Goal: Task Accomplishment & Management: Use online tool/utility

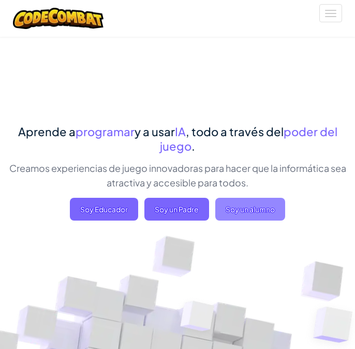
click at [266, 204] on span "Soy un alumno" at bounding box center [250, 209] width 70 height 23
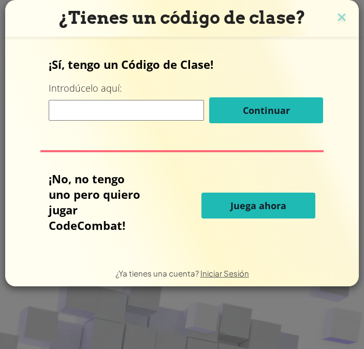
click at [251, 199] on button "Juega ahora" at bounding box center [258, 205] width 114 height 26
click at [257, 201] on span "Juega ahora" at bounding box center [258, 205] width 56 height 12
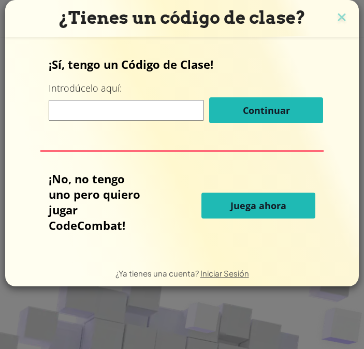
click at [257, 201] on span "Juega ahora" at bounding box center [258, 205] width 56 height 12
click at [257, 202] on span "Juega ahora" at bounding box center [258, 205] width 56 height 12
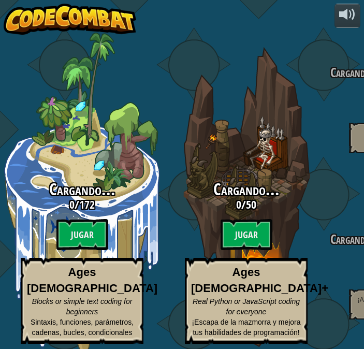
select select "es-ES"
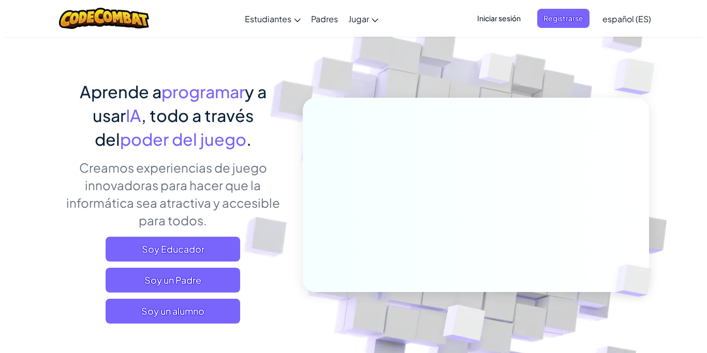
scroll to position [104, 0]
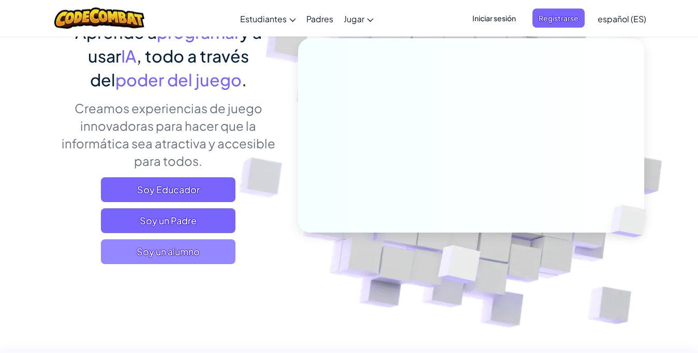
click at [216, 257] on span "Soy un alumno" at bounding box center [168, 252] width 135 height 25
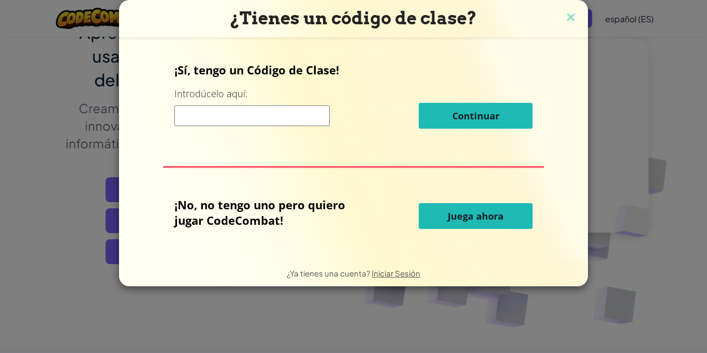
click at [354, 215] on span "Juega ahora" at bounding box center [476, 216] width 56 height 12
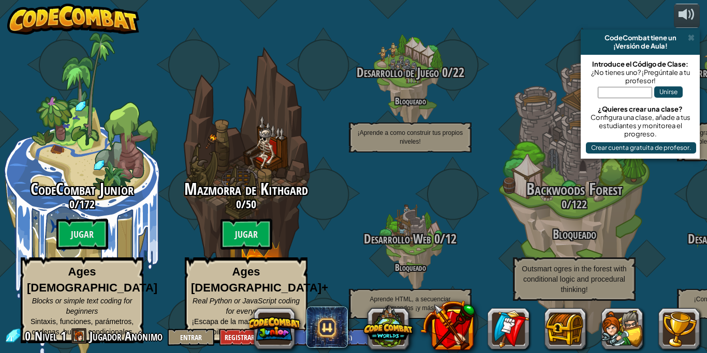
select select "es-ES"
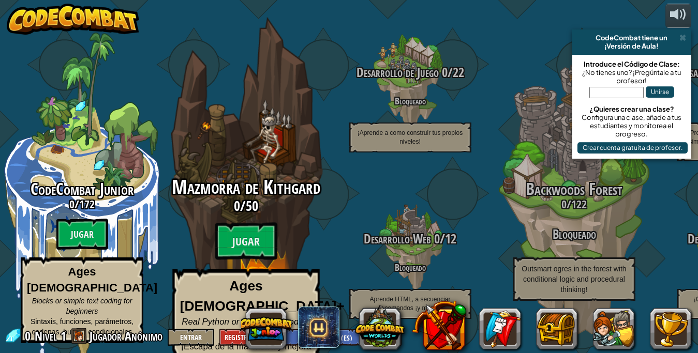
click at [256, 177] on span "Mazmorra de Kithgard" at bounding box center [246, 187] width 149 height 27
select select "es-ES"
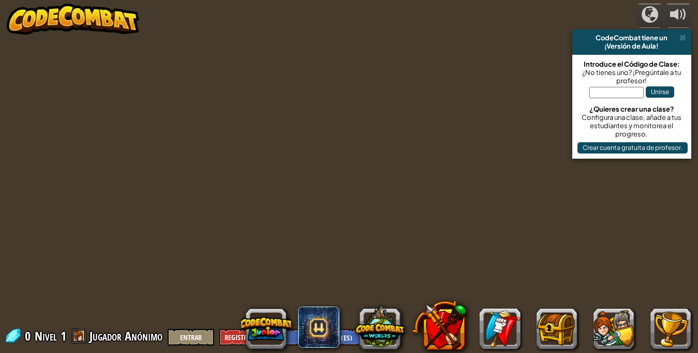
select select "es-ES"
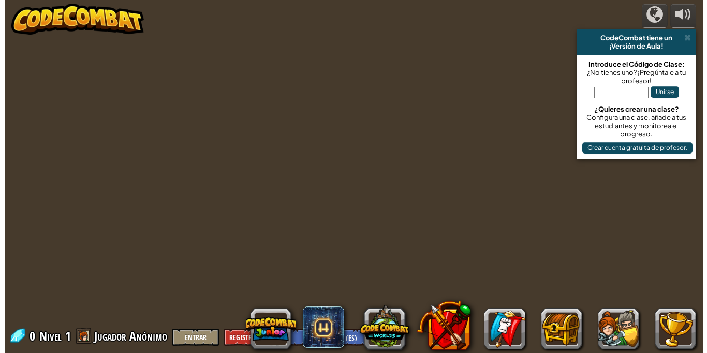
scroll to position [1, 0]
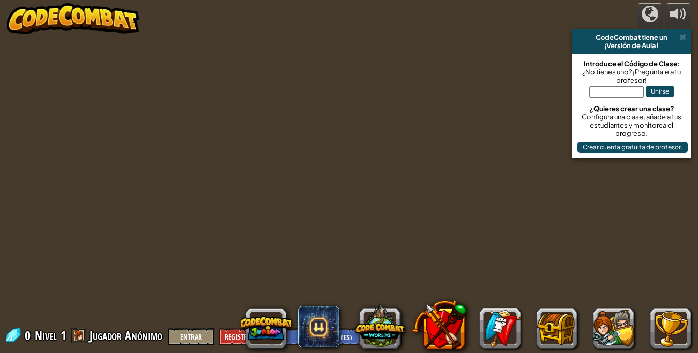
select select "es-ES"
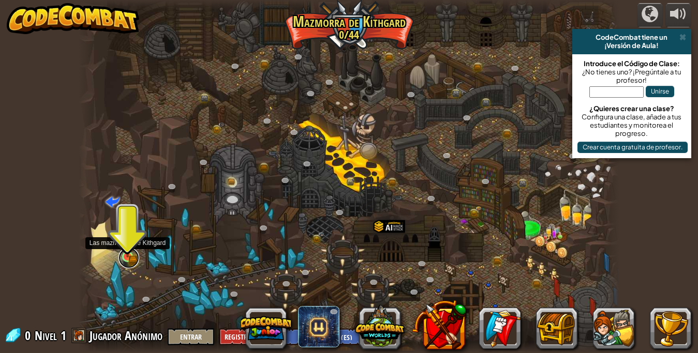
click at [124, 259] on link at bounding box center [128, 258] width 21 height 21
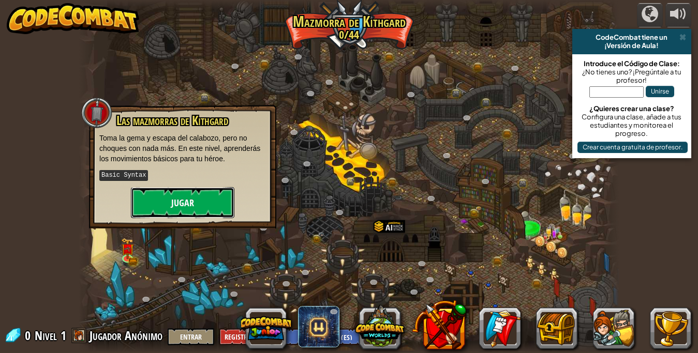
click at [184, 192] on button "Jugar" at bounding box center [182, 202] width 103 height 31
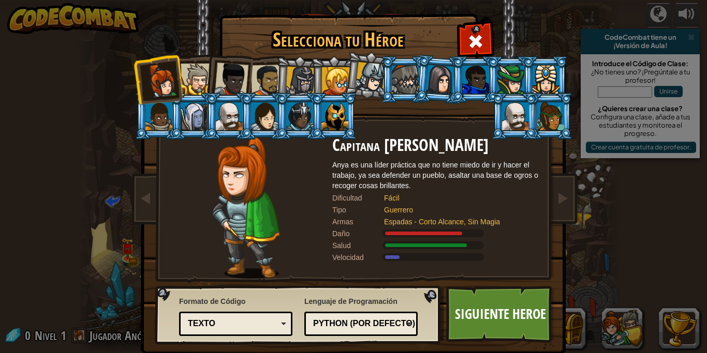
click at [329, 109] on div at bounding box center [334, 116] width 27 height 28
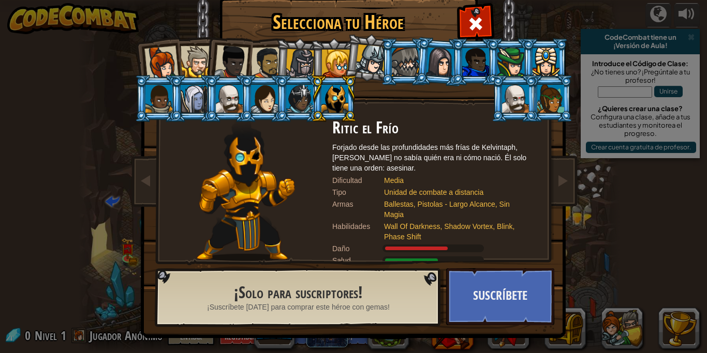
scroll to position [18, 0]
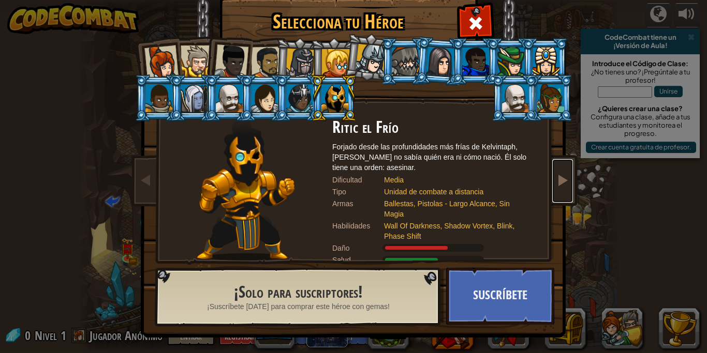
click at [559, 176] on span at bounding box center [562, 180] width 12 height 12
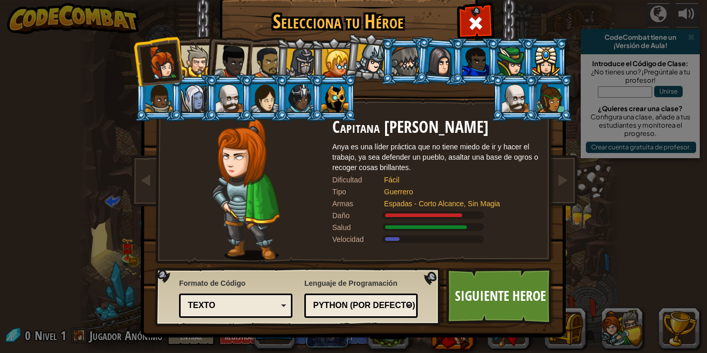
click at [335, 94] on div at bounding box center [334, 98] width 27 height 28
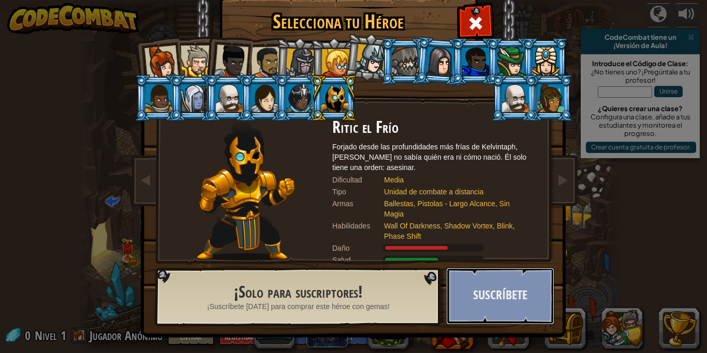
click at [472, 294] on button "Suscríbete" at bounding box center [500, 296] width 108 height 57
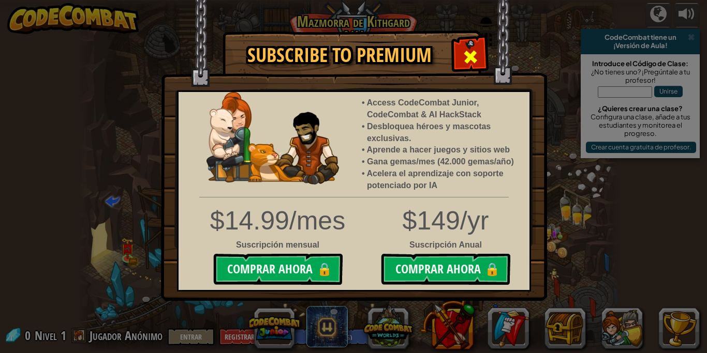
click at [463, 43] on div at bounding box center [470, 55] width 33 height 33
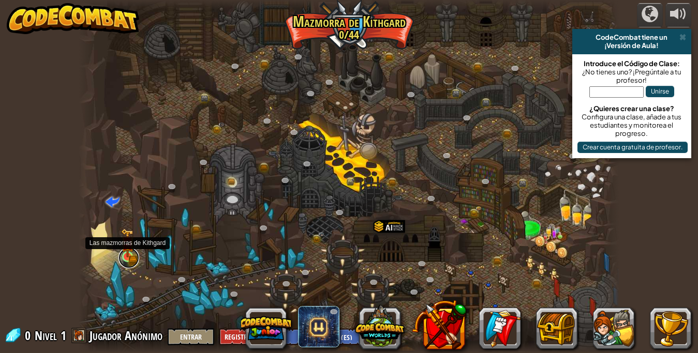
click at [129, 260] on link at bounding box center [128, 258] width 21 height 21
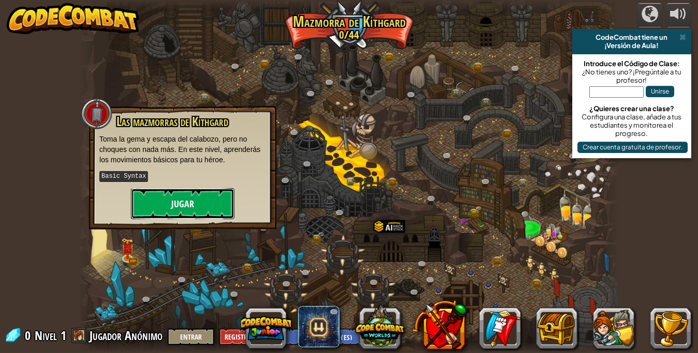
click at [174, 206] on button "Jugar" at bounding box center [182, 203] width 103 height 31
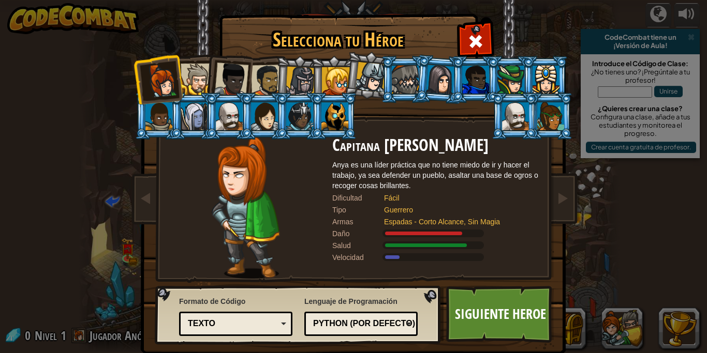
click at [344, 323] on div "Python (Por defecto)" at bounding box center [358, 324] width 90 height 12
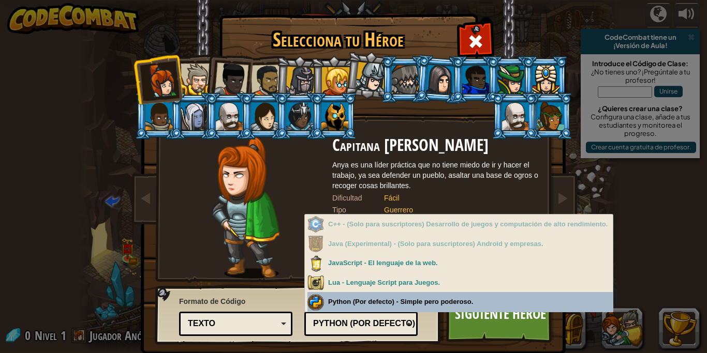
click at [345, 301] on div "Lenguaje de Programación Python (Por defecto) JavaScript Lua C++ Java (Experime…" at bounding box center [360, 315] width 113 height 42
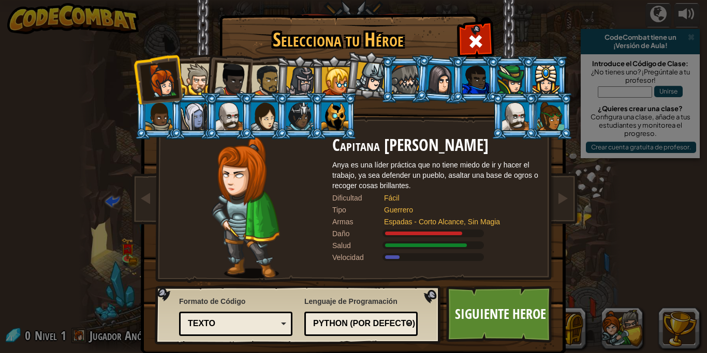
click at [265, 318] on div "Texto" at bounding box center [236, 324] width 100 height 16
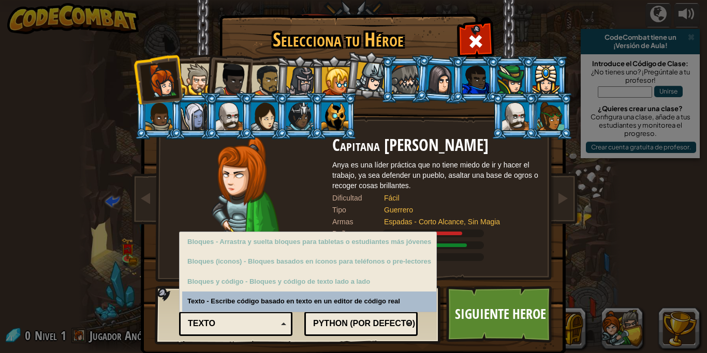
click at [265, 318] on div "Texto" at bounding box center [236, 324] width 100 height 16
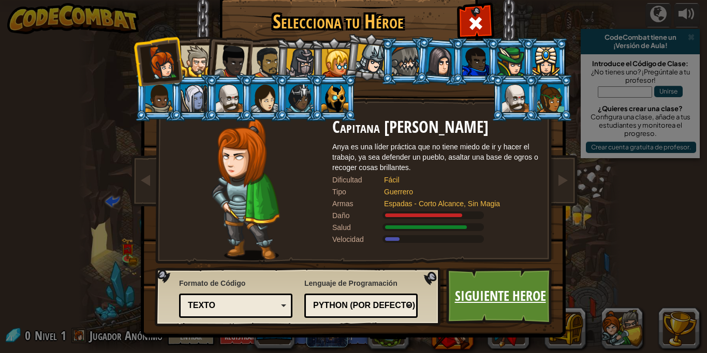
click at [469, 289] on link "Siguiente Heroe" at bounding box center [500, 296] width 108 height 57
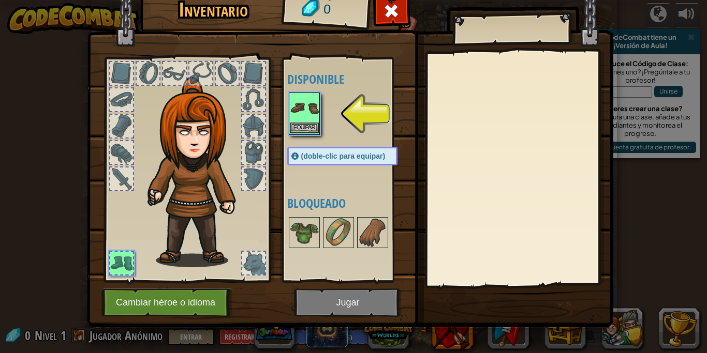
click at [309, 117] on img at bounding box center [304, 108] width 29 height 29
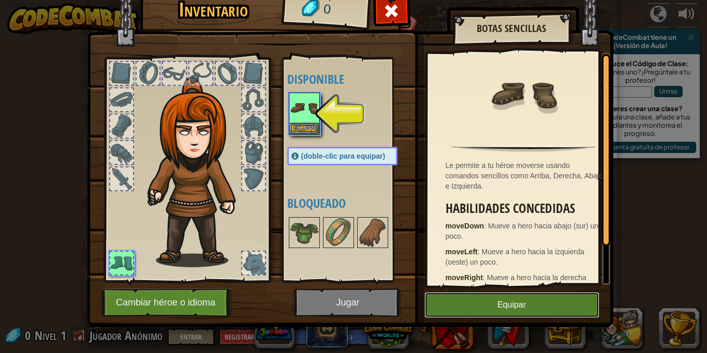
click at [487, 305] on button "Equipar" at bounding box center [511, 305] width 175 height 26
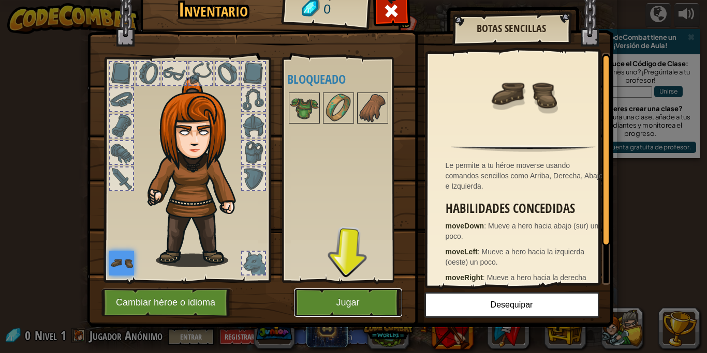
click at [362, 296] on button "Jugar" at bounding box center [348, 303] width 108 height 28
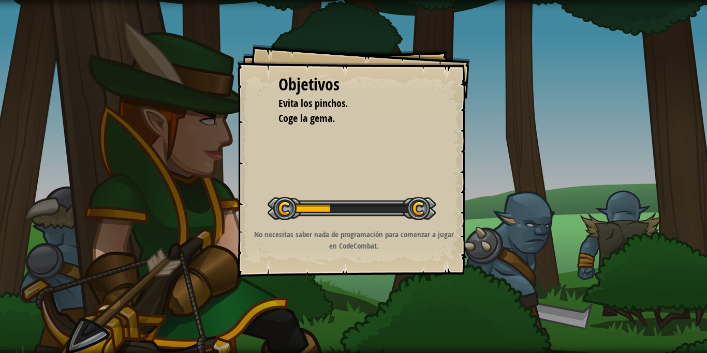
click at [344, 185] on div "Objetivos Evita los pinchos. Coge la gema. Iniciar Nivel Error al cargar desde …" at bounding box center [353, 160] width 233 height 233
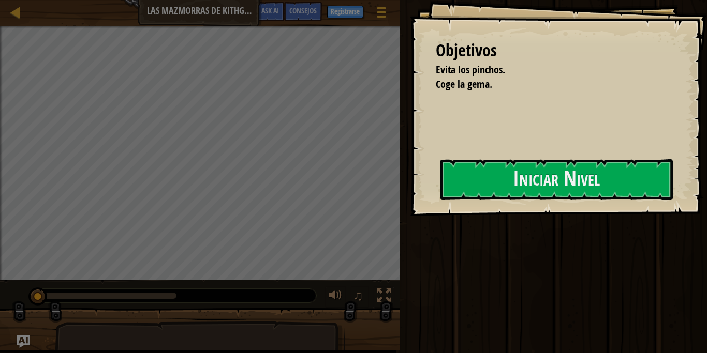
click at [376, 288] on div "Objetivos Evita los pinchos. Coge la gema. Iniciar Nivel Error al cargar desde …" at bounding box center [353, 176] width 707 height 353
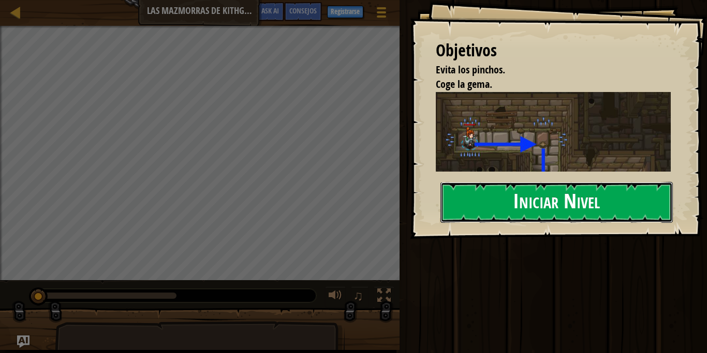
click at [471, 202] on button "Iniciar Nivel" at bounding box center [556, 202] width 232 height 41
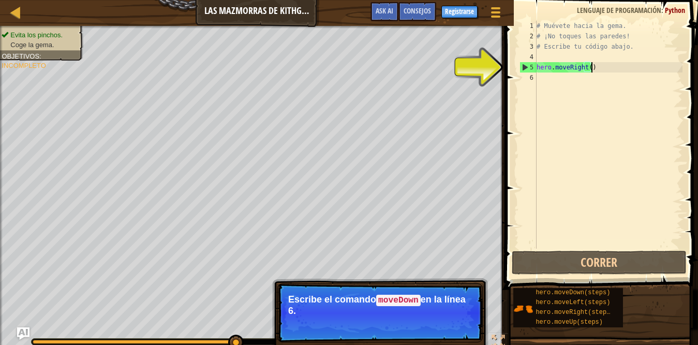
click at [606, 71] on div "# Muévete hacia la gema. # ¡No toques las paredes! # Escribe tu código abajo. h…" at bounding box center [609, 145] width 148 height 248
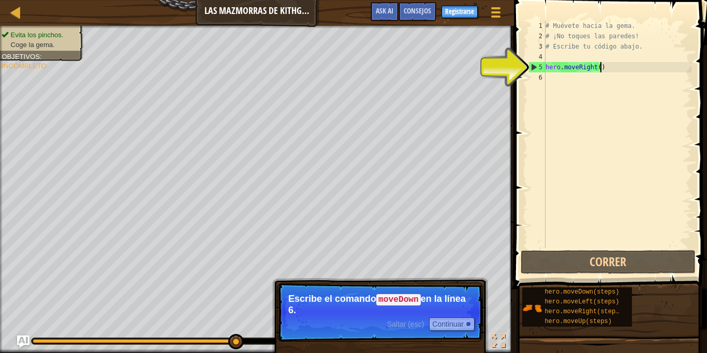
click at [606, 71] on div "# Muévete hacia la gema. # ¡No toques las paredes! # Escribe tu código abajo. h…" at bounding box center [617, 145] width 148 height 248
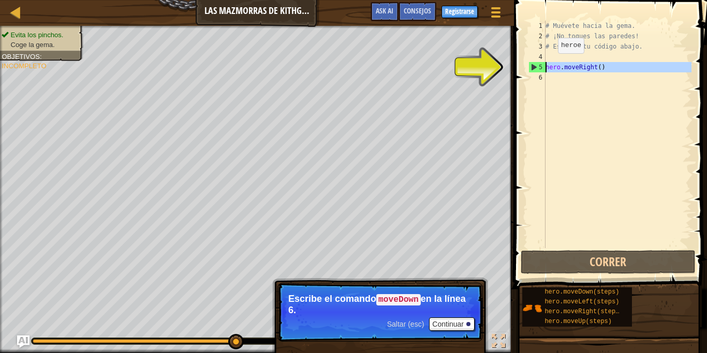
click at [529, 65] on div "5" at bounding box center [537, 67] width 17 height 10
type textarea "hero.moveRight()"
click at [607, 68] on div "# Muévete hacia la gema. # ¡No toques las paredes! # Escribe tu código abajo. h…" at bounding box center [617, 145] width 148 height 248
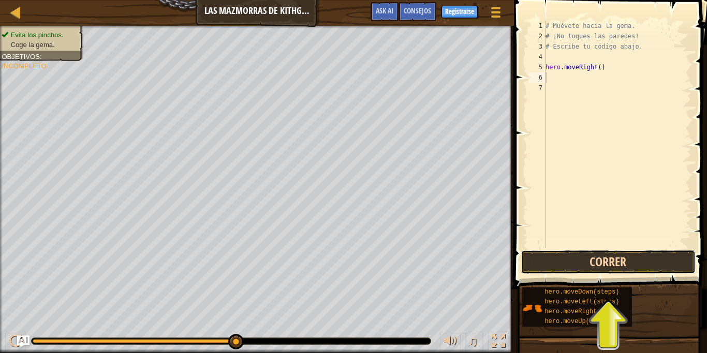
click at [620, 263] on button "Correr" at bounding box center [608, 262] width 175 height 24
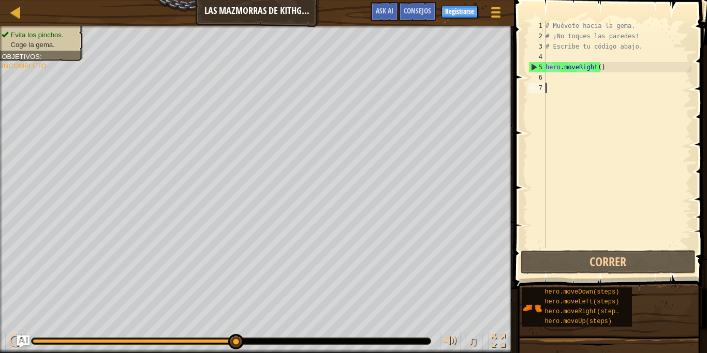
click at [626, 131] on div "# Muévete hacia la gema. # ¡No toques las paredes! # Escribe tu código abajo. h…" at bounding box center [617, 145] width 148 height 248
click at [419, 10] on span "Consejos" at bounding box center [417, 11] width 27 height 10
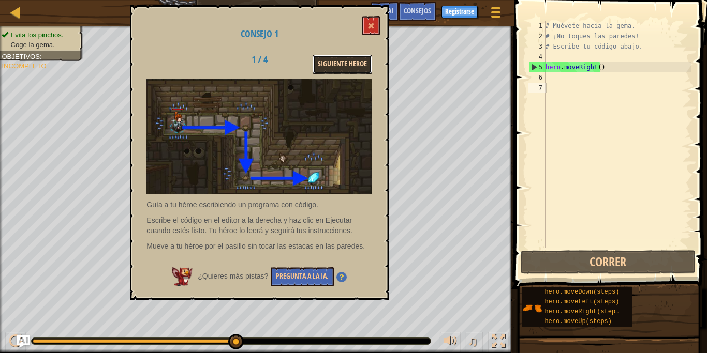
click at [336, 61] on button "Siguiente Heroe" at bounding box center [343, 64] width 60 height 19
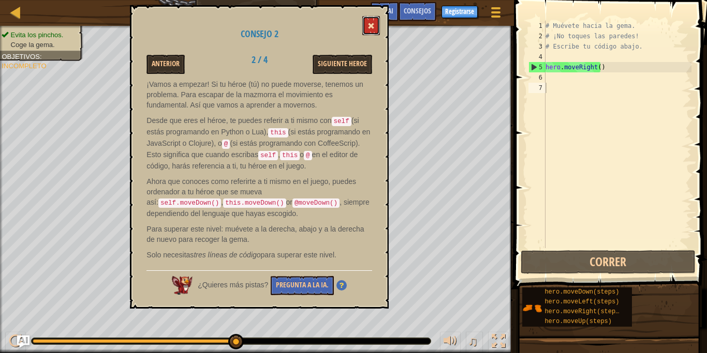
click at [372, 20] on button at bounding box center [371, 25] width 18 height 19
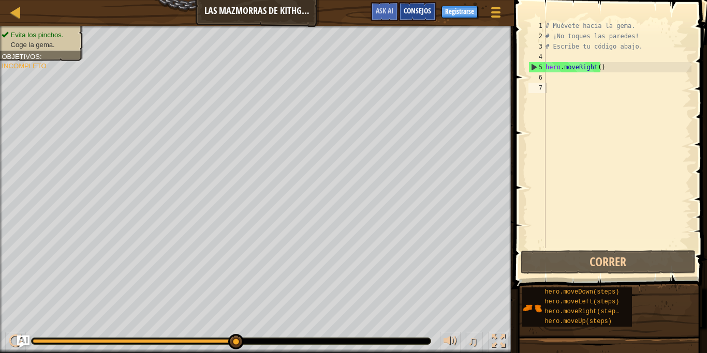
click at [416, 5] on div "Consejos" at bounding box center [417, 11] width 38 height 19
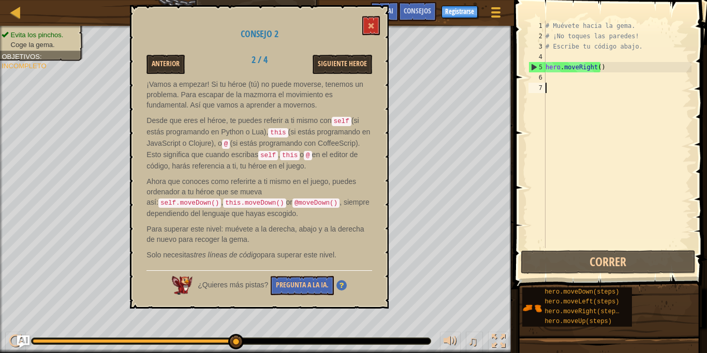
click at [234, 226] on p "Para superar este nivel: muévete a la derecha, abajo y a la derecha de nuevo pa…" at bounding box center [259, 234] width 226 height 21
click at [342, 62] on button "Siguiente Heroe" at bounding box center [343, 64] width 60 height 19
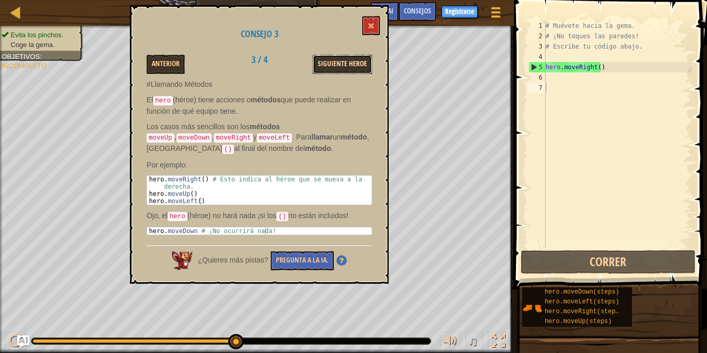
click at [342, 65] on button "Siguiente Heroe" at bounding box center [343, 64] width 60 height 19
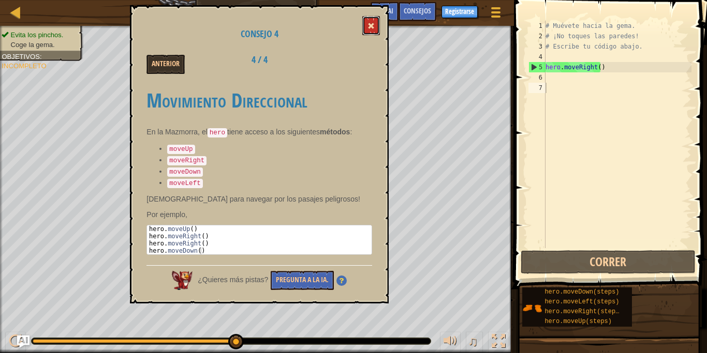
click at [372, 23] on span at bounding box center [370, 25] width 7 height 7
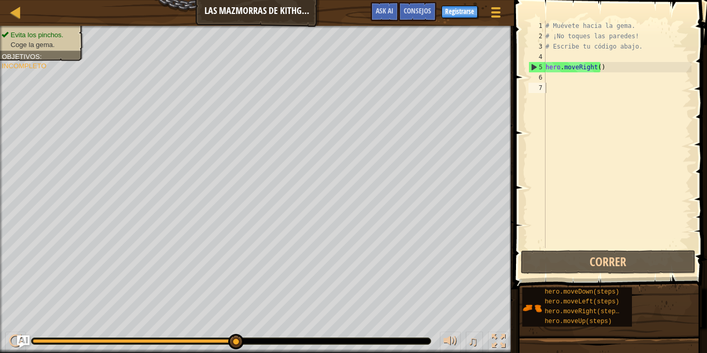
click at [551, 78] on div "# Muévete hacia la gema. # ¡No toques las paredes! # Escribe tu código abajo. h…" at bounding box center [617, 145] width 148 height 248
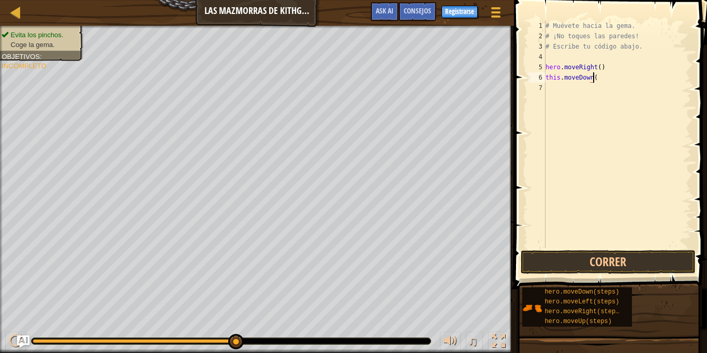
scroll to position [5, 4]
type textarea "this.moveDown()"
click at [627, 266] on button "Correr" at bounding box center [608, 262] width 175 height 24
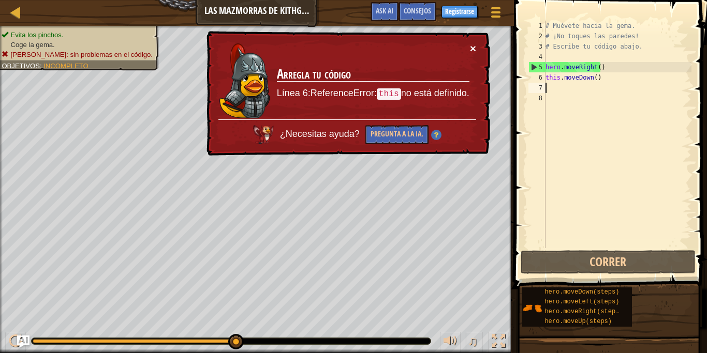
click at [472, 47] on button "×" at bounding box center [473, 48] width 6 height 11
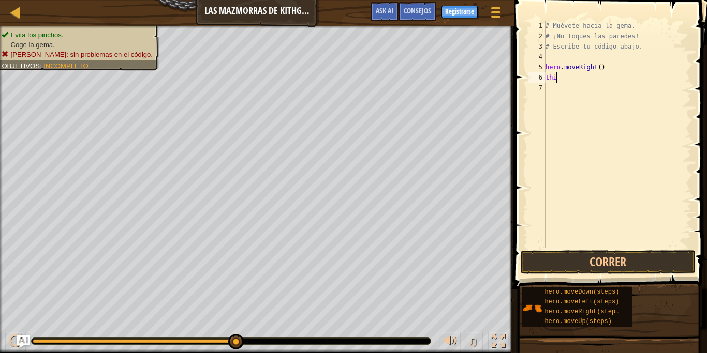
type textarea "t"
type textarea "hero.moveRight()"
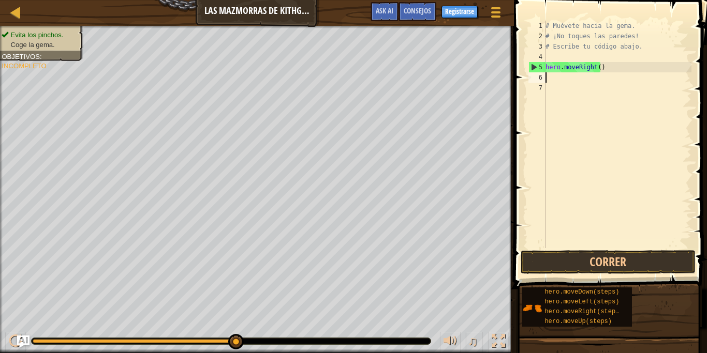
type textarea "h"
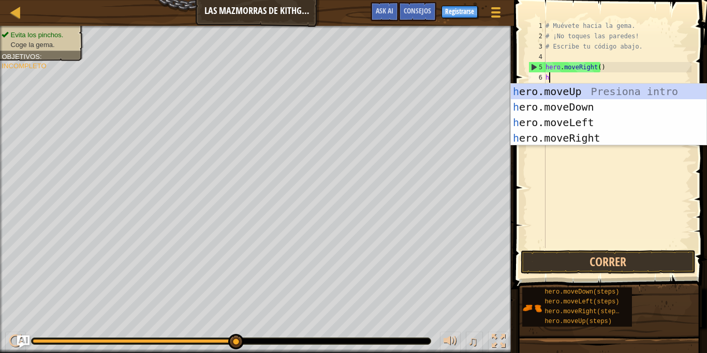
scroll to position [5, 0]
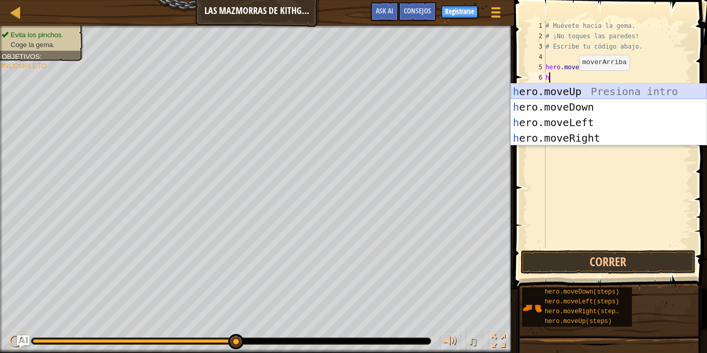
click at [602, 88] on div "h ero.moveUp Presiona intro h ero.moveDown Presiona intro h ero.moveLeft Presio…" at bounding box center [609, 130] width 196 height 93
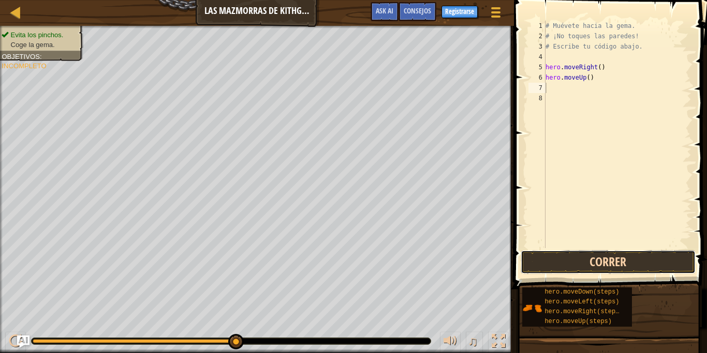
click at [613, 264] on button "Correr" at bounding box center [608, 262] width 175 height 24
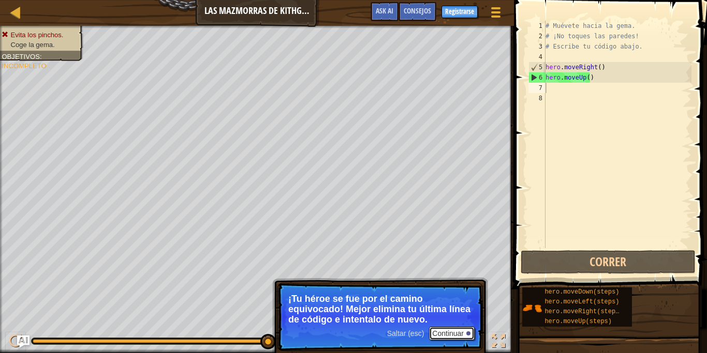
click at [456, 331] on button "Continuar" at bounding box center [452, 333] width 46 height 13
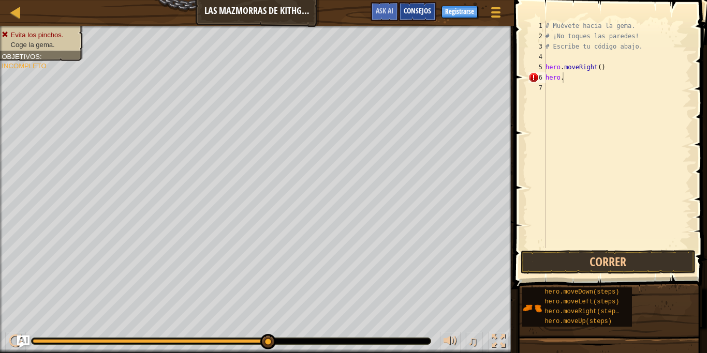
click at [422, 18] on div "Consejos" at bounding box center [417, 11] width 38 height 19
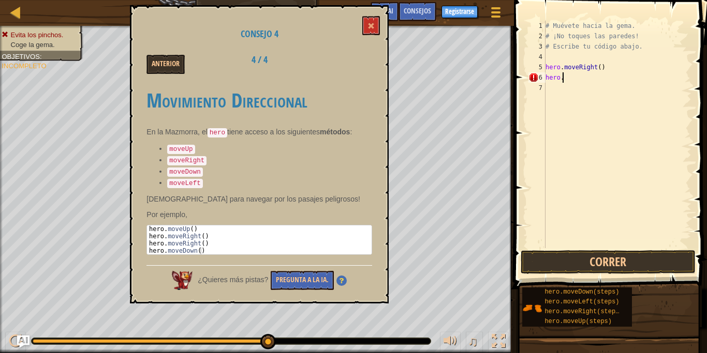
click at [581, 79] on div "# Muévete hacia la gema. # ¡No toques las paredes! # Escribe tu código abajo. h…" at bounding box center [617, 145] width 148 height 248
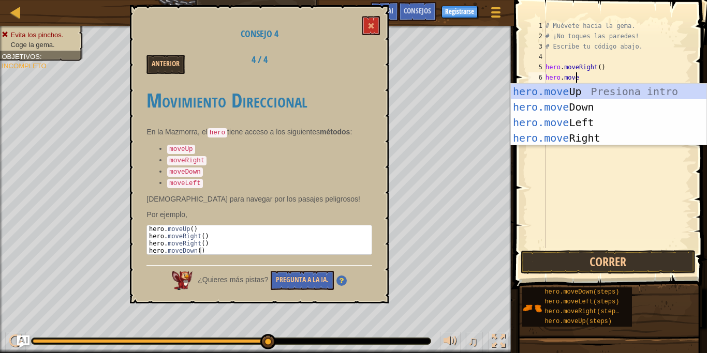
scroll to position [5, 2]
type textarea "hero.moveL"
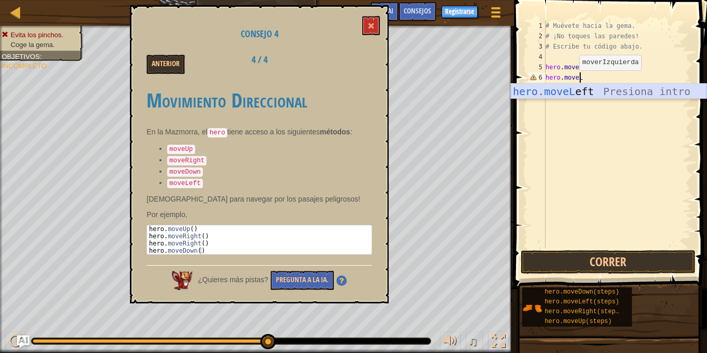
click at [588, 89] on div "hero.moveL eft Presiona intro" at bounding box center [609, 107] width 196 height 47
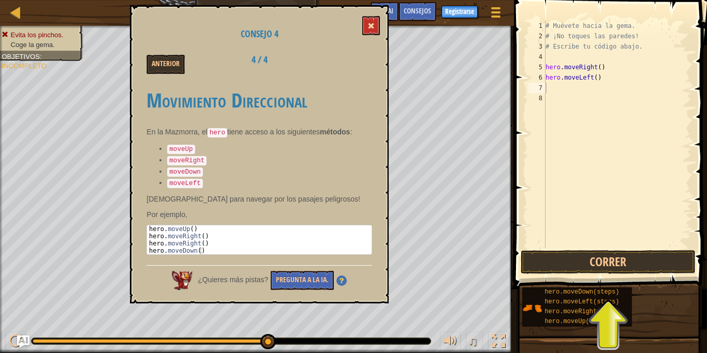
drag, startPoint x: 314, startPoint y: 12, endPoint x: 370, endPoint y: 25, distance: 57.2
click at [370, 25] on div "Consejo 4 Anterior 4 / 4 Movimiento Direccional En la Mazmorra, el hero tiene a…" at bounding box center [259, 154] width 259 height 299
click at [370, 25] on span at bounding box center [370, 25] width 7 height 7
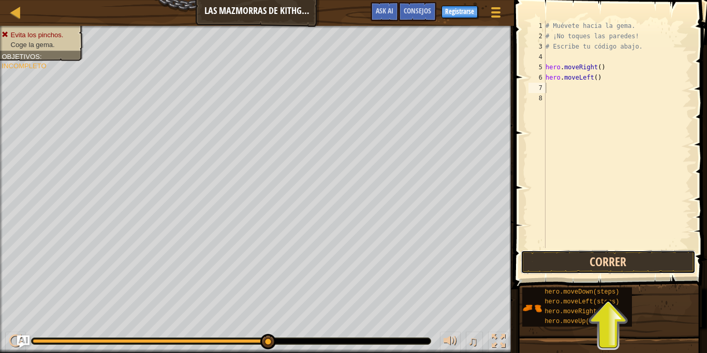
click at [570, 263] on button "Correr" at bounding box center [608, 262] width 175 height 24
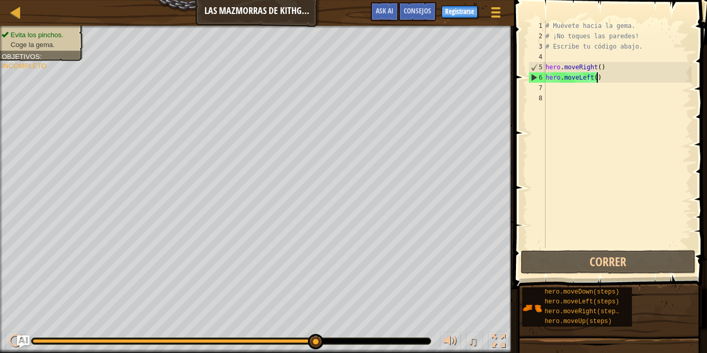
click at [611, 79] on div "# Muévete hacia la gema. # ¡No toques las paredes! # Escribe tu código abajo. h…" at bounding box center [617, 145] width 148 height 248
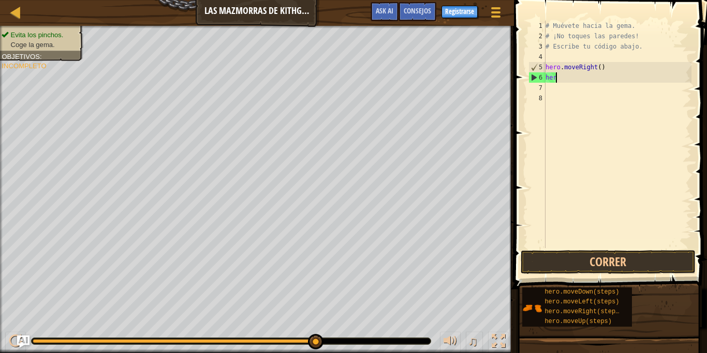
type textarea "h"
click at [611, 68] on div "# Muévete hacia la gema. # ¡No toques las paredes! # Escribe tu código abajo. h…" at bounding box center [617, 145] width 148 height 248
type textarea "hero.moveRight()"
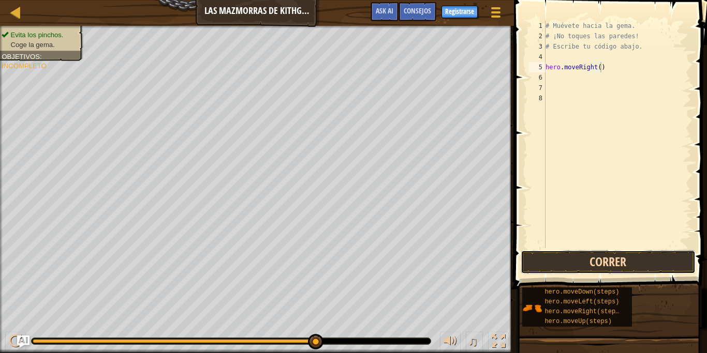
click at [602, 268] on button "Correr" at bounding box center [608, 262] width 175 height 24
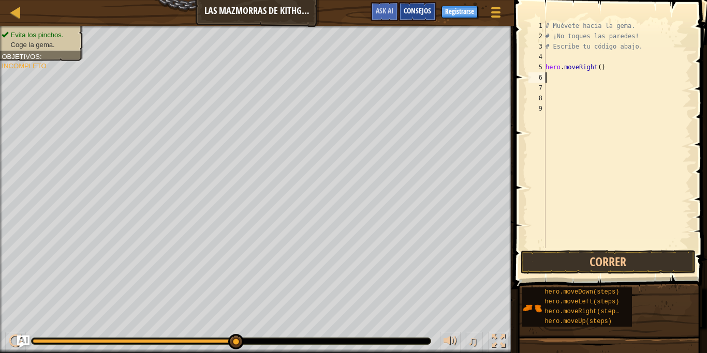
click at [414, 8] on span "Consejos" at bounding box center [417, 11] width 27 height 10
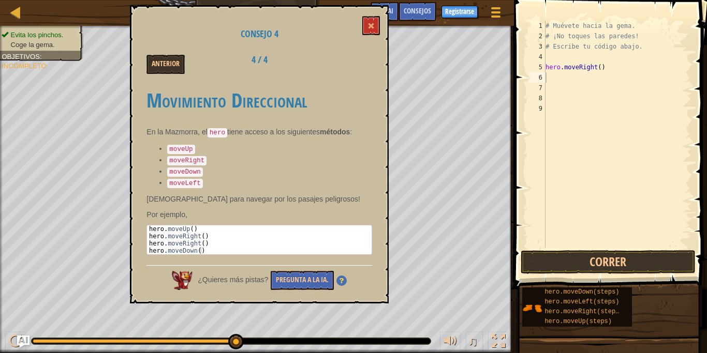
click at [191, 157] on code "moveRight" at bounding box center [186, 160] width 39 height 9
click at [221, 135] on code "hero" at bounding box center [217, 132] width 20 height 9
click at [552, 77] on div "# Muévete hacia la gema. # ¡No toques las paredes! # Escribe tu código abajo. h…" at bounding box center [617, 145] width 148 height 248
click at [570, 80] on div "# Muévete hacia la gema. # ¡No toques las paredes! # Escribe tu código abajo. h…" at bounding box center [617, 145] width 148 height 248
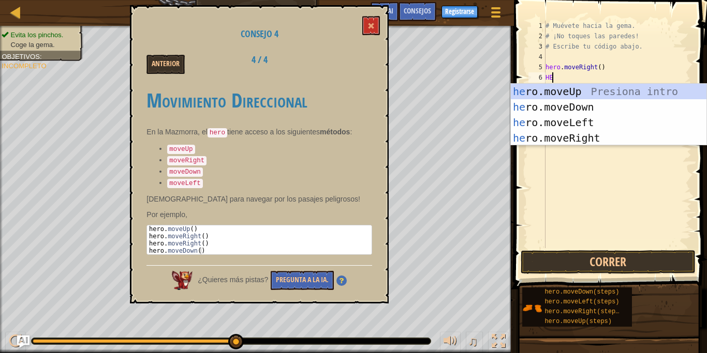
scroll to position [5, 0]
type textarea "H"
type textarea "hero."
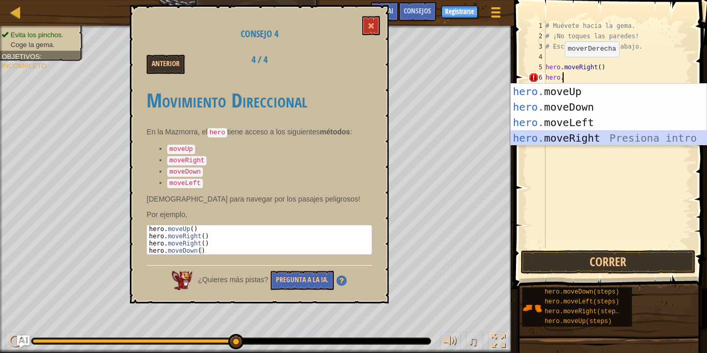
click at [571, 132] on div "hero. moveUp Presiona intro hero. moveDown Presiona intro hero. moveLeft Presio…" at bounding box center [609, 130] width 196 height 93
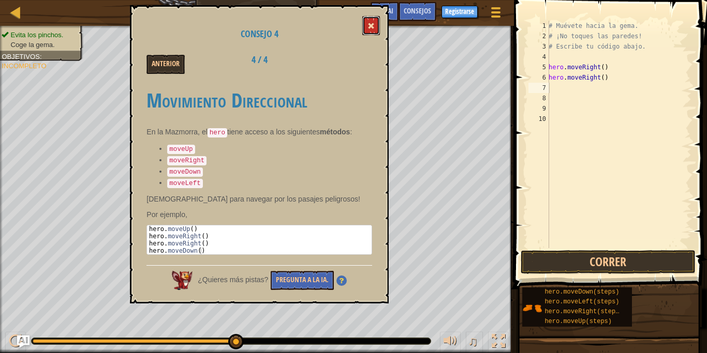
click at [369, 25] on span at bounding box center [370, 25] width 7 height 7
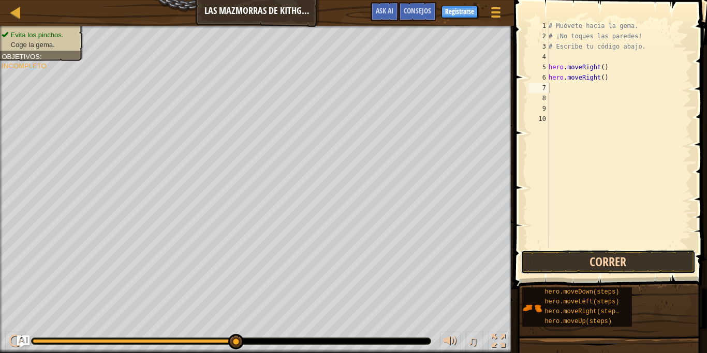
click at [581, 261] on button "Correr" at bounding box center [608, 262] width 175 height 24
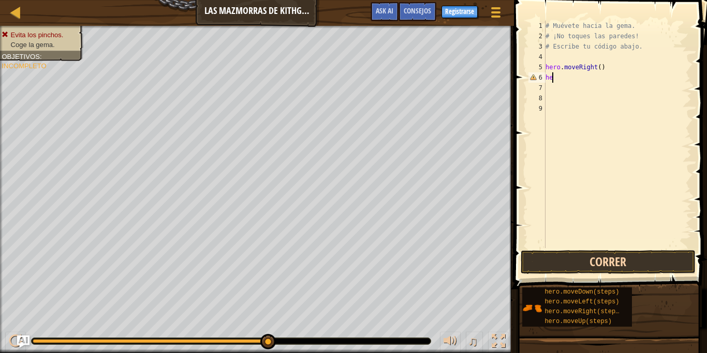
type textarea "h"
click at [634, 132] on div "# Muévete hacia la gema. # ¡No toques las paredes! # Escribe tu código abajo. h…" at bounding box center [617, 145] width 148 height 248
type textarea "hero.moveRight()"
click at [420, 4] on div "Consejos" at bounding box center [417, 11] width 38 height 19
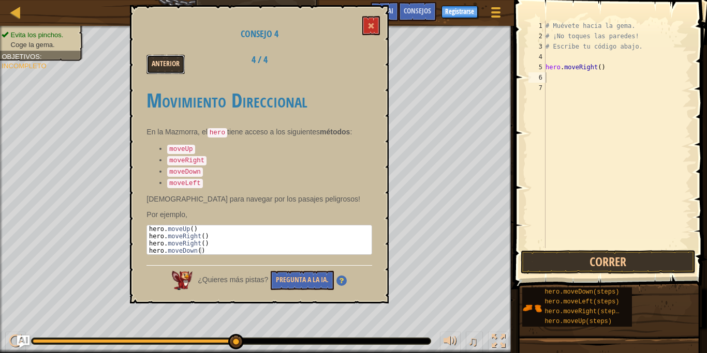
click at [167, 67] on button "Anterior" at bounding box center [165, 64] width 38 height 19
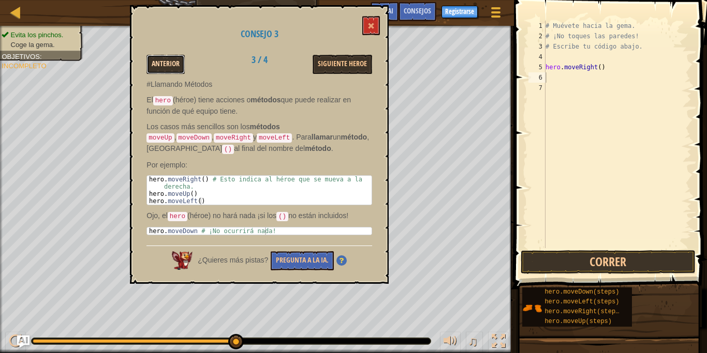
click at [175, 61] on button "Anterior" at bounding box center [165, 64] width 38 height 19
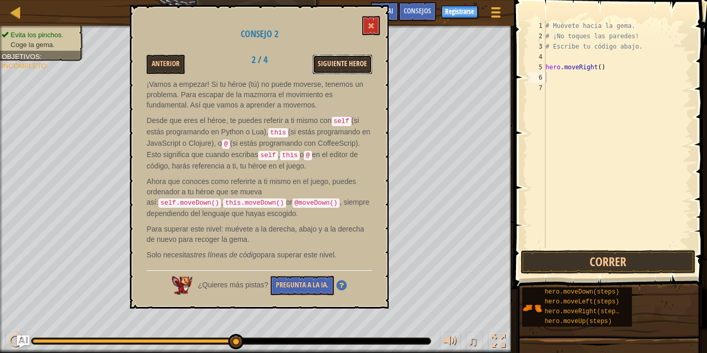
click at [345, 62] on button "Siguiente Heroe" at bounding box center [343, 64] width 60 height 19
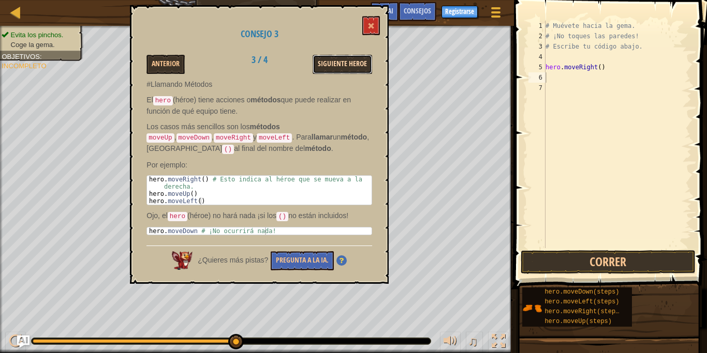
click at [337, 66] on button "Siguiente Heroe" at bounding box center [343, 64] width 60 height 19
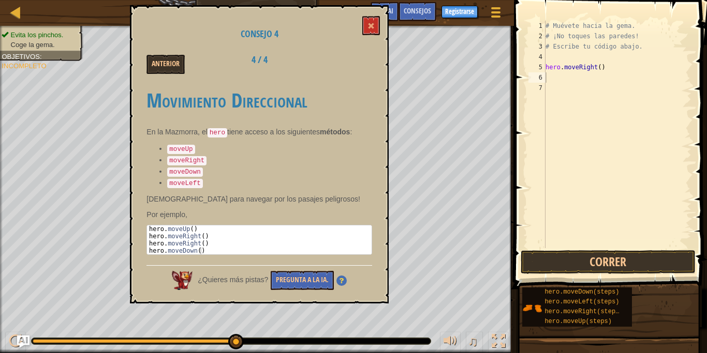
click at [337, 66] on div "Anterior 4 / 4" at bounding box center [259, 64] width 241 height 19
click at [560, 79] on div "# Muévete hacia la gema. # ¡No toques las paredes! # Escribe tu código abajo. h…" at bounding box center [617, 145] width 148 height 248
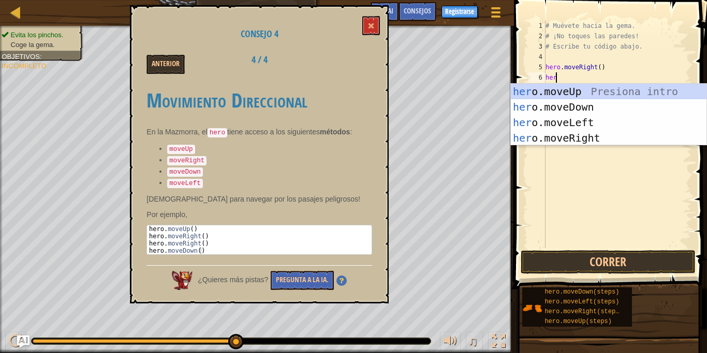
scroll to position [5, 1]
type textarea "hero."
click at [596, 94] on div "hero. moveUp Presiona intro hero. moveDown Presiona intro hero. moveLeft Presio…" at bounding box center [609, 130] width 196 height 93
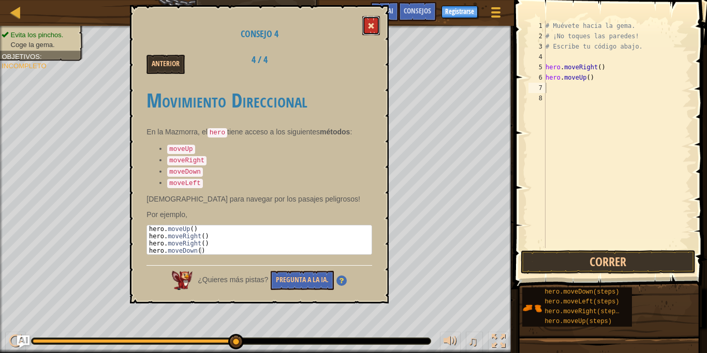
click at [372, 25] on span at bounding box center [370, 25] width 7 height 7
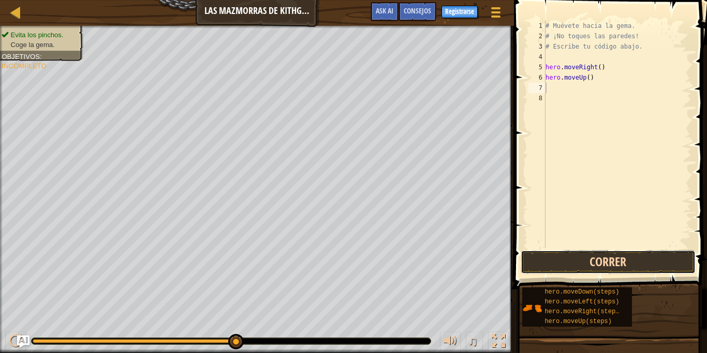
click at [564, 251] on button "Correr" at bounding box center [608, 262] width 175 height 24
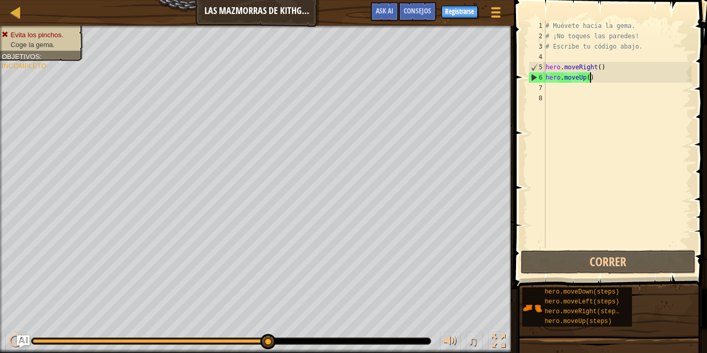
click at [588, 77] on div "# Muévete hacia la gema. # ¡No toques las paredes! # Escribe tu código abajo. h…" at bounding box center [617, 145] width 148 height 248
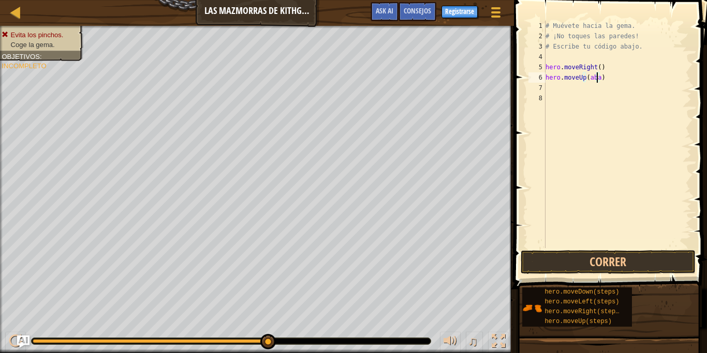
scroll to position [5, 4]
type textarea "hero.moveUp(abajo)"
click at [626, 83] on div "# Muévete hacia la gema. # ¡No toques las paredes! # Escribe tu código abajo. h…" at bounding box center [617, 145] width 148 height 248
click at [611, 75] on div "# Muévete hacia la gema. # ¡No toques las paredes! # Escribe tu código abajo. h…" at bounding box center [617, 145] width 148 height 248
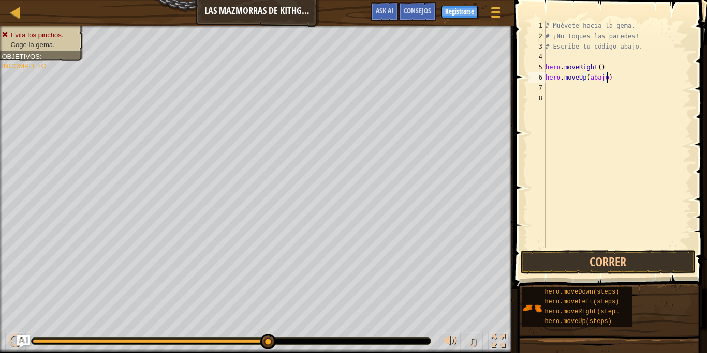
type textarea "hero.moveUp(abajo)"
click at [611, 258] on button "Correr" at bounding box center [608, 262] width 175 height 24
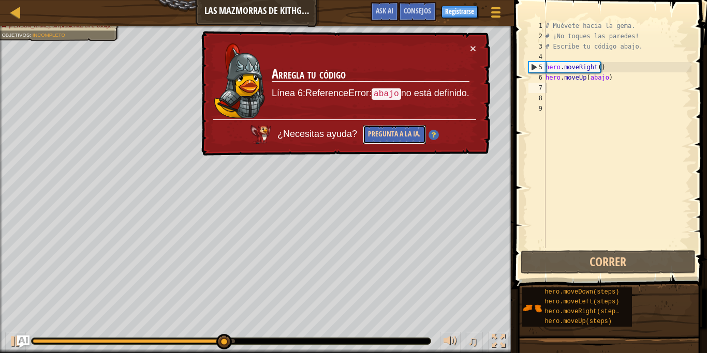
click at [402, 131] on button "Pregunta a la IA." at bounding box center [394, 134] width 63 height 19
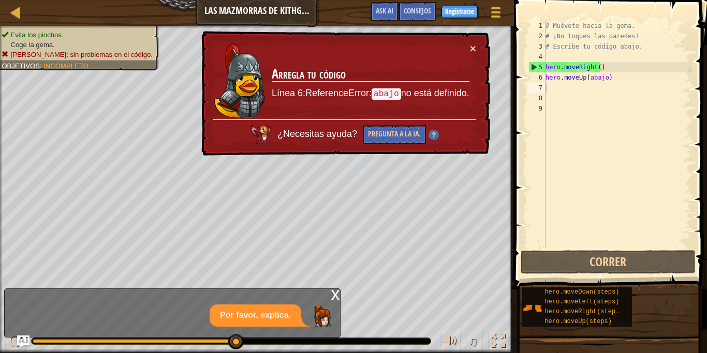
click at [291, 317] on div "Por favor, explica." at bounding box center [256, 316] width 92 height 22
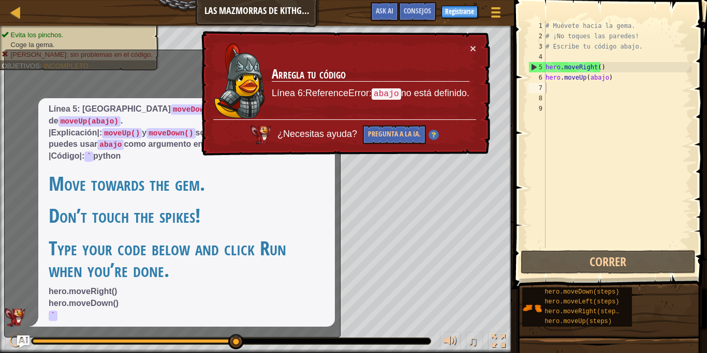
click at [311, 190] on h1 "Move towards the gem." at bounding box center [187, 184] width 276 height 22
click at [470, 44] on button "×" at bounding box center [473, 48] width 6 height 11
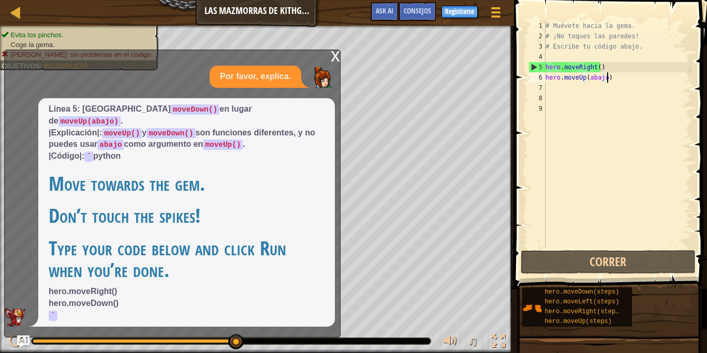
click at [621, 73] on div "# Muévete hacia la gema. # ¡No toques las paredes! # Escribe tu código abajo. h…" at bounding box center [617, 145] width 148 height 248
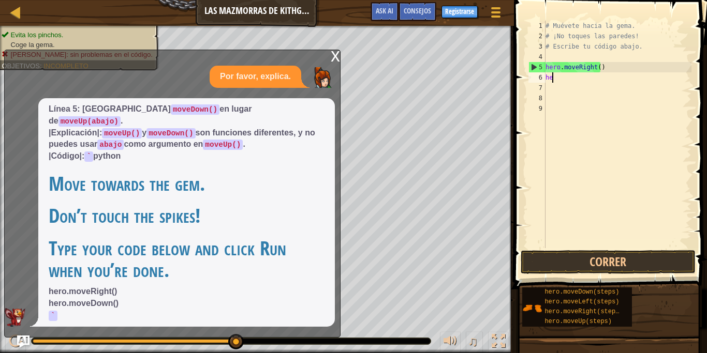
type textarea "h"
type textarea "hero.moveRigh"
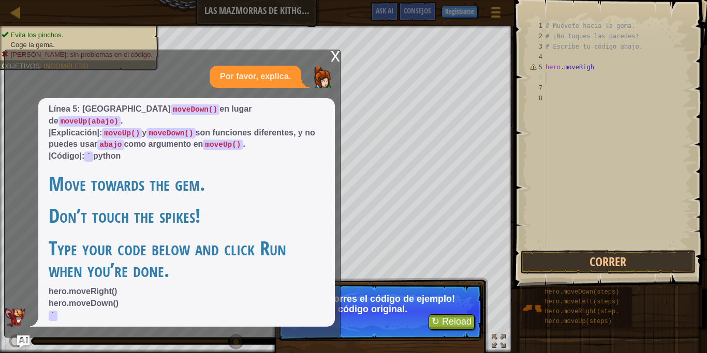
click at [621, 72] on div "# Muévete hacia la gema. # ¡No toques las paredes! # Escribe tu código abajo. h…" at bounding box center [617, 145] width 148 height 248
click at [603, 65] on div "# Muévete hacia la gema. # ¡No toques las paredes! # Escribe tu código abajo. h…" at bounding box center [617, 145] width 148 height 248
type textarea "hero.moveRigh"
click at [603, 65] on div "# Muévete hacia la gema. # ¡No toques las paredes! # Escribe tu código abajo. h…" at bounding box center [617, 145] width 148 height 248
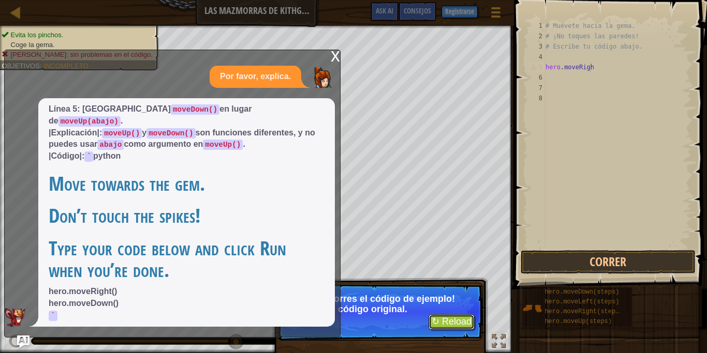
click at [447, 319] on button "↻ Reload" at bounding box center [451, 323] width 46 height 16
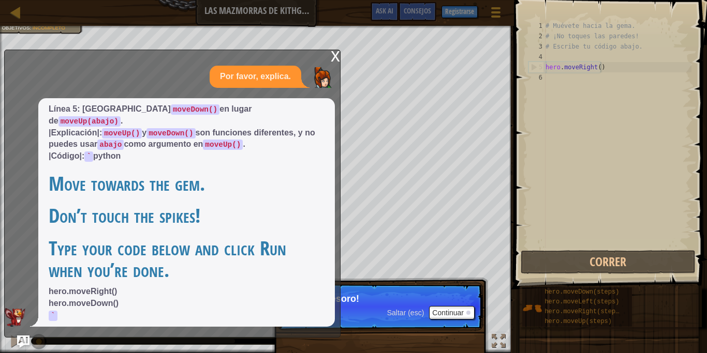
click at [612, 69] on div "# Muévete hacia la gema. # ¡No toques las paredes! # Escribe tu código abajo. h…" at bounding box center [617, 145] width 148 height 248
type textarea "hero.moveRight()"
click at [612, 69] on div "# Muévete hacia la gema. # ¡No toques las paredes! # Escribe tu código abajo. h…" at bounding box center [617, 145] width 148 height 248
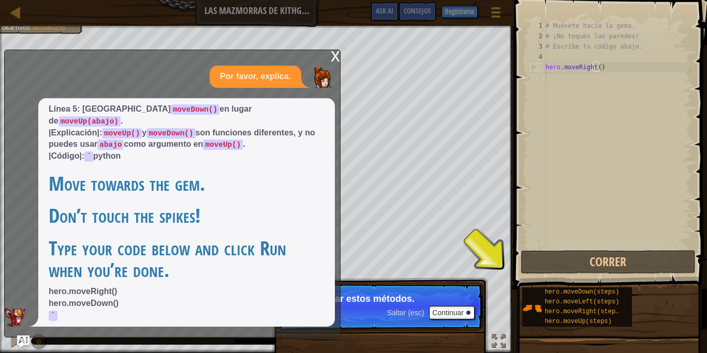
click at [564, 89] on div "# Muévete hacia la gema. # ¡No toques las paredes! # Escribe tu código abajo. h…" at bounding box center [617, 145] width 148 height 248
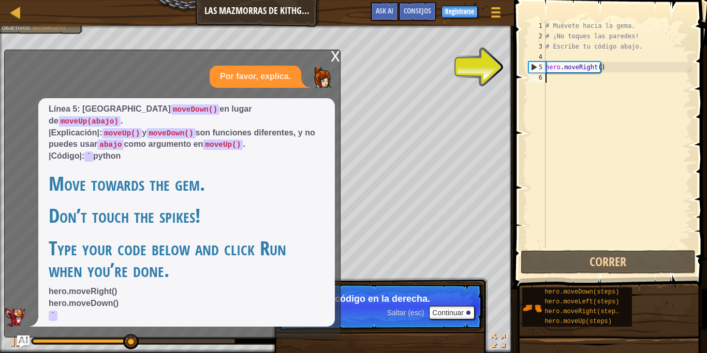
click at [613, 67] on div "# Muévete hacia la gema. # ¡No toques las paredes! # Escribe tu código abajo. h…" at bounding box center [617, 145] width 148 height 248
type textarea "hero.moveRight()"
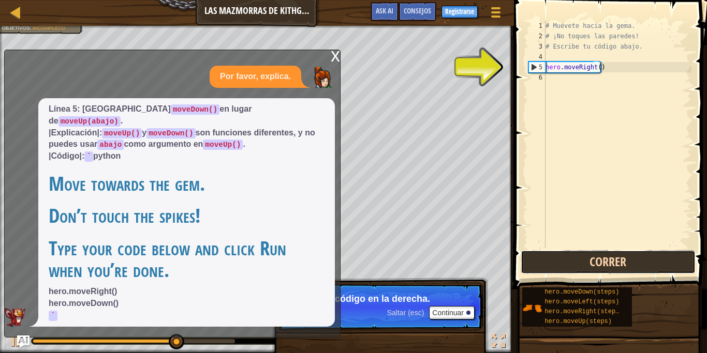
click at [596, 258] on button "Correr" at bounding box center [608, 262] width 175 height 24
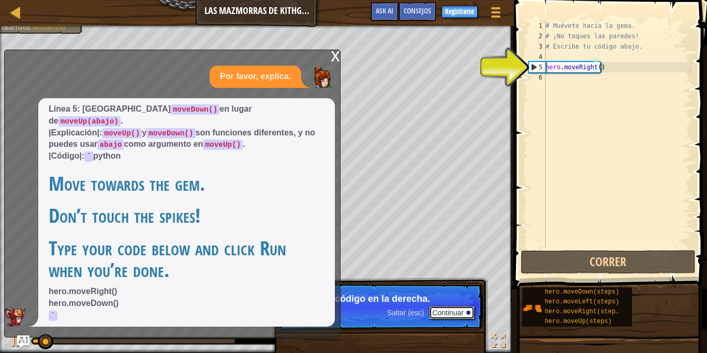
click at [453, 315] on button "Continuar" at bounding box center [452, 312] width 46 height 13
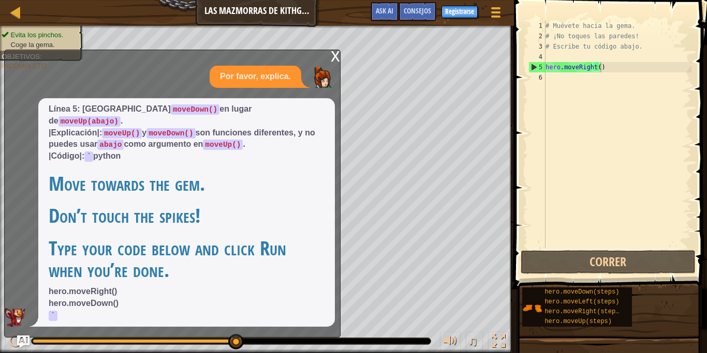
click at [336, 61] on div "x" at bounding box center [335, 55] width 9 height 10
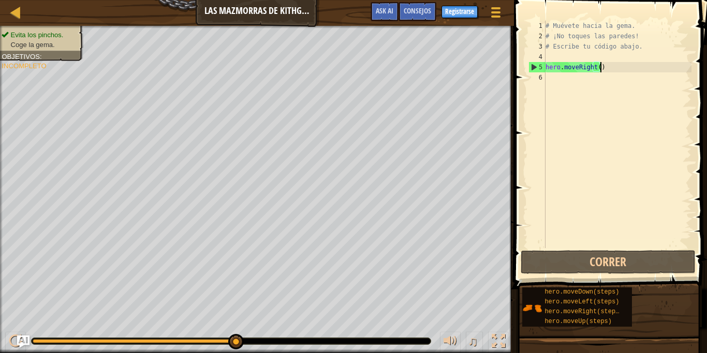
click at [617, 69] on div "# Muévete hacia la gema. # ¡No toques las paredes! # Escribe tu código abajo. h…" at bounding box center [617, 145] width 148 height 248
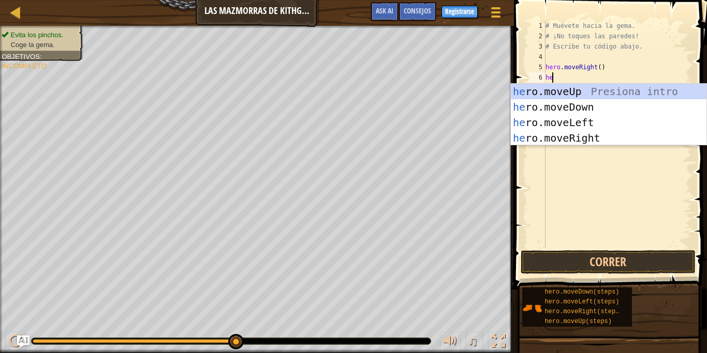
scroll to position [5, 1]
type textarea "hero"
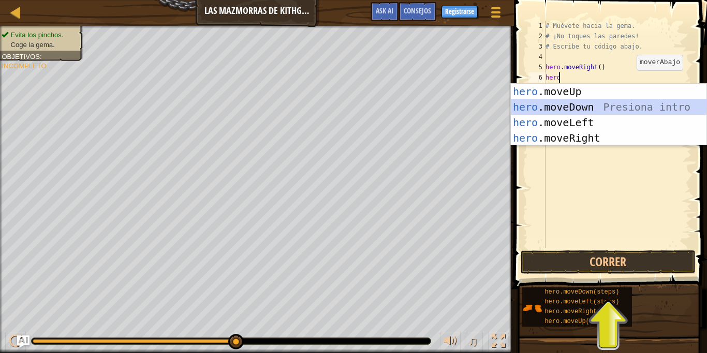
click at [608, 112] on div "hero .moveUp Presiona intro hero .moveDown Presiona intro hero .moveLeft Presio…" at bounding box center [609, 130] width 196 height 93
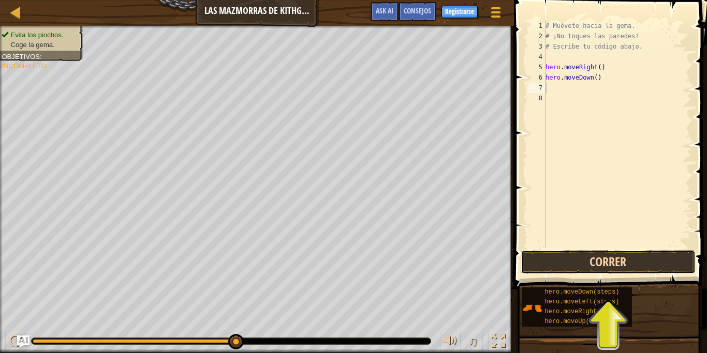
click at [606, 253] on button "Correr" at bounding box center [608, 262] width 175 height 24
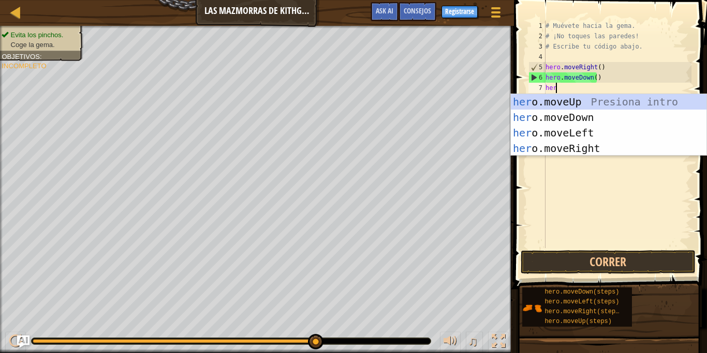
type textarea "hero"
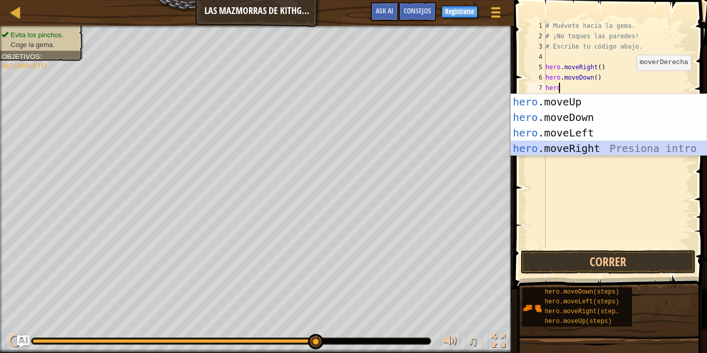
click at [582, 146] on div "hero .moveUp Presiona intro hero .moveDown Presiona intro hero .moveLeft Presio…" at bounding box center [609, 140] width 196 height 93
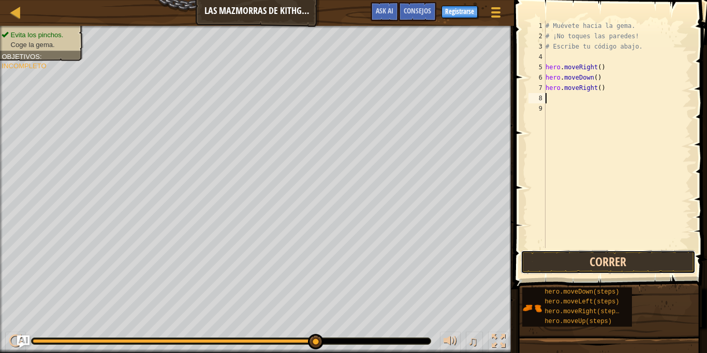
click at [583, 268] on button "Correr" at bounding box center [608, 262] width 175 height 24
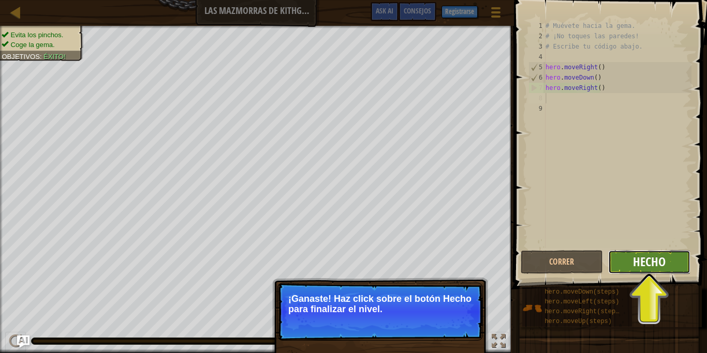
click at [641, 267] on span "Hecho" at bounding box center [649, 262] width 33 height 17
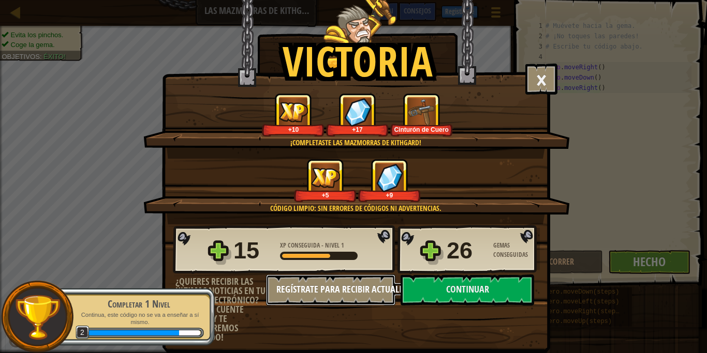
click at [364, 290] on button "Regístrate para recibir actualizaciones." at bounding box center [330, 290] width 129 height 31
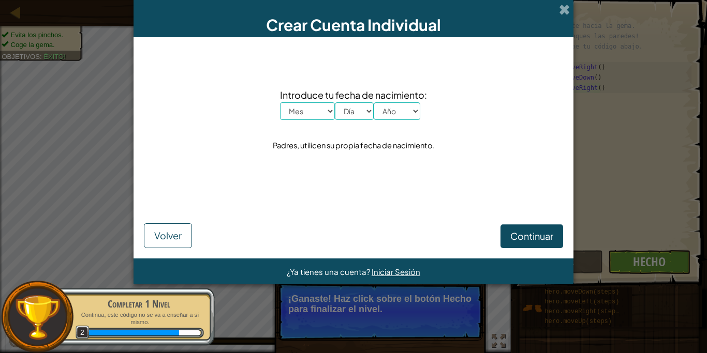
click at [280, 102] on select "Mes Enero Febrero Órdenes de marcha Abril Mayo Junio Julio Agosto Septiembre Oc…" at bounding box center [307, 111] width 55 height 18
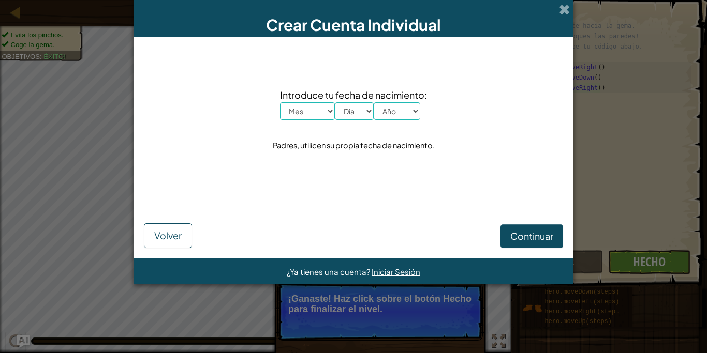
select select "3"
click option "Órdenes de marcha" at bounding box center [0, 0] width 0 height 0
click at [335, 102] on select "Día 1 2 3 4 5 6 7 8 9 10 11 12 13 14 15 16 17 18 19 20 21 22 23 24 25 26 27 28 …" at bounding box center [354, 111] width 39 height 18
select select "15"
click option "15" at bounding box center [0, 0] width 0 height 0
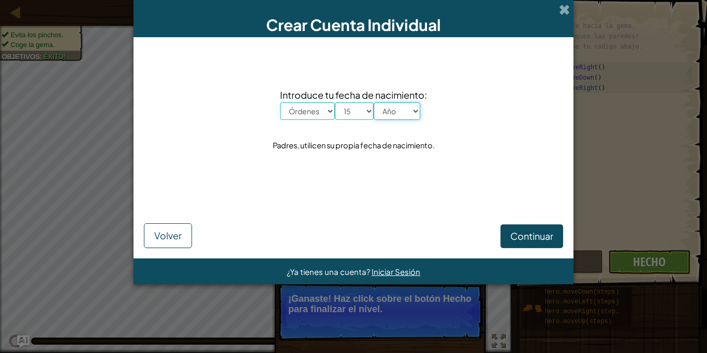
click at [374, 102] on select "Año 2025 2024 2023 2022 2021 2020 2019 2018 2017 2016 2015 2014 2013 2012 2011 …" at bounding box center [397, 111] width 47 height 18
select select "2010"
click option "2010" at bounding box center [0, 0] width 0 height 0
click at [520, 230] on button "Continuar" at bounding box center [531, 237] width 63 height 24
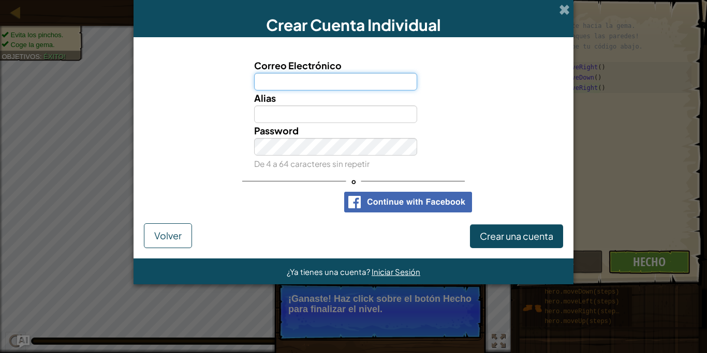
click at [374, 89] on input "Correo Electrónico" at bounding box center [336, 82] width 164 height 18
click at [315, 195] on div "Acceder con Google. Se abre en una pestaña nueva" at bounding box center [284, 202] width 98 height 23
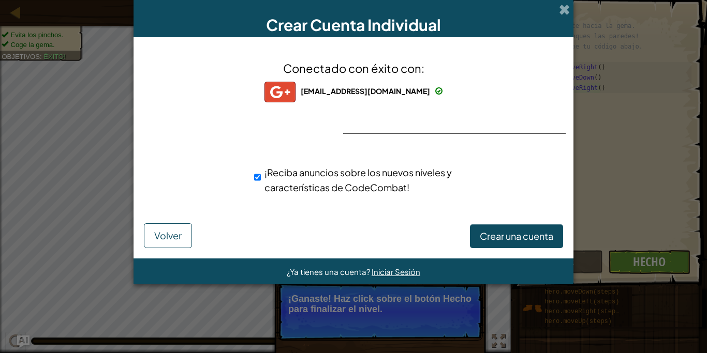
click at [357, 127] on div at bounding box center [353, 133] width 21 height 21
click at [485, 231] on span "Crear una cuenta" at bounding box center [516, 236] width 73 height 12
click at [485, 231] on button "Crear una cuenta" at bounding box center [516, 237] width 93 height 24
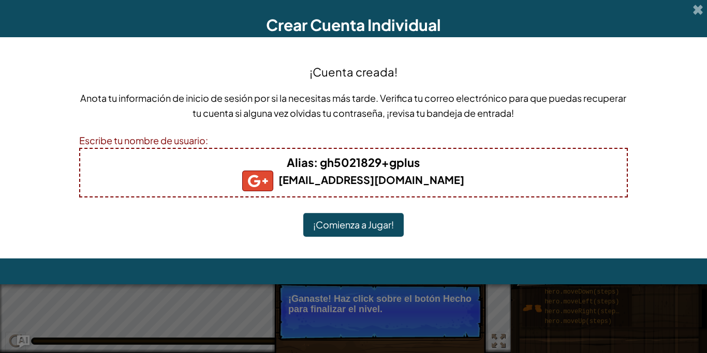
click at [382, 223] on button "¡Comienza a Jugar!" at bounding box center [353, 225] width 100 height 24
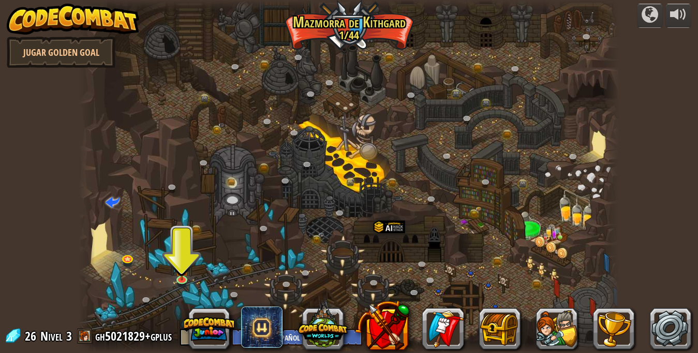
select select "es-ES"
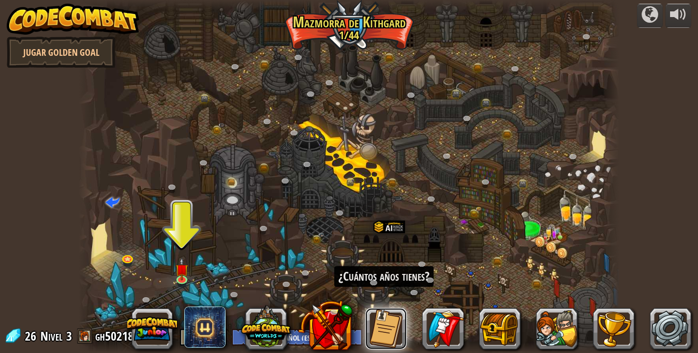
click at [384, 327] on button at bounding box center [385, 328] width 41 height 41
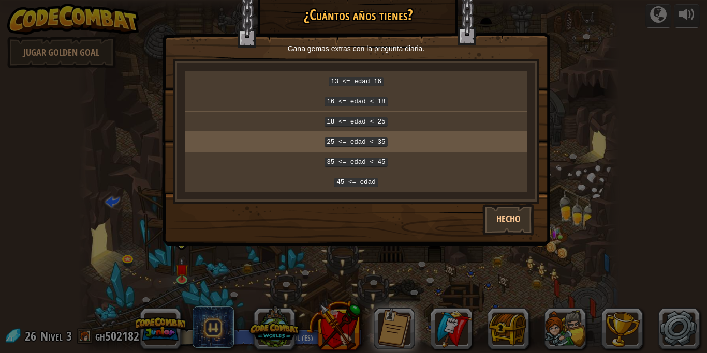
click at [367, 143] on td "25 <= edad < 35" at bounding box center [356, 141] width 343 height 20
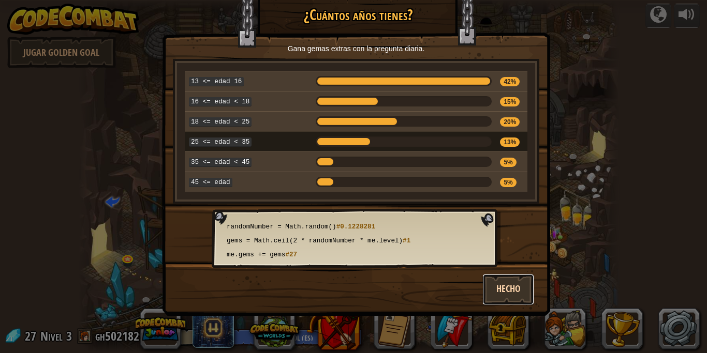
click at [507, 288] on button "Hecho" at bounding box center [508, 289] width 52 height 31
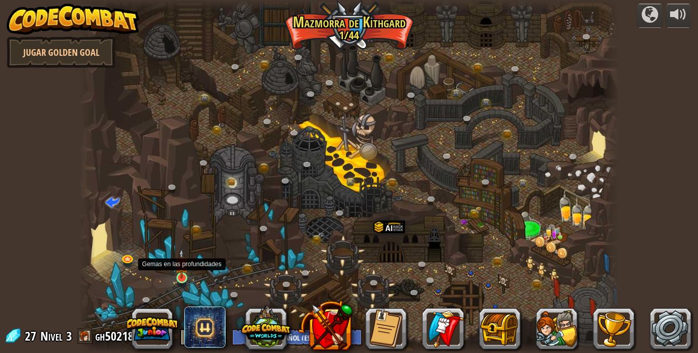
click at [183, 279] on img at bounding box center [181, 264] width 13 height 30
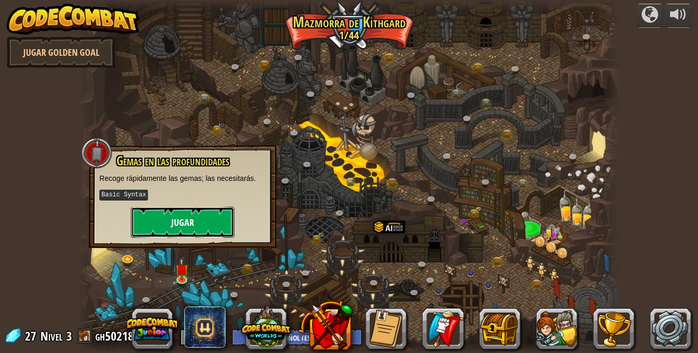
click at [201, 216] on button "Jugar" at bounding box center [182, 222] width 103 height 31
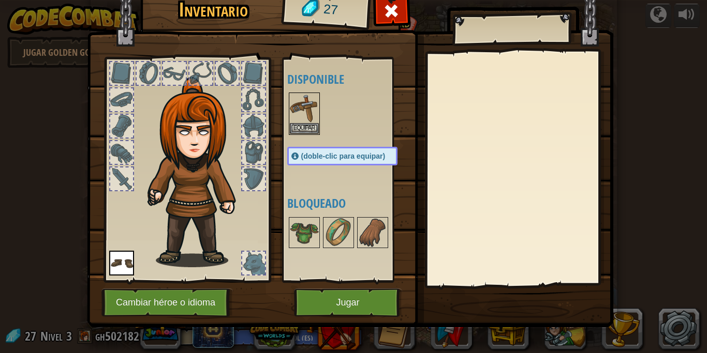
click at [126, 169] on div at bounding box center [121, 179] width 23 height 23
click at [125, 172] on div at bounding box center [121, 179] width 23 height 23
click at [182, 161] on img at bounding box center [198, 172] width 111 height 190
click at [117, 150] on div at bounding box center [121, 152] width 23 height 23
click at [308, 246] on img at bounding box center [304, 232] width 29 height 29
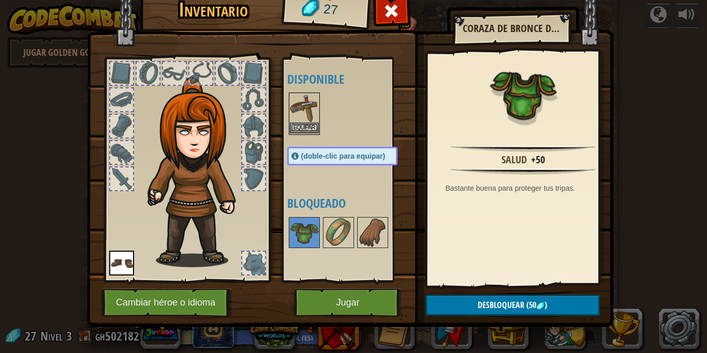
click at [307, 109] on img at bounding box center [304, 108] width 29 height 29
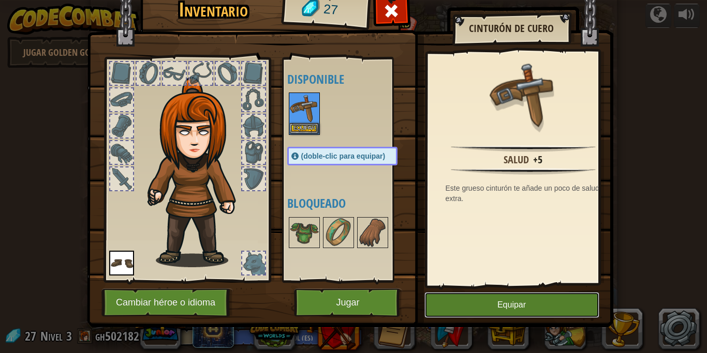
click at [467, 296] on button "Equipar" at bounding box center [511, 305] width 175 height 26
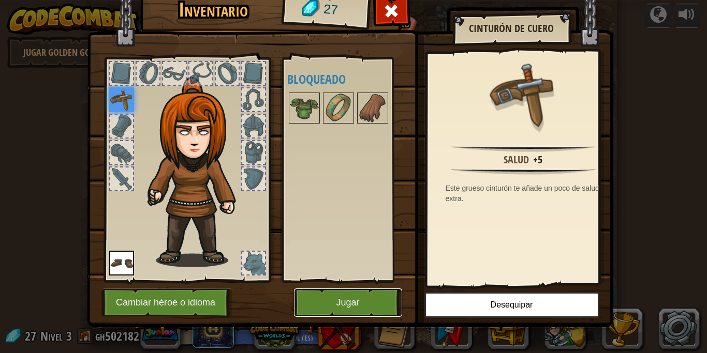
click at [362, 298] on button "Jugar" at bounding box center [348, 303] width 108 height 28
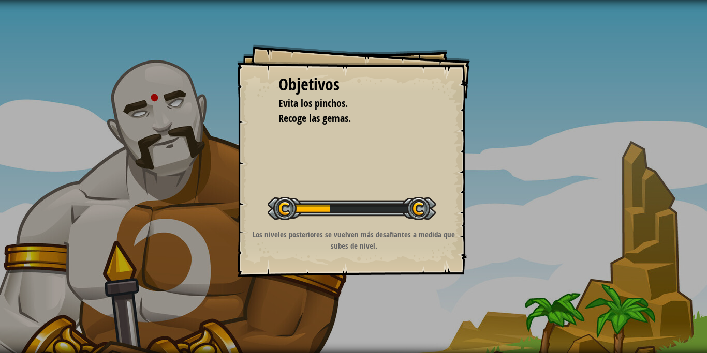
click at [362, 298] on div "Objetivos Evita los pinchos. Recoge las gemas. Iniciar Nivel Error al cargar de…" at bounding box center [353, 176] width 707 height 353
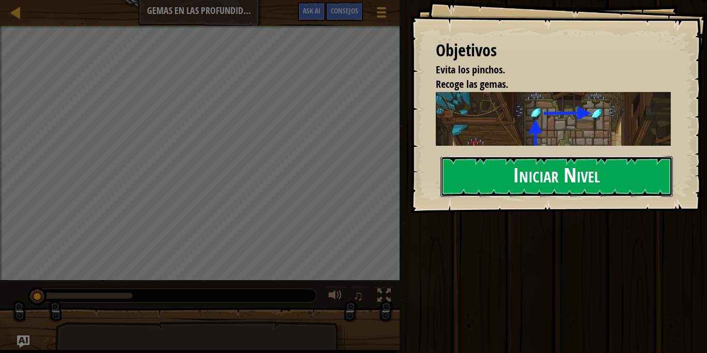
click at [527, 177] on button "Iniciar Nivel" at bounding box center [556, 176] width 232 height 41
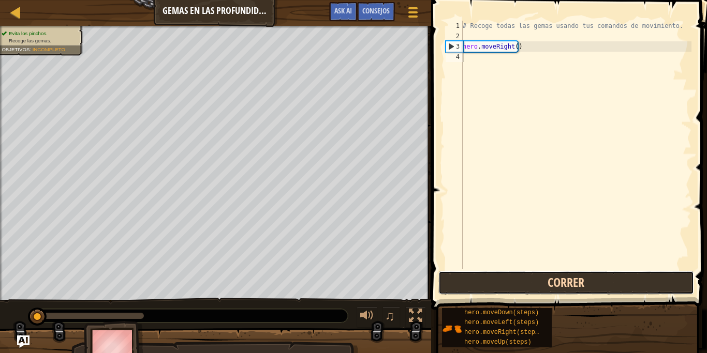
click at [563, 284] on button "Correr" at bounding box center [566, 283] width 256 height 24
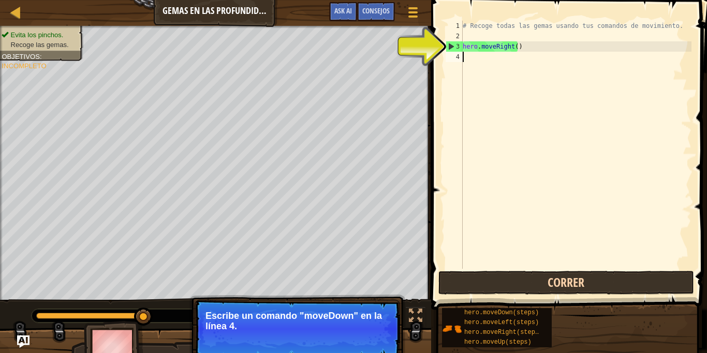
type textarea "h"
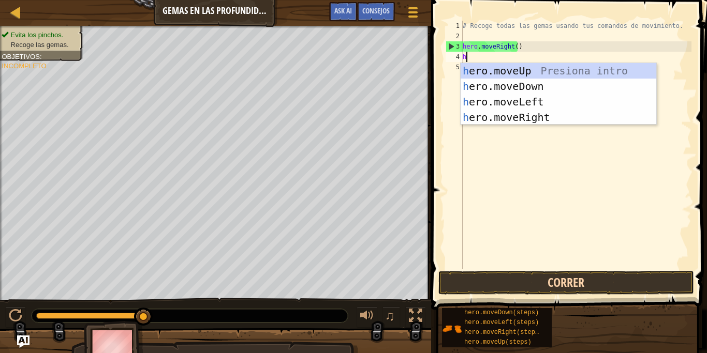
scroll to position [5, 0]
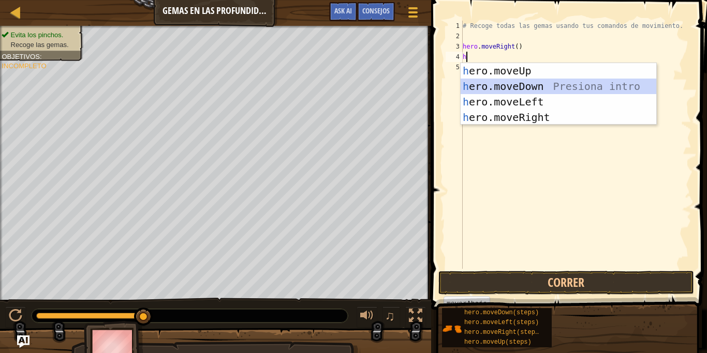
click at [546, 87] on div "h ero.moveUp Presiona intro h ero.moveDown Presiona intro h ero.moveLeft Presio…" at bounding box center [559, 109] width 196 height 93
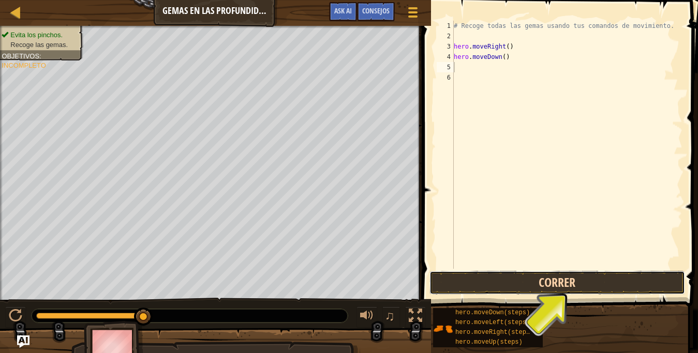
click at [568, 275] on button "Correr" at bounding box center [557, 283] width 256 height 24
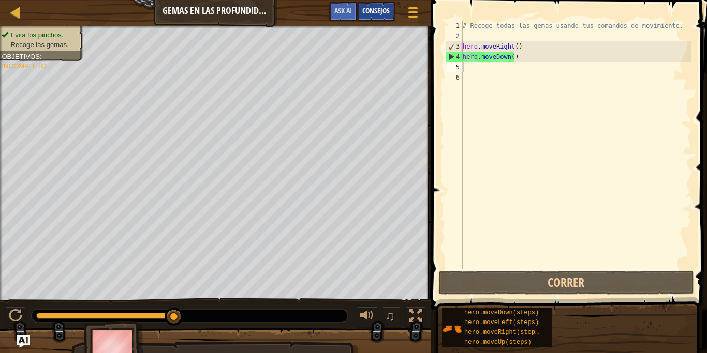
click at [378, 9] on span "Consejos" at bounding box center [375, 11] width 27 height 10
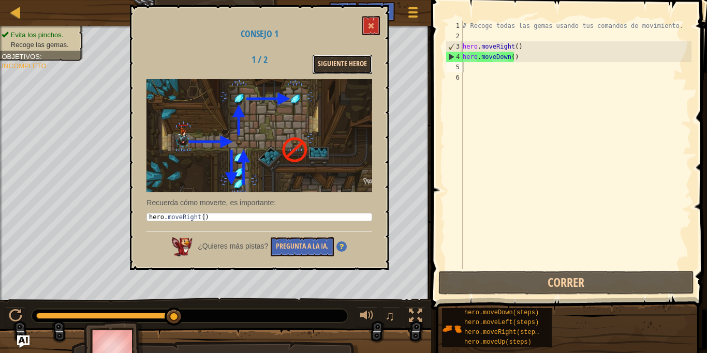
click at [348, 64] on button "Siguiente Heroe" at bounding box center [343, 64] width 60 height 19
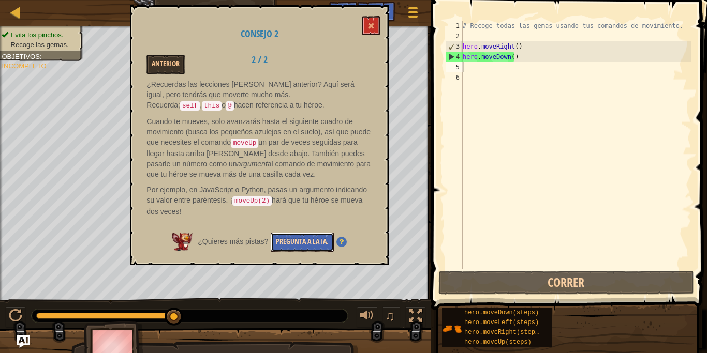
click at [318, 242] on button "Pregunta a la IA." at bounding box center [302, 242] width 63 height 19
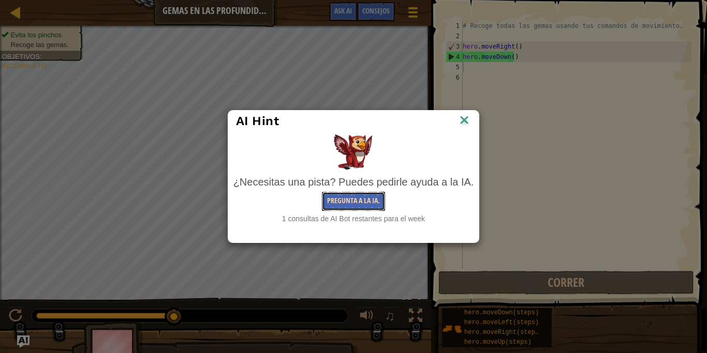
click at [347, 199] on button "Pregunta a la IA." at bounding box center [353, 201] width 63 height 19
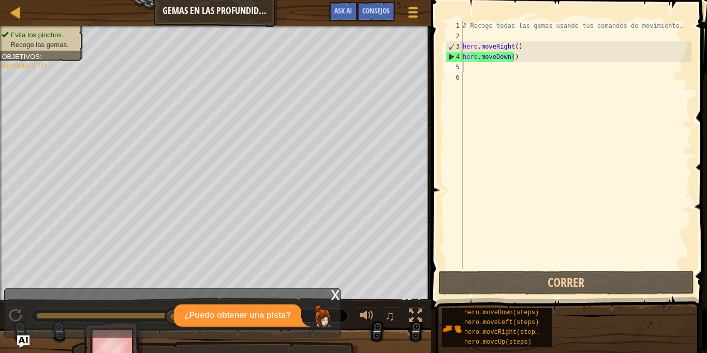
click at [283, 310] on p "¿Puedo obtener una pista?" at bounding box center [237, 316] width 107 height 12
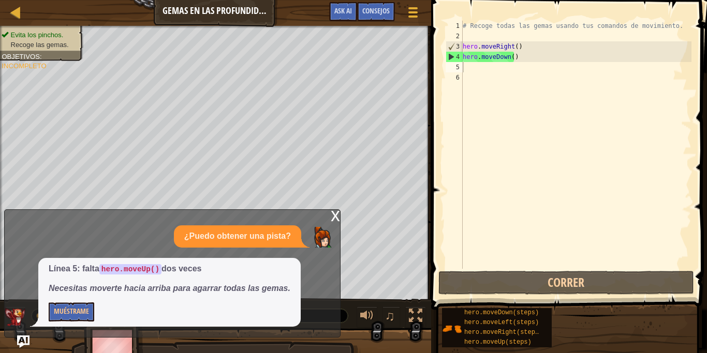
click at [319, 319] on div "Línea 5: falta hero.moveUp() dos veces Necesitas moverte hacia arriba para agar…" at bounding box center [170, 292] width 330 height 69
click at [487, 73] on div "# Recoge todas las gemas usando tus comandos de movimiento. hero . moveRight ( …" at bounding box center [576, 155] width 231 height 269
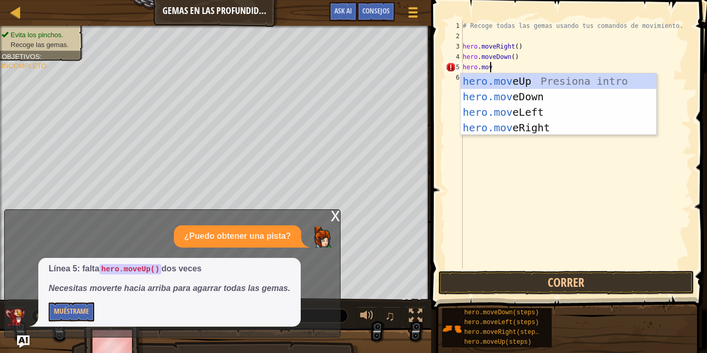
scroll to position [5, 2]
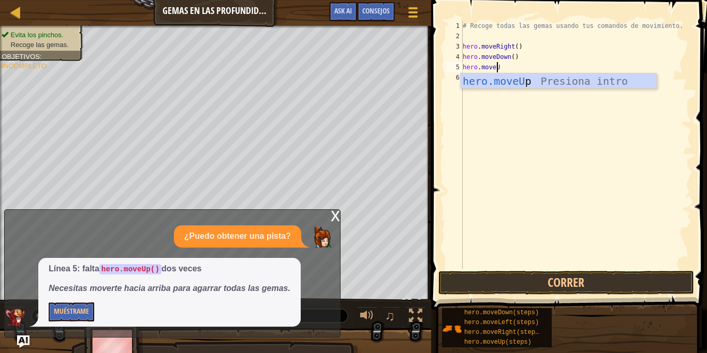
type textarea "hero.moveUp"
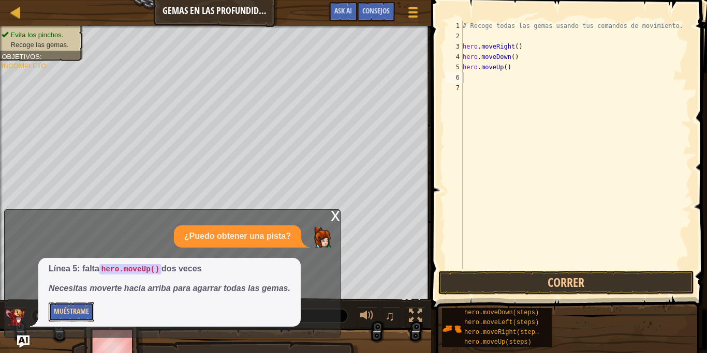
click at [69, 307] on button "Muéstrame" at bounding box center [72, 312] width 46 height 19
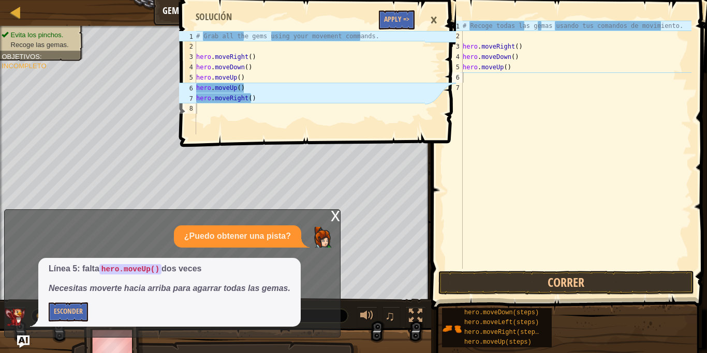
click at [242, 162] on div "1 2 3 4 5 6 7 8 # Grab all the gems using your movement commands. hero . moveRi…" at bounding box center [316, 176] width 279 height 353
click at [435, 19] on div "×" at bounding box center [434, 20] width 18 height 24
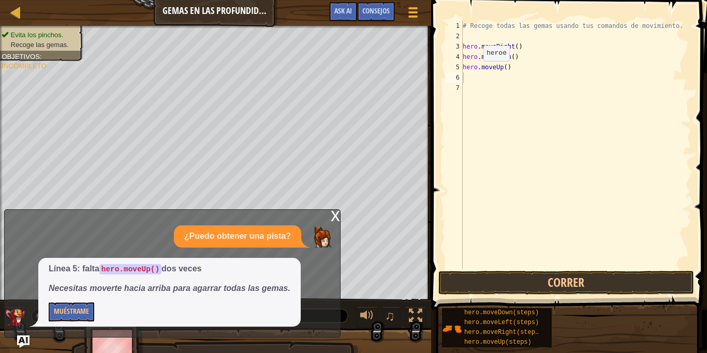
type textarea "hero.moveUp()"
click at [474, 71] on div "# Recoge todas las gemas usando tus comandos de movimiento. hero . moveRight ( …" at bounding box center [576, 155] width 231 height 269
click at [469, 80] on div "# Recoge todas las gemas usando tus comandos de movimiento. hero . moveRight ( …" at bounding box center [576, 155] width 231 height 269
type textarea "hero.moveUp()"
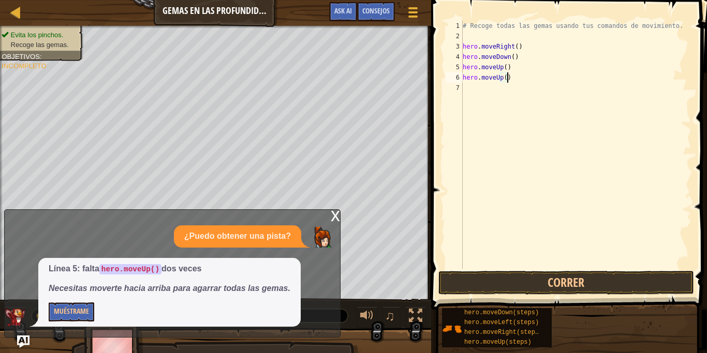
scroll to position [0, 0]
click at [556, 281] on button "Correr" at bounding box center [566, 283] width 256 height 24
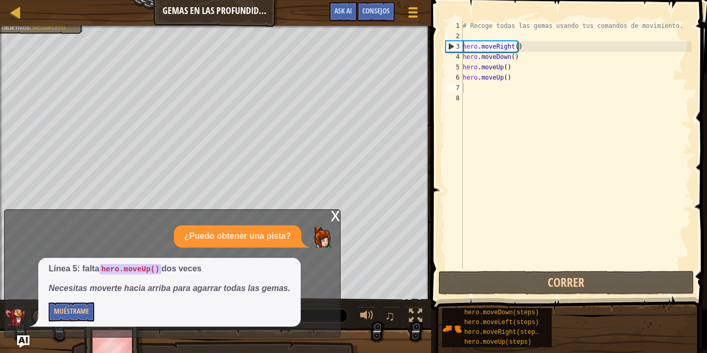
click at [331, 215] on div "x" at bounding box center [335, 215] width 9 height 10
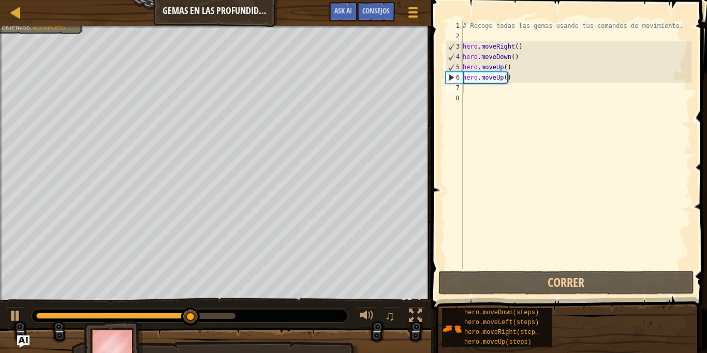
click at [476, 89] on div "# Recoge todas las gemas usando tus comandos de movimiento. hero . moveRight ( …" at bounding box center [576, 155] width 231 height 269
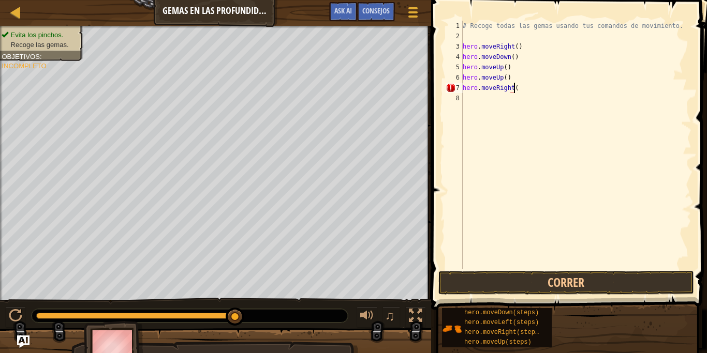
scroll to position [5, 4]
type textarea "hero.moveRight()"
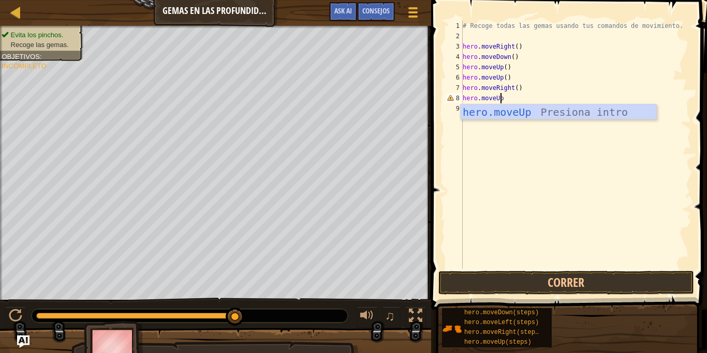
scroll to position [5, 3]
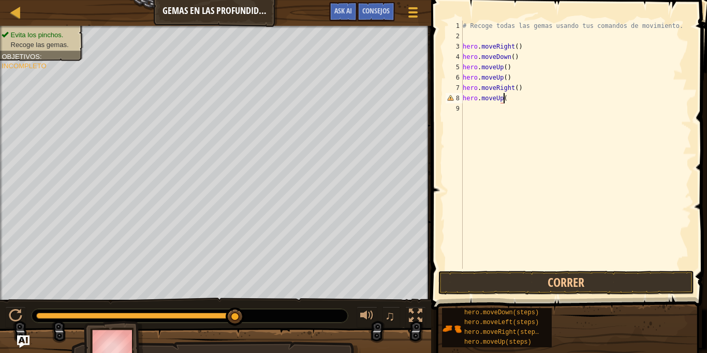
type textarea "hero.moveUp()"
click at [545, 280] on button "Correr" at bounding box center [566, 283] width 256 height 24
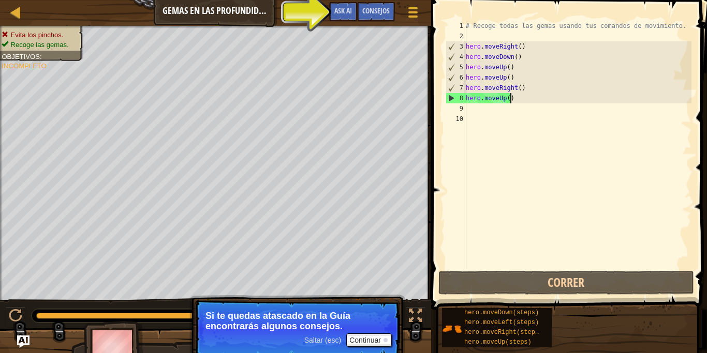
click at [528, 98] on div "# Recoge todas las gemas usando tus comandos de movimiento. hero . moveRight ( …" at bounding box center [578, 155] width 228 height 269
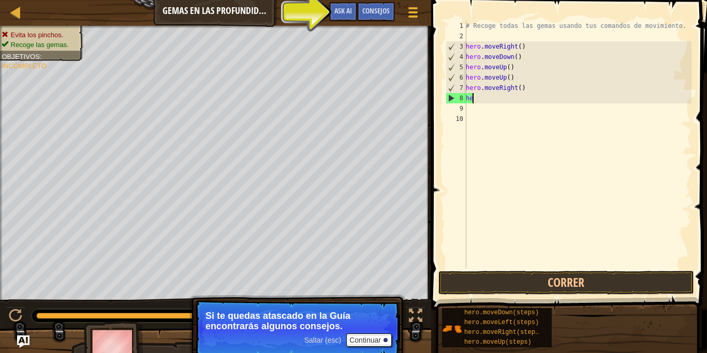
type textarea "h"
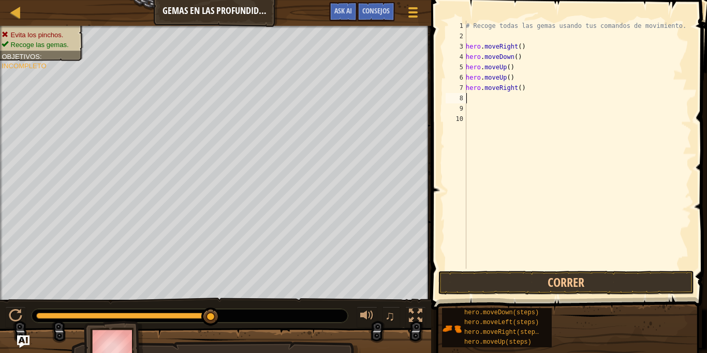
click at [491, 96] on div "# Recoge todas las gemas usando tus comandos de movimiento. hero . moveRight ( …" at bounding box center [578, 155] width 228 height 269
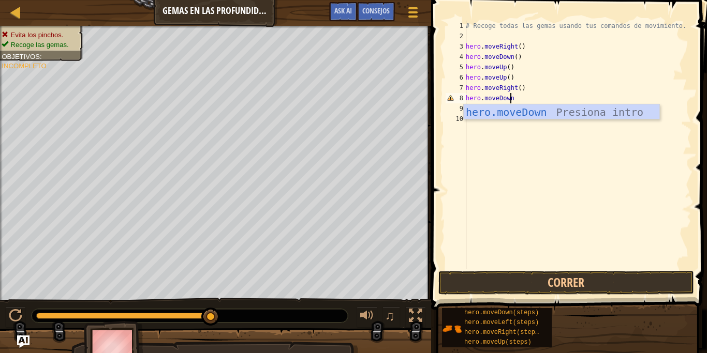
scroll to position [5, 4]
type textarea "hero.moveDown()"
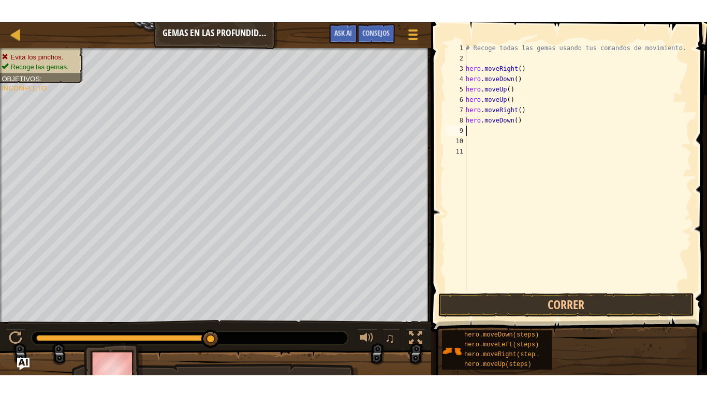
scroll to position [0, 0]
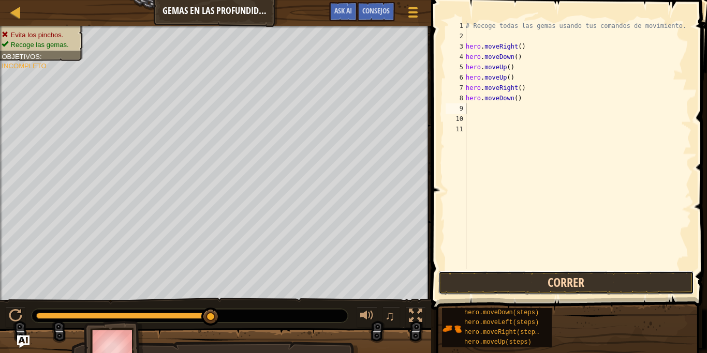
click at [576, 283] on button "Correr" at bounding box center [566, 283] width 256 height 24
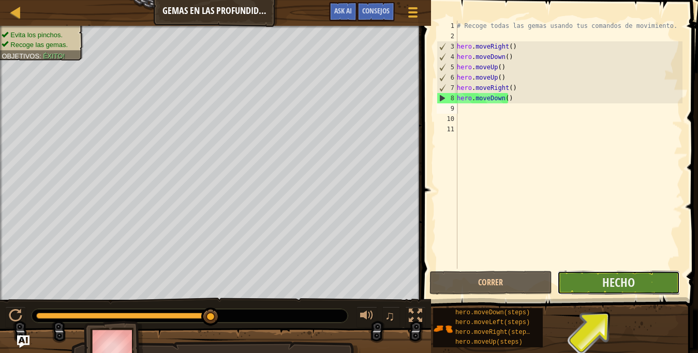
click at [587, 278] on button "Hecho" at bounding box center [618, 283] width 123 height 24
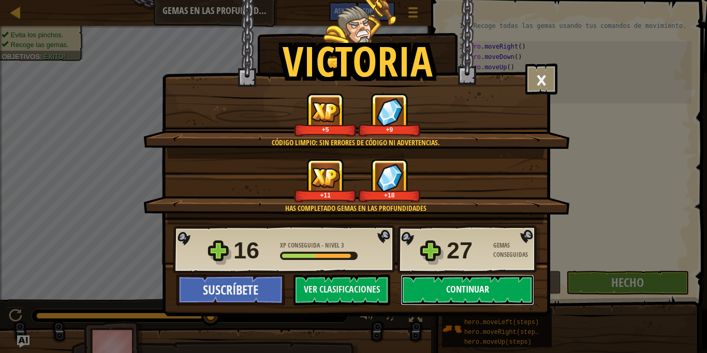
click at [469, 286] on button "Continuar" at bounding box center [466, 290] width 133 height 31
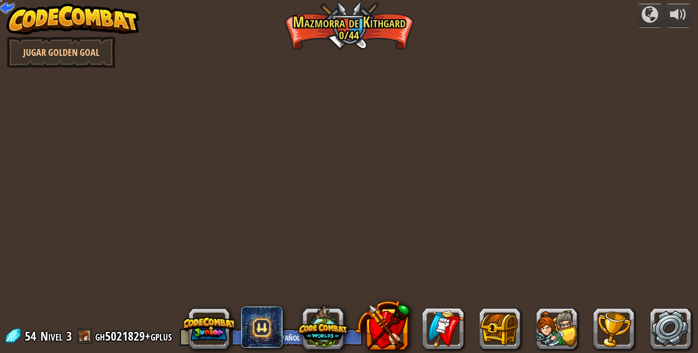
select select "es-ES"
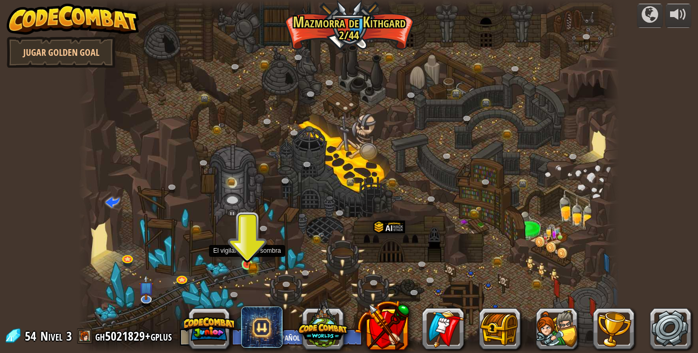
click at [249, 263] on img at bounding box center [247, 251] width 13 height 29
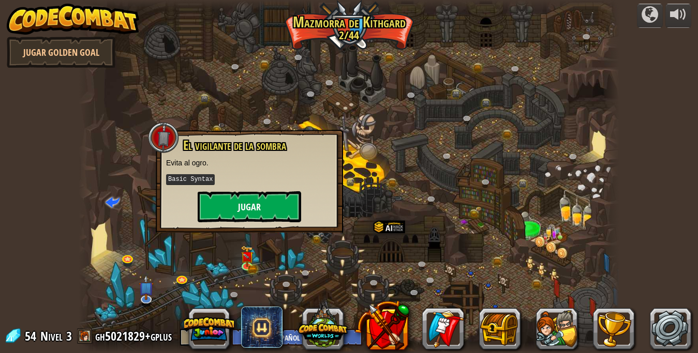
drag, startPoint x: 263, startPoint y: 189, endPoint x: 262, endPoint y: 210, distance: 20.2
click at [262, 210] on div "El vigilante de la sombra Evita al ogro. Basic Syntax Jugar" at bounding box center [249, 181] width 167 height 84
click at [262, 210] on button "Jugar" at bounding box center [249, 206] width 103 height 31
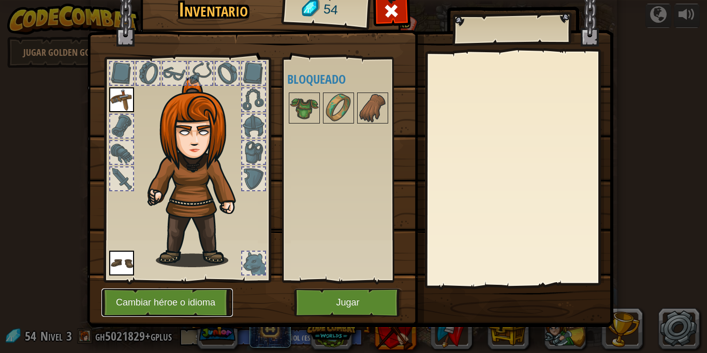
click at [181, 292] on button "Cambiar héroe o idioma" at bounding box center [166, 303] width 131 height 28
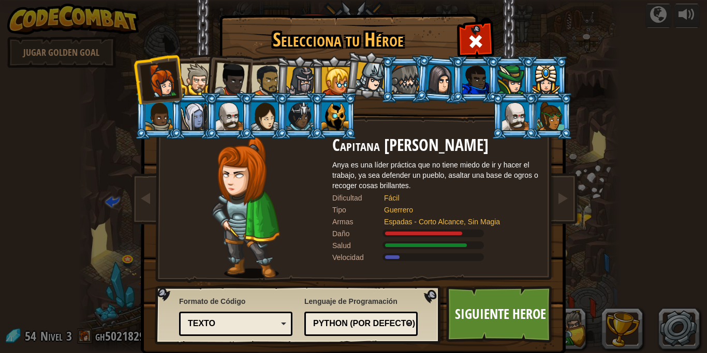
click at [333, 101] on li at bounding box center [333, 116] width 47 height 47
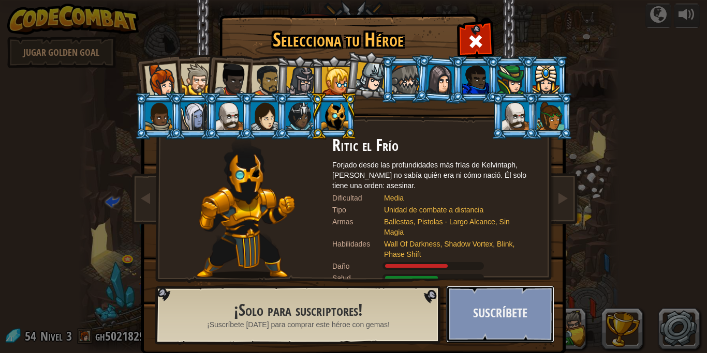
click at [488, 320] on button "Suscríbete" at bounding box center [500, 314] width 108 height 57
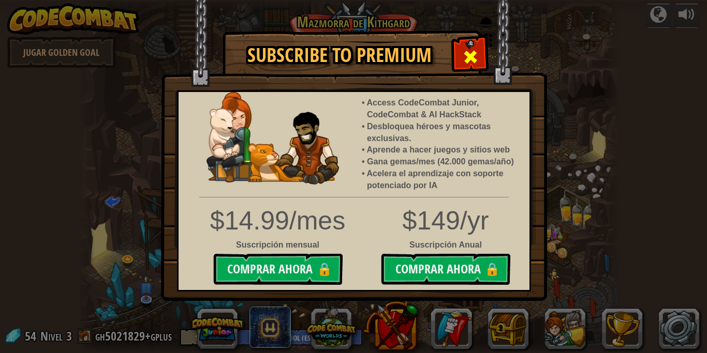
click at [464, 44] on div at bounding box center [470, 55] width 33 height 33
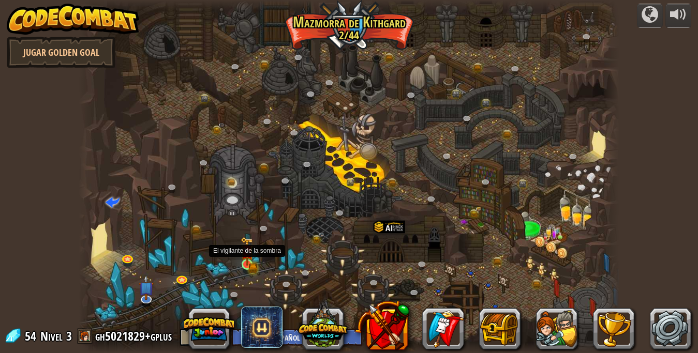
click at [245, 249] on img at bounding box center [247, 252] width 8 height 8
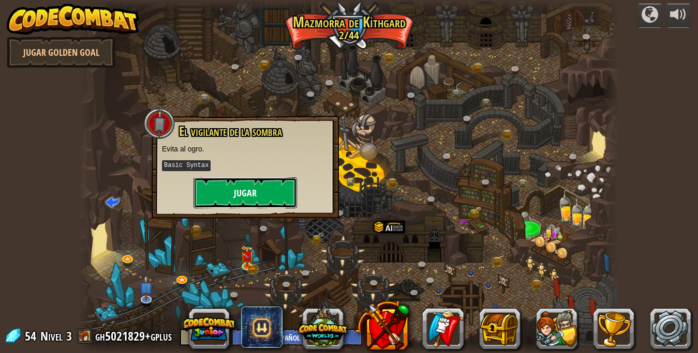
click at [261, 192] on button "Jugar" at bounding box center [245, 192] width 103 height 31
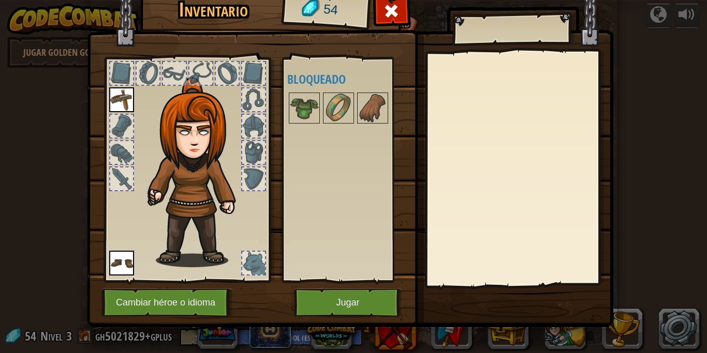
click at [250, 127] on div at bounding box center [253, 126] width 23 height 23
click at [110, 99] on img at bounding box center [121, 99] width 25 height 25
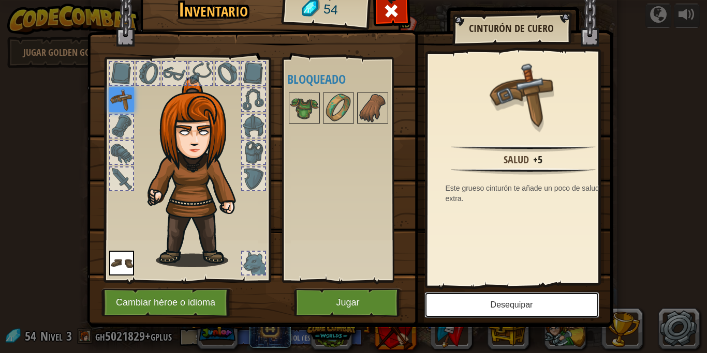
click at [463, 305] on button "Desequipar" at bounding box center [511, 305] width 175 height 26
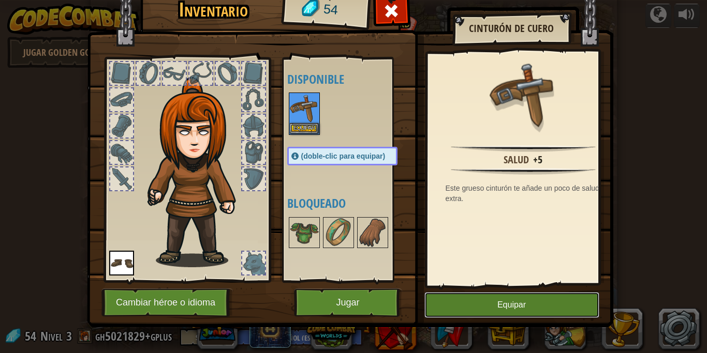
click at [463, 305] on button "Equipar" at bounding box center [511, 305] width 175 height 26
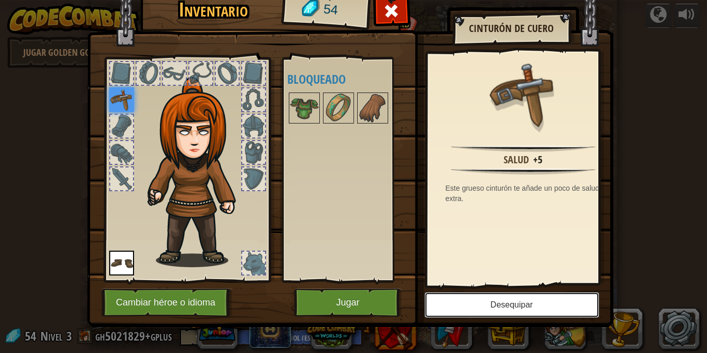
click at [463, 305] on button "Desequipar" at bounding box center [511, 305] width 175 height 26
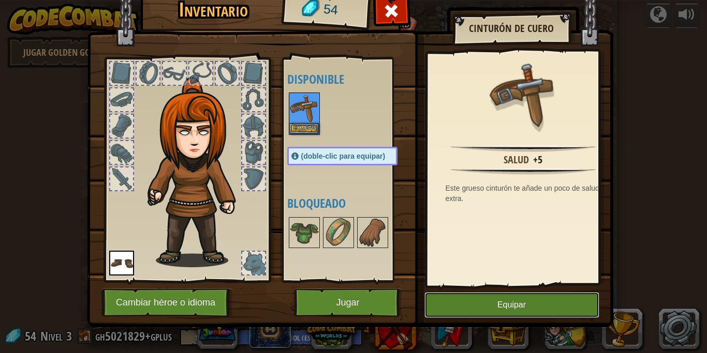
click at [424, 308] on button "Equipar" at bounding box center [511, 305] width 175 height 26
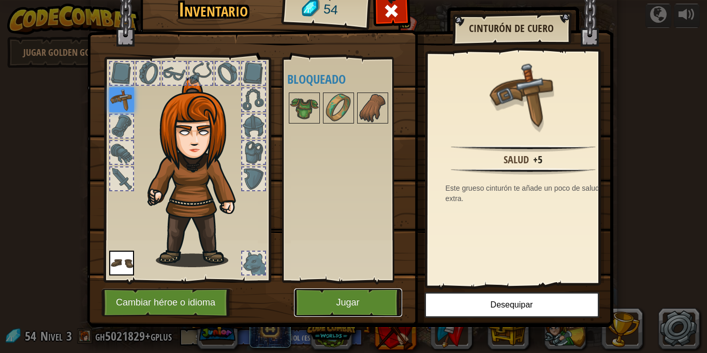
click at [374, 309] on button "Jugar" at bounding box center [348, 303] width 108 height 28
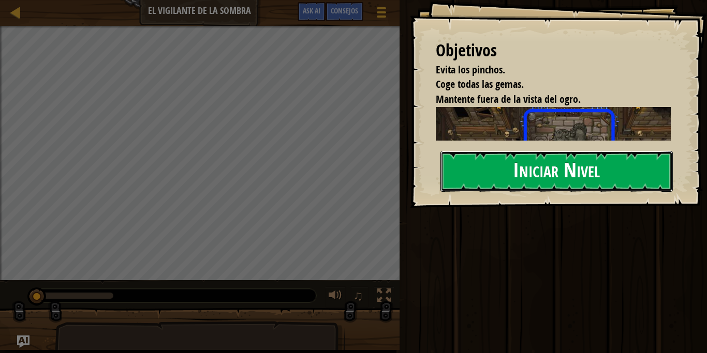
click at [580, 178] on button "Iniciar Nivel" at bounding box center [556, 171] width 232 height 41
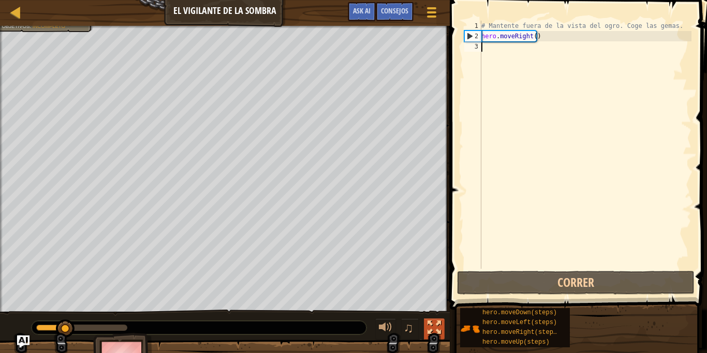
click at [434, 334] on div at bounding box center [433, 327] width 13 height 13
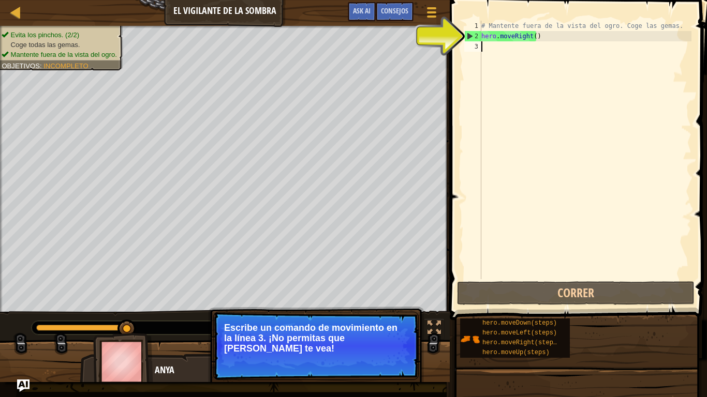
click at [500, 48] on div "# Mantente fuera de la vista del ogro. Coge las gemas. hero . moveRight ( )" at bounding box center [585, 160] width 212 height 279
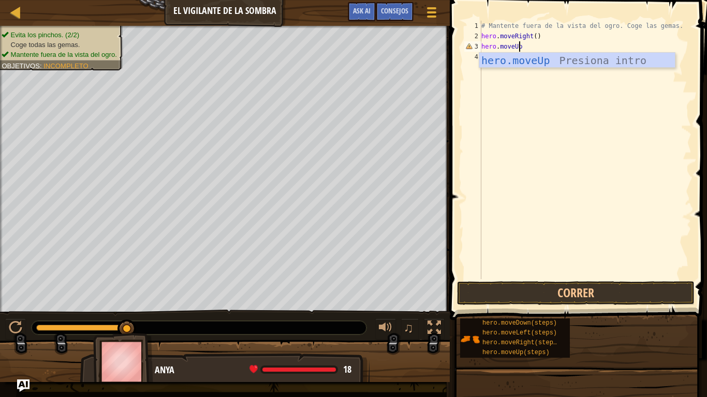
scroll to position [5, 3]
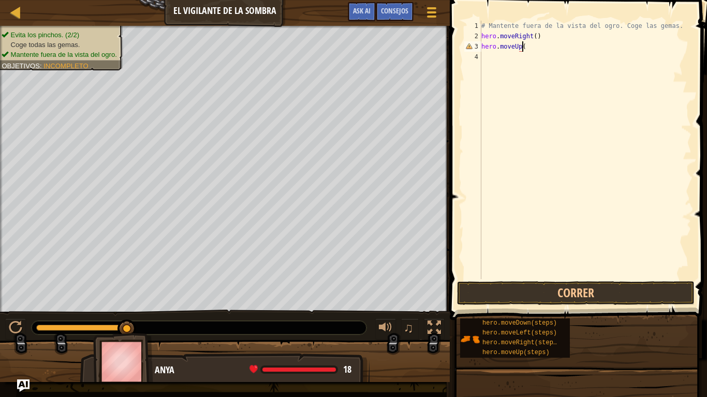
type textarea "hero.moveUp()"
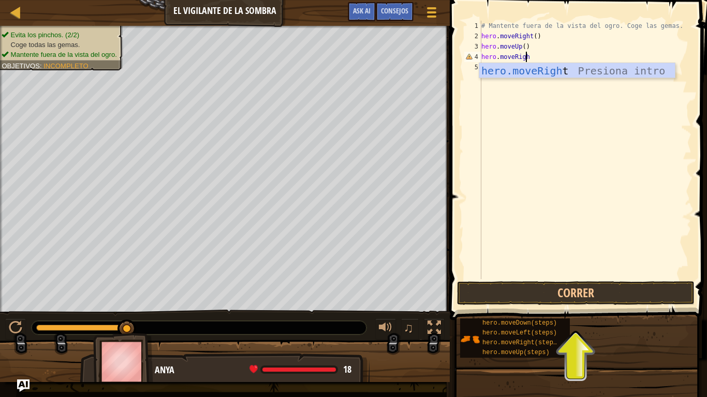
scroll to position [5, 4]
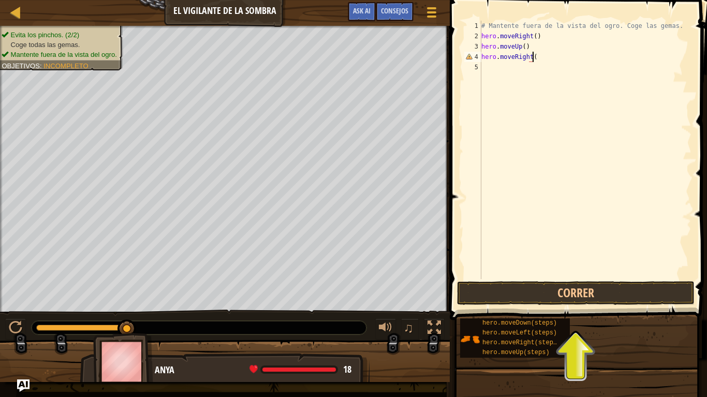
type textarea "hero.moveRight()"
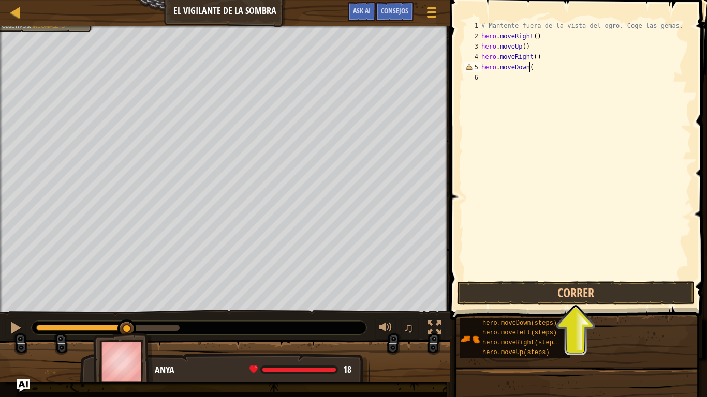
type textarea "hero.moveDown()"
type textarea "hero.moveRight()"
click at [587, 296] on button "Correr" at bounding box center [576, 293] width 238 height 24
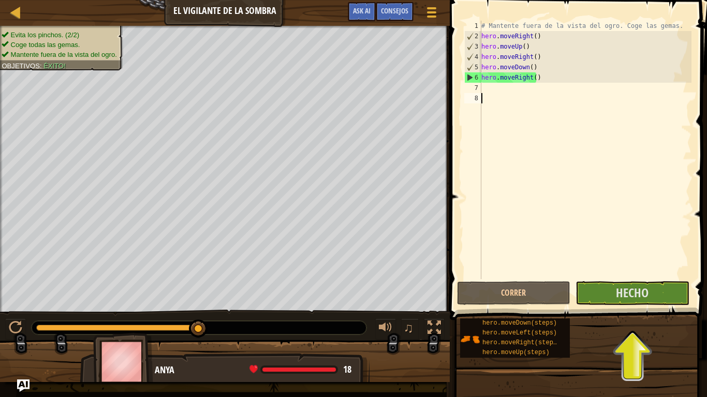
drag, startPoint x: 613, startPoint y: 174, endPoint x: 596, endPoint y: 188, distance: 22.5
click at [596, 188] on div "# Mantente fuera de la vista del ogro. Coge las gemas. hero . moveRight ( ) her…" at bounding box center [585, 160] width 212 height 279
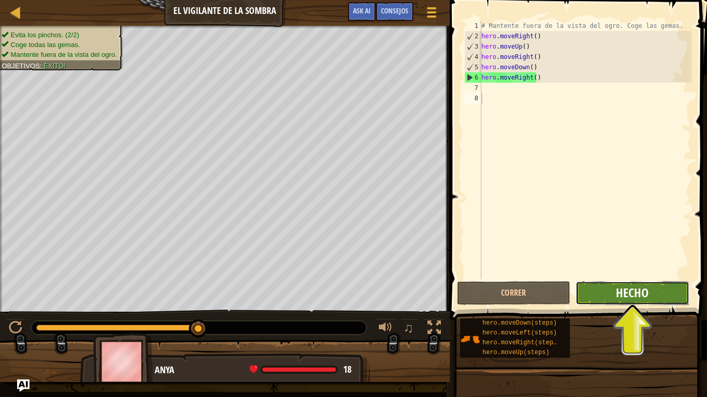
click at [622, 292] on span "Hecho" at bounding box center [632, 293] width 33 height 17
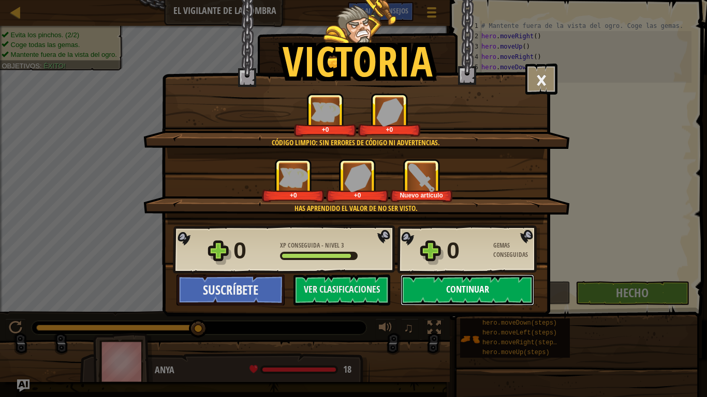
click at [469, 284] on button "Continuar" at bounding box center [466, 290] width 133 height 31
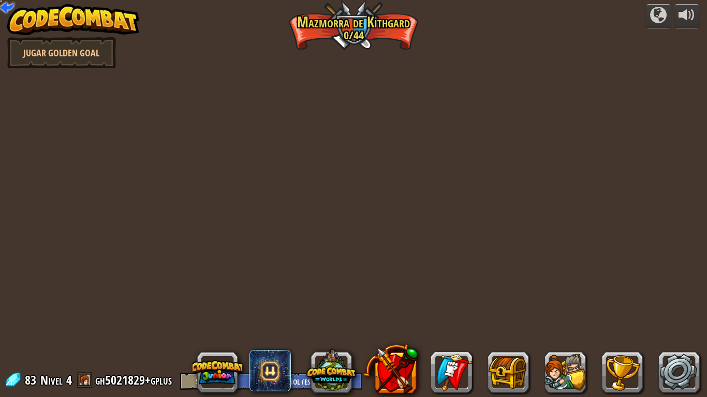
select select "es-ES"
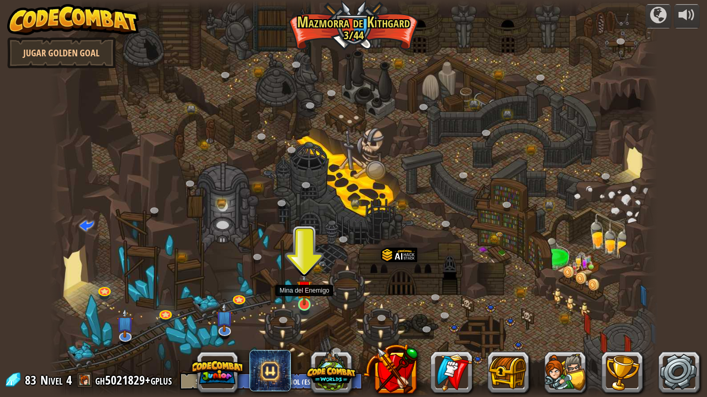
click at [310, 300] on img at bounding box center [304, 288] width 16 height 35
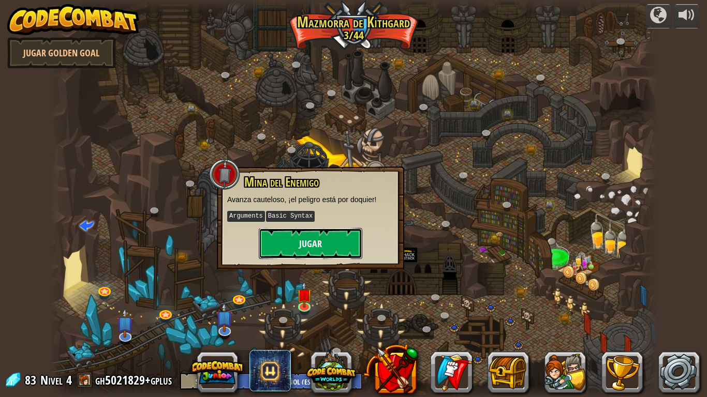
click at [315, 246] on button "Jugar" at bounding box center [310, 243] width 103 height 31
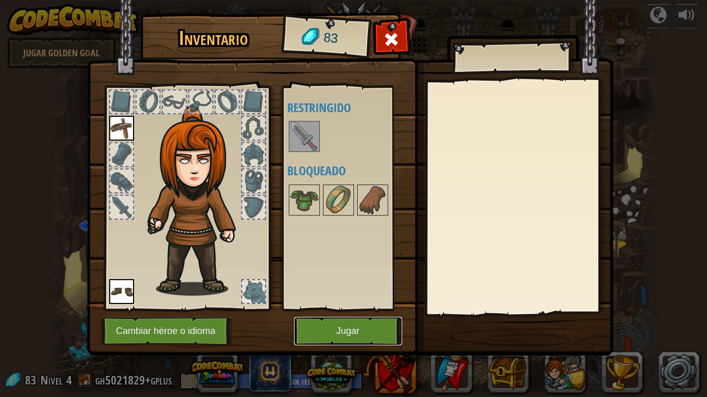
click at [343, 327] on button "Jugar" at bounding box center [348, 331] width 108 height 28
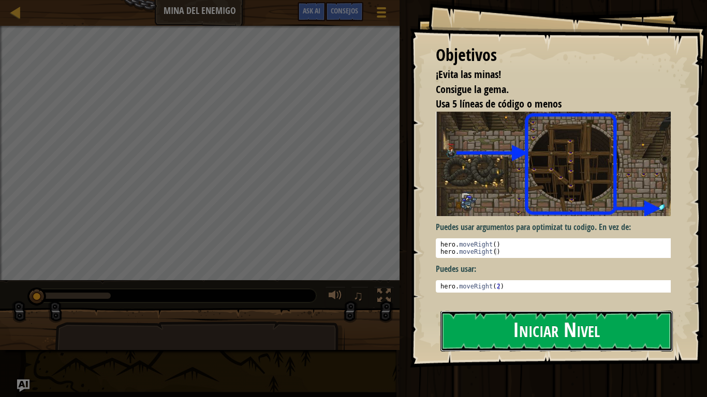
click at [512, 334] on button "Iniciar Nivel" at bounding box center [556, 331] width 232 height 41
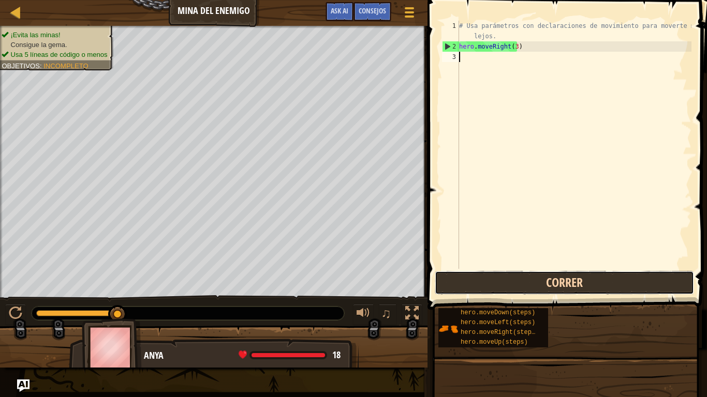
click at [550, 279] on button "Correr" at bounding box center [564, 283] width 259 height 24
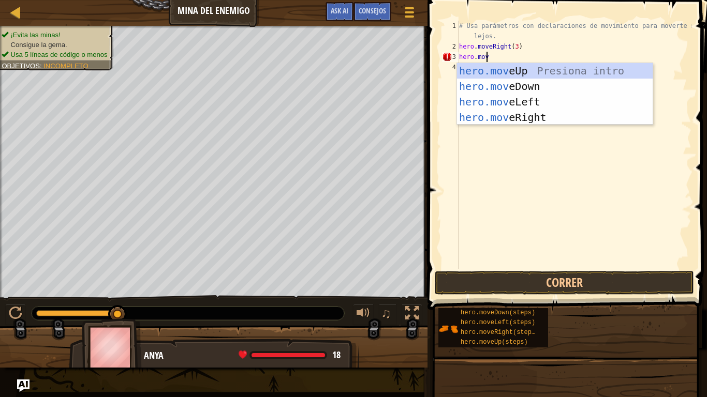
scroll to position [5, 2]
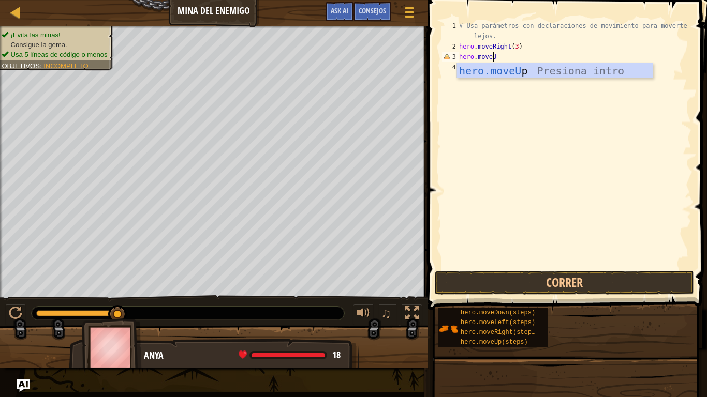
type textarea "hero.moveUp"
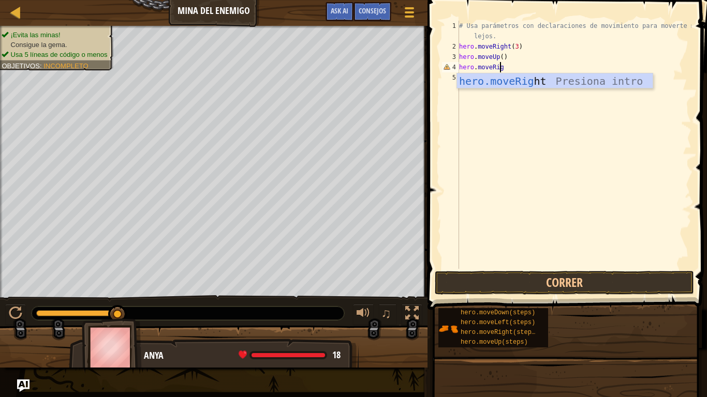
scroll to position [5, 3]
type textarea "hero.moveRight"
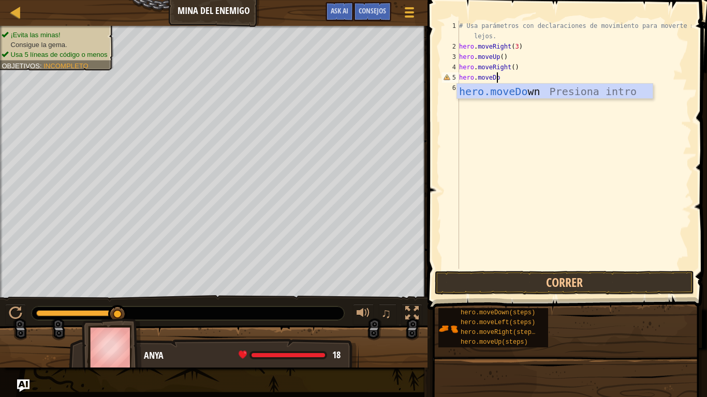
scroll to position [5, 3]
type textarea "hero.moveDown"
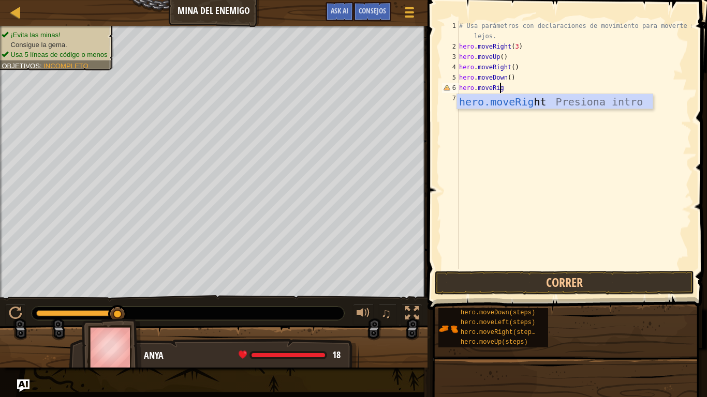
scroll to position [5, 3]
type textarea "hero.moveRight"
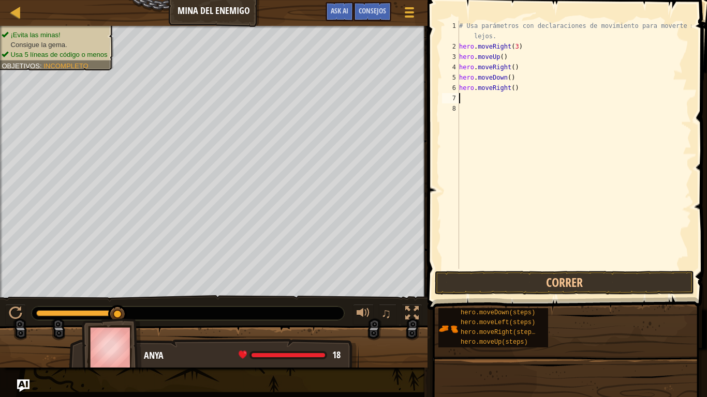
scroll to position [0, 0]
click at [602, 276] on button "Correr" at bounding box center [564, 283] width 259 height 24
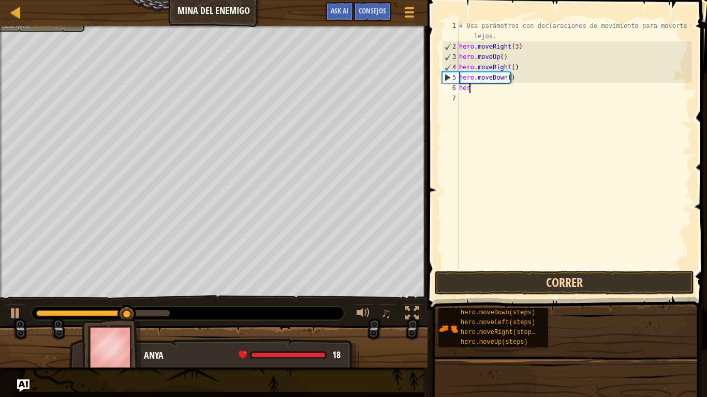
type textarea "h"
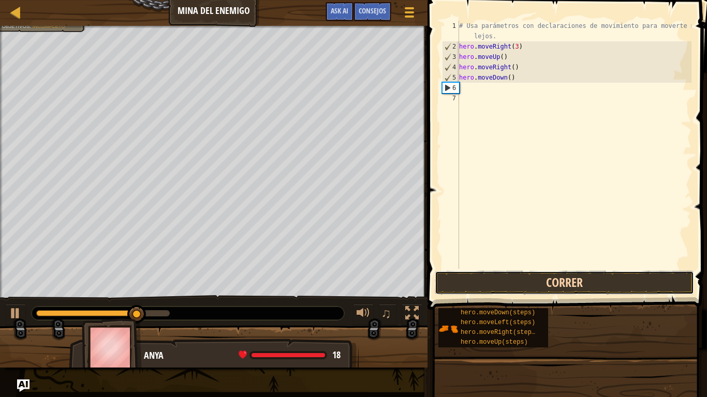
click at [602, 276] on button "Correr" at bounding box center [564, 283] width 259 height 24
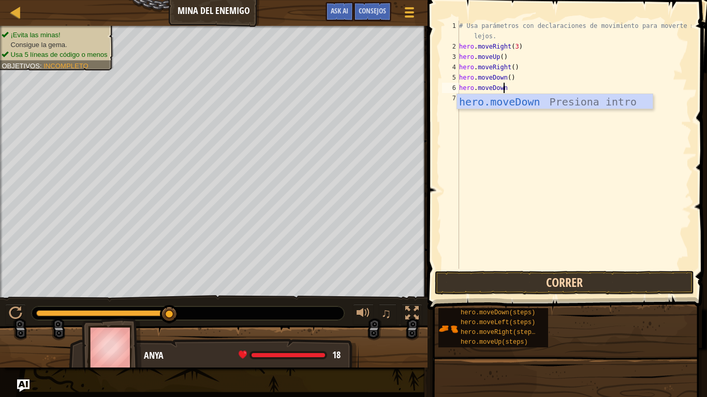
scroll to position [5, 3]
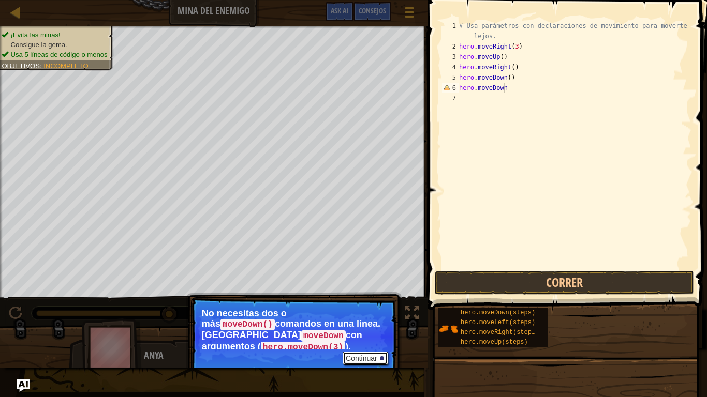
click at [363, 352] on button "Continuar" at bounding box center [366, 358] width 46 height 13
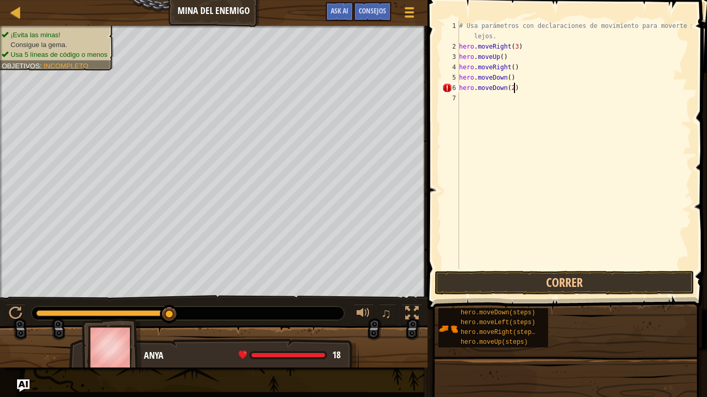
scroll to position [5, 4]
type textarea "hero.moveDown(2)"
click at [584, 274] on button "Correr" at bounding box center [564, 283] width 259 height 24
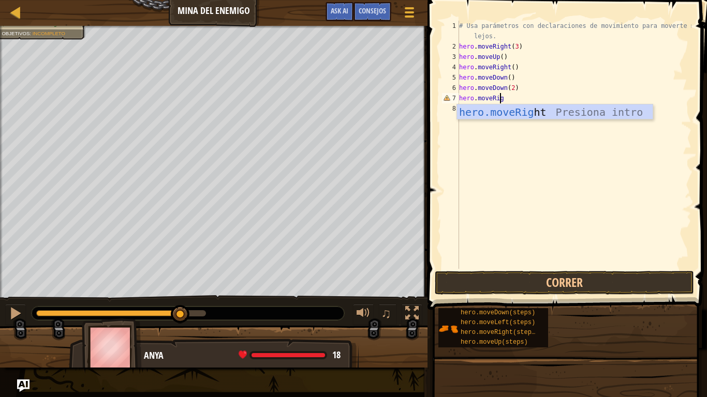
scroll to position [5, 3]
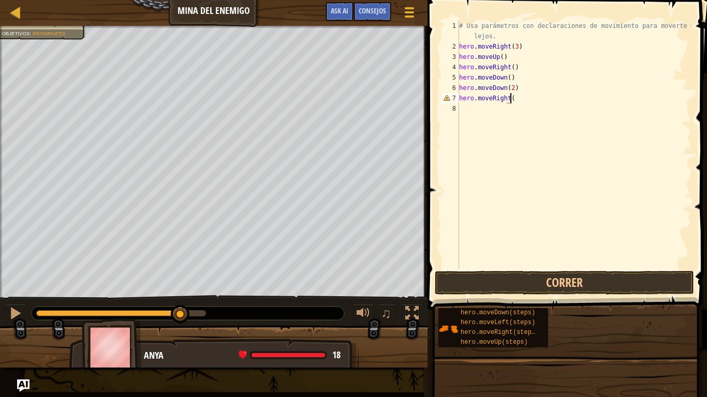
type textarea "hero.moveRight()"
click at [594, 284] on button "Correr" at bounding box center [564, 283] width 259 height 24
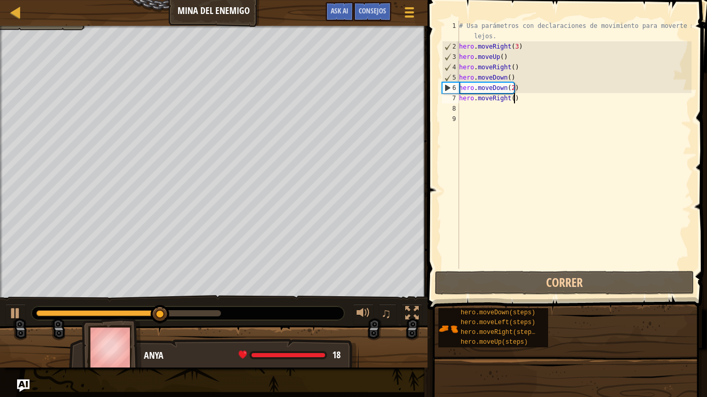
click at [525, 95] on div "# Usa parámetros con declaraciones de movimiento para moverte más lejos. hero .…" at bounding box center [574, 160] width 234 height 279
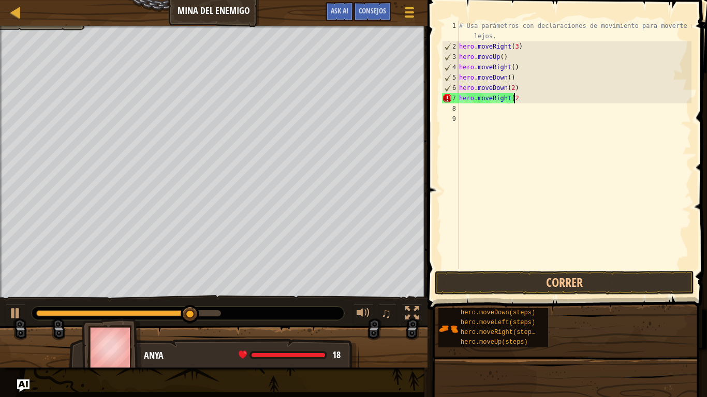
scroll to position [5, 4]
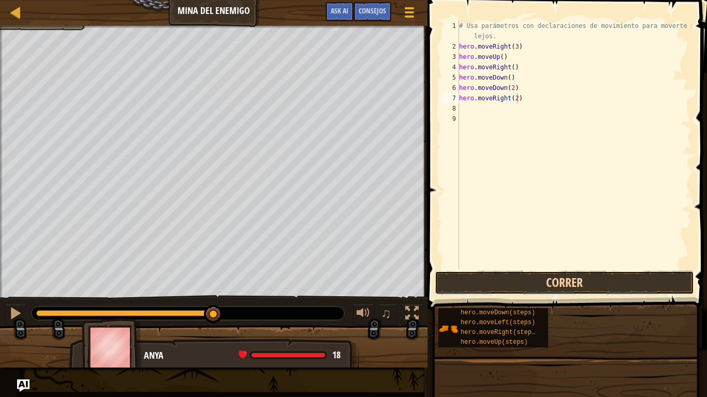
click at [554, 292] on button "Correr" at bounding box center [564, 283] width 259 height 24
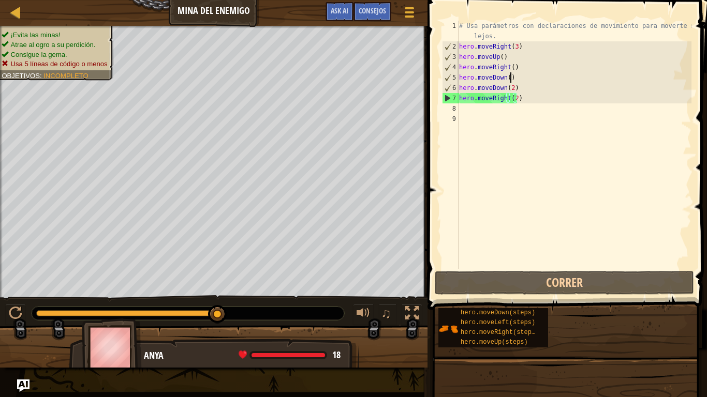
click at [509, 78] on div "# Usa parámetros con declaraciones de movimiento para moverte más lejos. hero .…" at bounding box center [574, 160] width 234 height 279
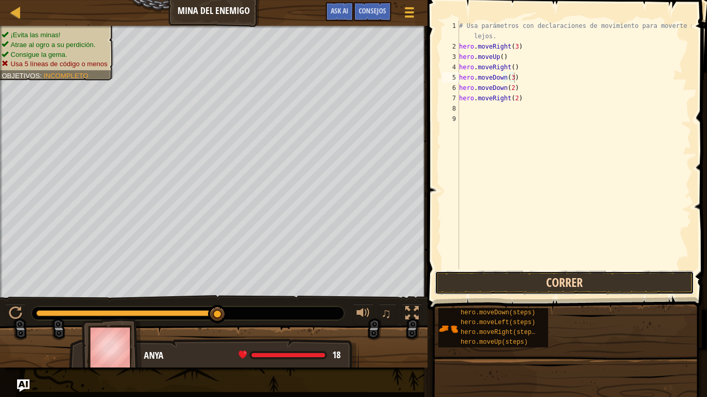
click at [592, 289] on button "Correr" at bounding box center [564, 283] width 259 height 24
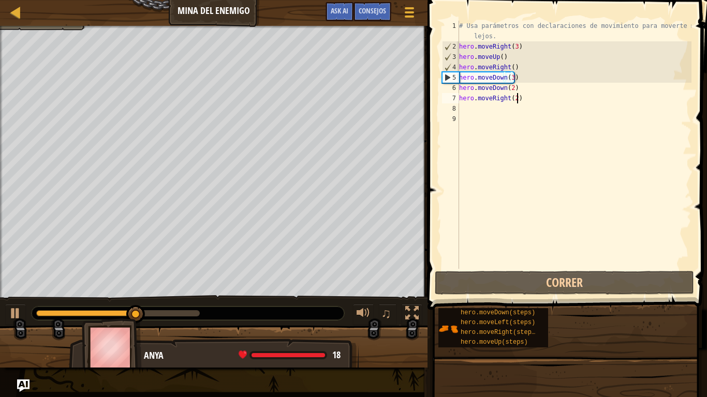
click at [537, 101] on div "# Usa parámetros con declaraciones de movimiento para moverte más lejos. hero .…" at bounding box center [574, 160] width 234 height 279
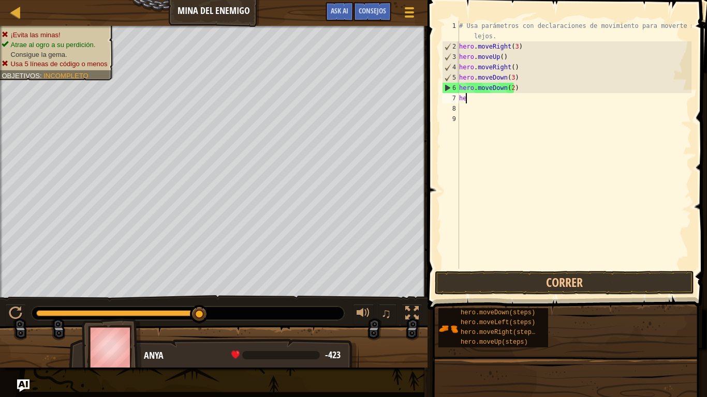
type textarea "h"
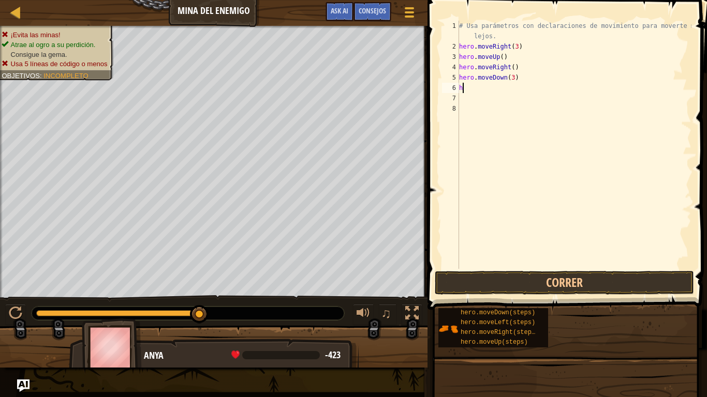
type textarea "h"
type textarea "hero.moveRight(2)"
click at [552, 279] on button "Correr" at bounding box center [564, 283] width 259 height 24
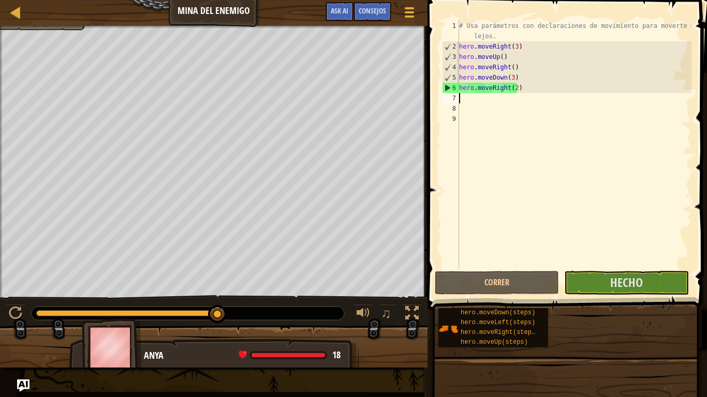
click at [60, 27] on div at bounding box center [213, 27] width 427 height 3
click at [530, 86] on div "# Usa parámetros con declaraciones de movimiento para moverte más lejos. hero .…" at bounding box center [574, 160] width 234 height 279
click at [522, 77] on div "# Usa parámetros con declaraciones de movimiento para moverte más lejos. hero .…" at bounding box center [574, 160] width 234 height 279
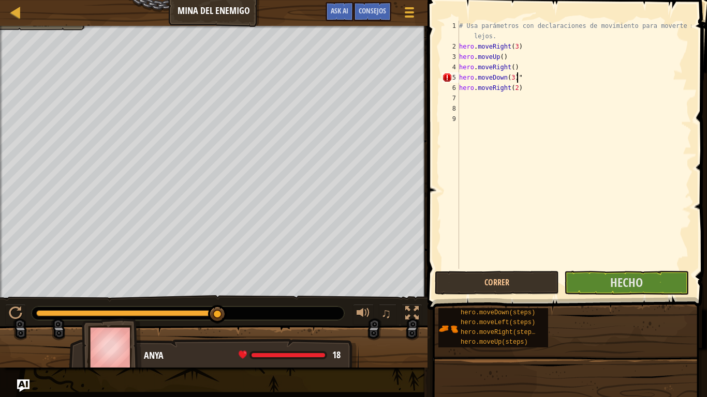
scroll to position [5, 0]
paste textarea "hero.moveRight(2)"
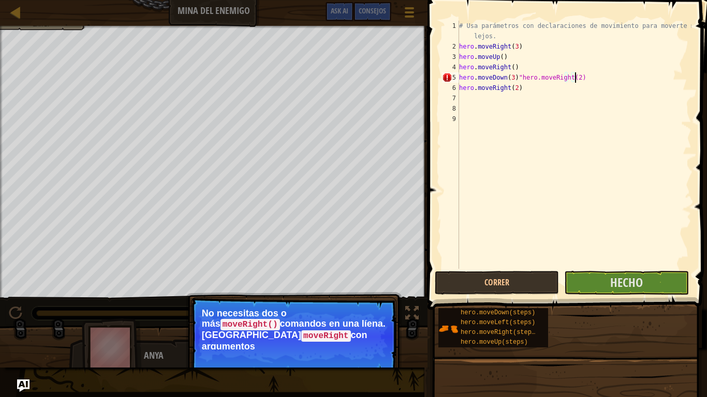
scroll to position [5, 9]
click at [525, 85] on div "# Usa parámetros con declaraciones de movimiento para moverte más lejos. hero .…" at bounding box center [574, 160] width 234 height 279
type textarea "h"
type textarea "hero.moveDown(3)"hero.moveRight(2)""
click at [593, 78] on div "# Usa parámetros con declaraciones de movimiento para moverte más lejos. hero .…" at bounding box center [574, 160] width 234 height 279
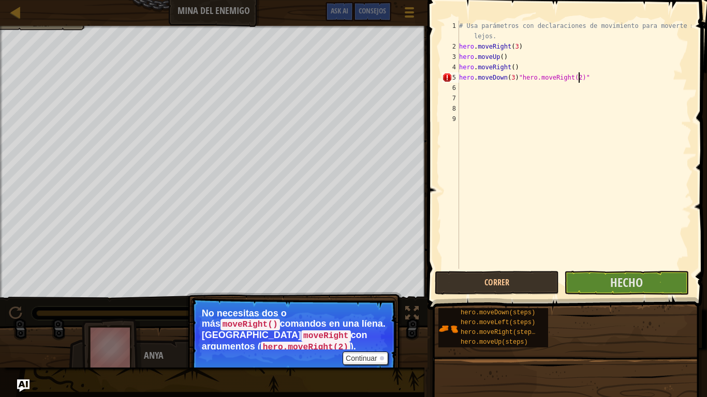
click at [591, 79] on div "# Usa parámetros con declaraciones de movimiento para moverte más lejos. hero .…" at bounding box center [574, 160] width 234 height 279
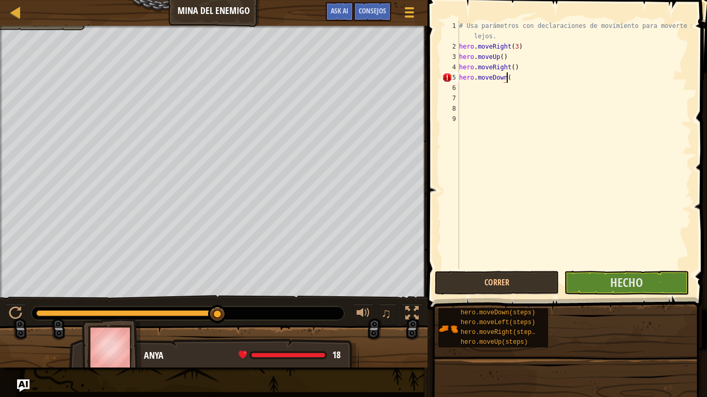
scroll to position [5, 4]
type textarea "hero.moveDown(2)"
click at [569, 82] on div "# Usa parámetros con declaraciones de movimiento para moverte más lejos. hero .…" at bounding box center [574, 160] width 234 height 279
drag, startPoint x: 610, startPoint y: 267, endPoint x: 610, endPoint y: 280, distance: 12.9
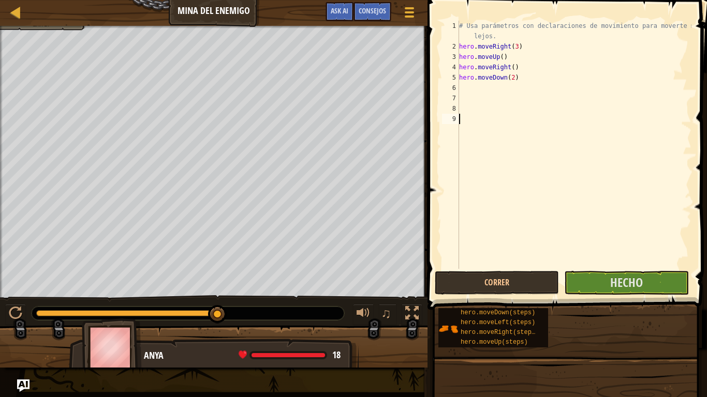
click at [610, 280] on div "# Usa parámetros con declaraciones de movimiento para moverte más lejos. hero .…" at bounding box center [574, 160] width 234 height 279
click at [610, 280] on button "Hecho" at bounding box center [626, 283] width 124 height 24
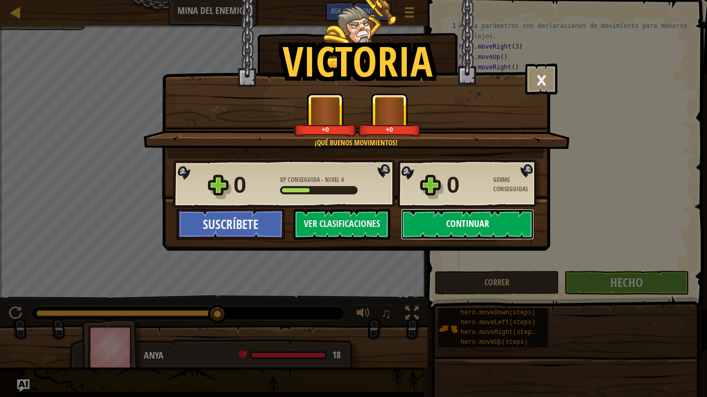
click at [508, 213] on button "Continuar" at bounding box center [466, 224] width 133 height 31
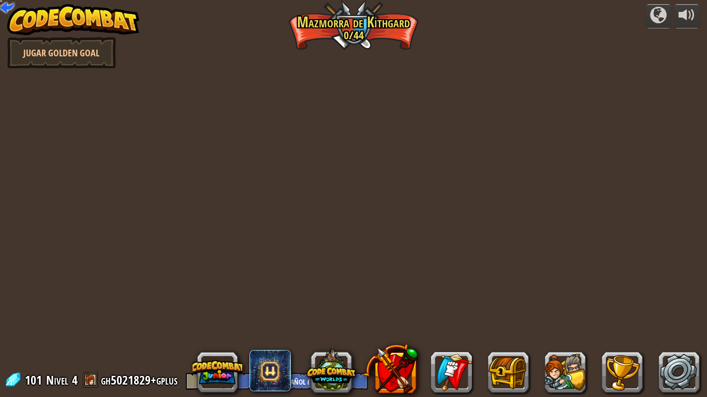
click at [508, 213] on div "powered by Jugar Golden Goal Cañón retorcido (Bloqueado) Desafío: recoge la may…" at bounding box center [353, 198] width 707 height 397
select select "es-ES"
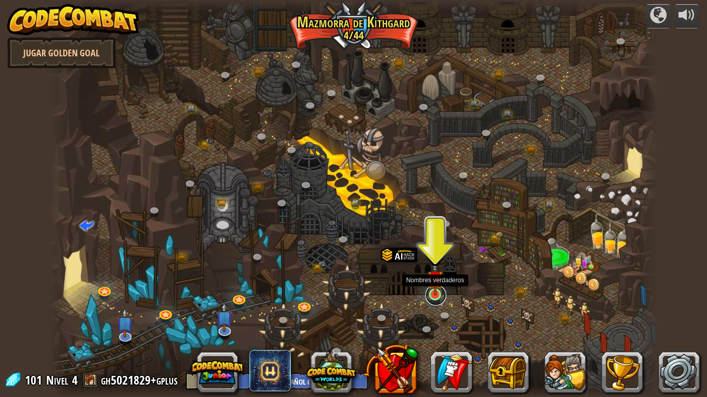
click at [439, 296] on link at bounding box center [435, 295] width 21 height 21
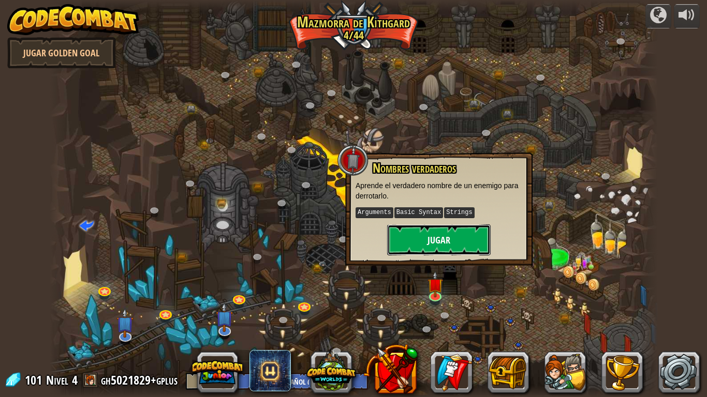
click at [452, 229] on button "Jugar" at bounding box center [438, 240] width 103 height 31
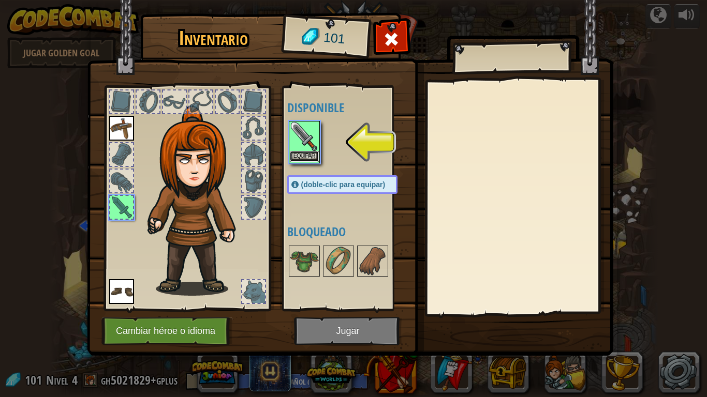
click at [312, 153] on button "Equipar" at bounding box center [304, 156] width 29 height 11
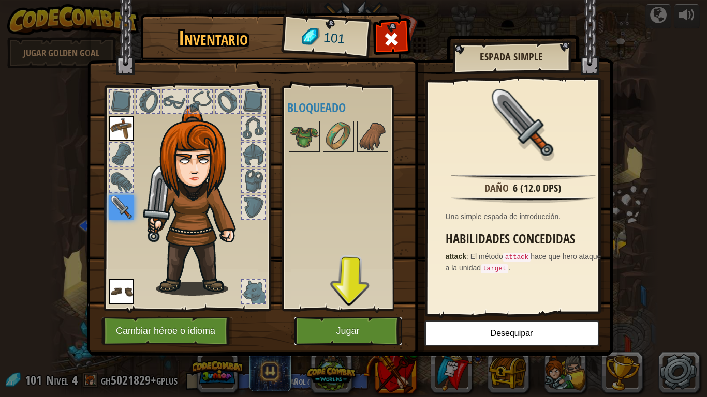
click at [340, 330] on button "Jugar" at bounding box center [348, 331] width 108 height 28
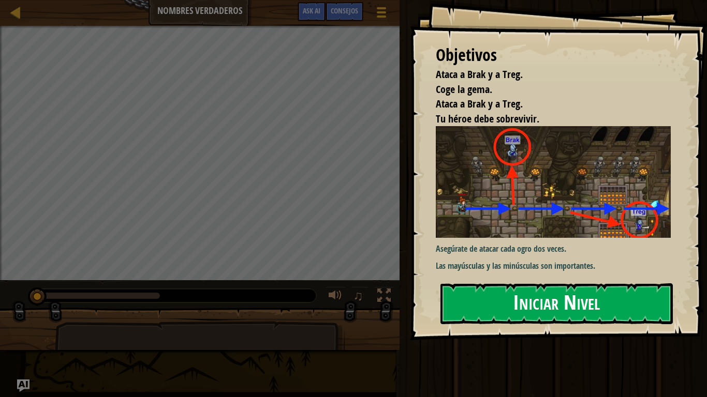
click at [561, 311] on button "Iniciar Nivel" at bounding box center [556, 304] width 232 height 41
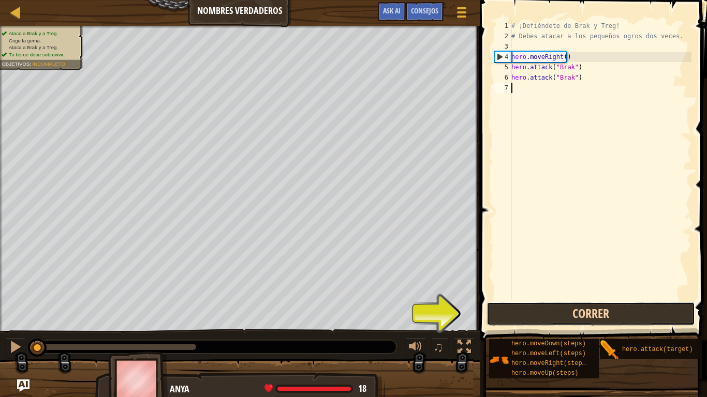
click at [525, 306] on button "Correr" at bounding box center [590, 314] width 209 height 24
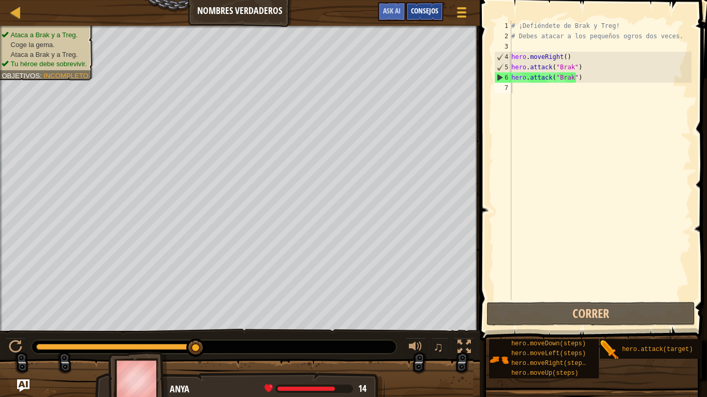
click at [437, 11] on span "Consejos" at bounding box center [424, 11] width 27 height 10
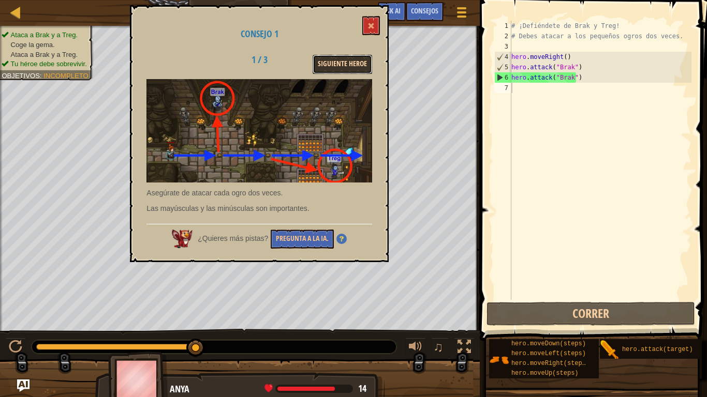
click at [333, 61] on button "Siguiente Heroe" at bounding box center [343, 64] width 60 height 19
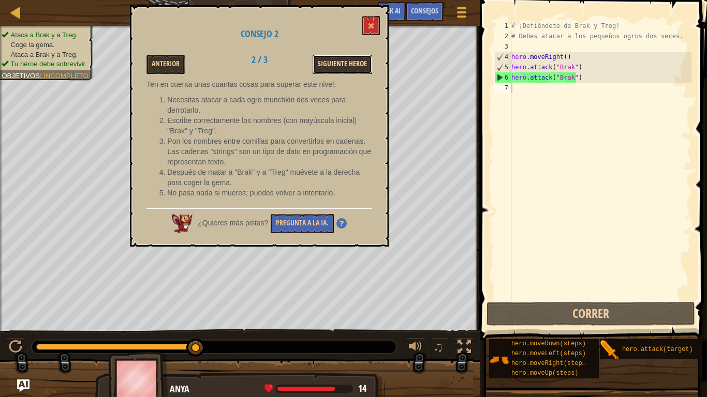
click at [337, 69] on button "Siguiente Heroe" at bounding box center [343, 64] width 60 height 19
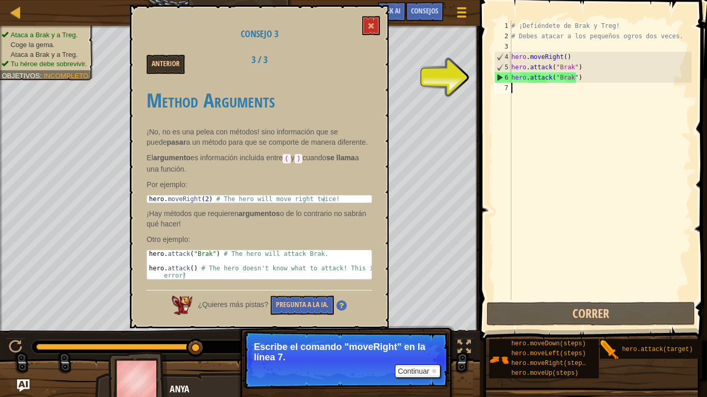
click at [520, 87] on div "# ¡Defiéndete de Brak y Treg! # Debes atacar a los pequeños ogros dos veces. he…" at bounding box center [600, 171] width 182 height 300
click at [378, 28] on button at bounding box center [371, 25] width 18 height 19
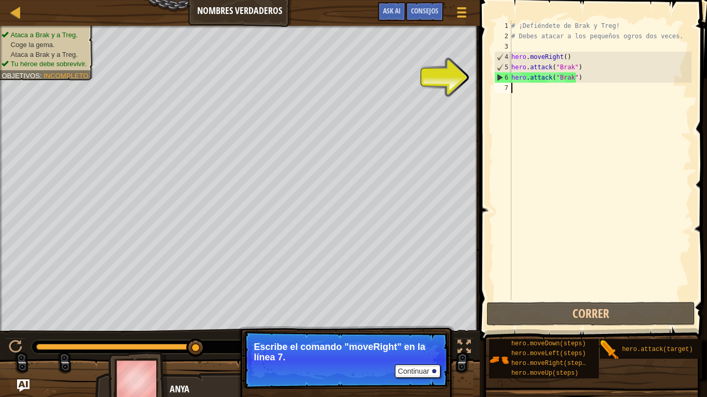
click at [518, 88] on div "# ¡Defiéndete de Brak y Treg! # Debes atacar a los pequeños ogros dos veces. he…" at bounding box center [600, 171] width 182 height 300
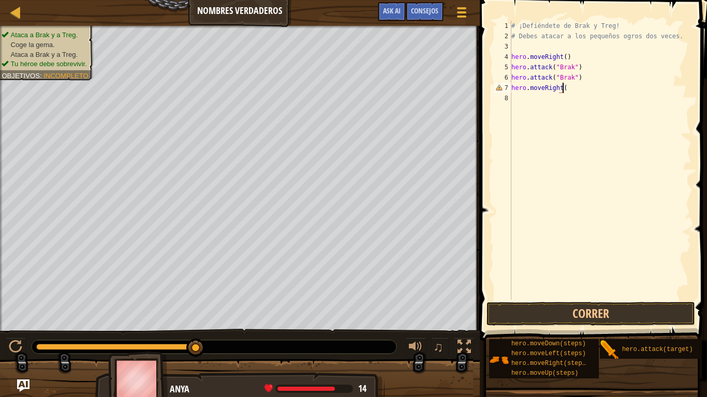
scroll to position [5, 4]
type textarea "hero.moveRight(2)"
click at [587, 315] on button "Correr" at bounding box center [590, 314] width 209 height 24
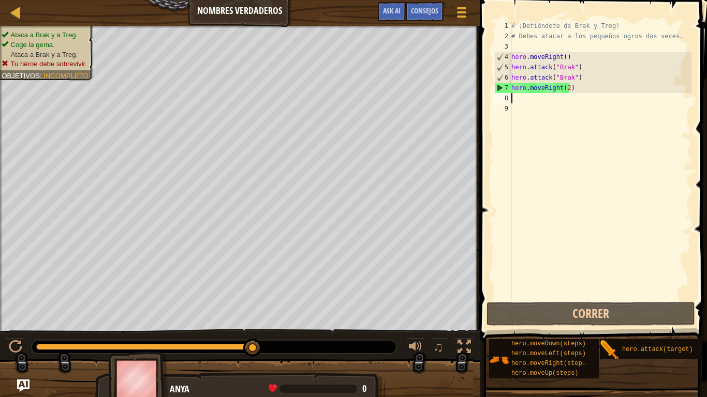
click at [539, 100] on div "# ¡Defiéndete de Brak y Treg! # Debes atacar a los pequeños ogros dos veces. he…" at bounding box center [600, 171] width 182 height 300
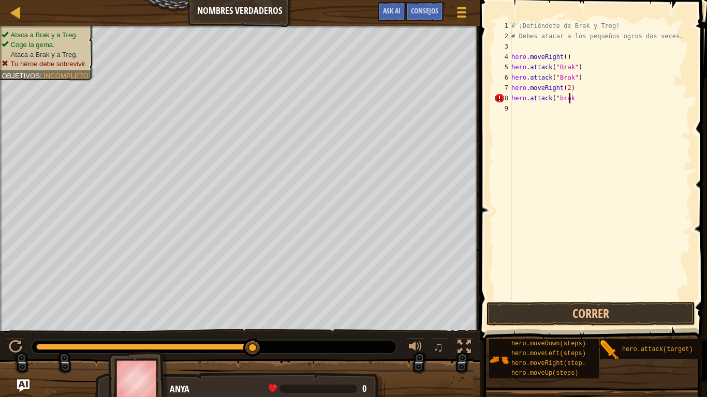
scroll to position [5, 4]
type textarea "hero.attack("brak")"
type textarea "j"
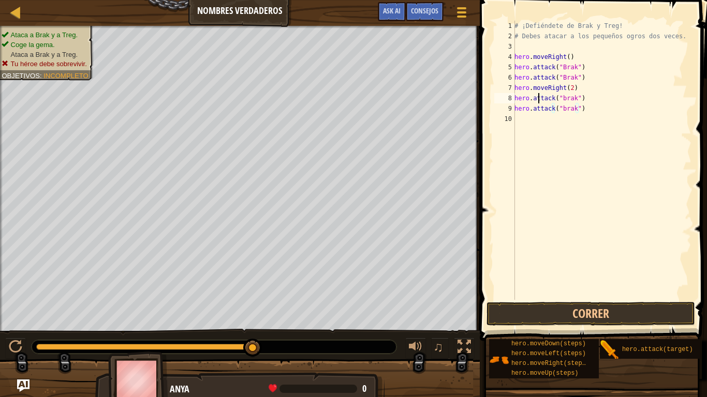
click at [539, 100] on div "# ¡Defiéndete de Brak y Treg! # Debes atacar a los pequeños ogros dos veces. he…" at bounding box center [601, 171] width 179 height 300
click at [569, 313] on button "Correr" at bounding box center [590, 314] width 209 height 24
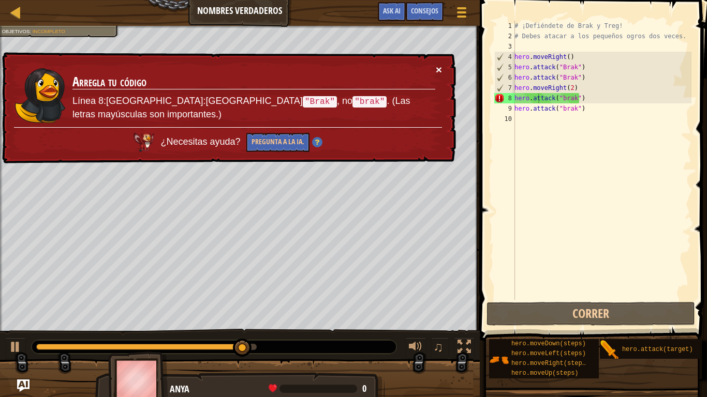
click at [440, 70] on button "×" at bounding box center [439, 69] width 6 height 11
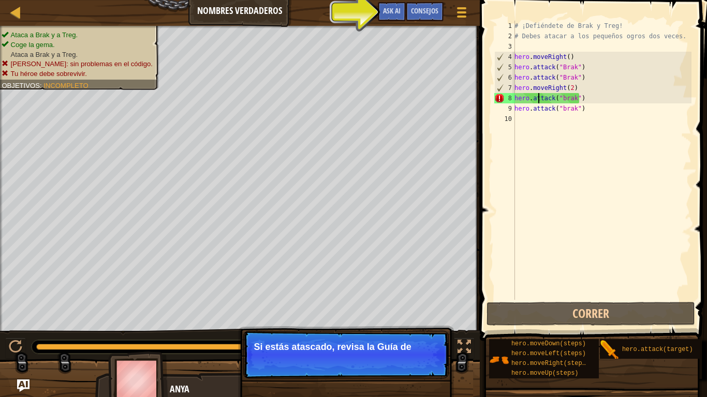
click at [601, 97] on div "# ¡Defiéndete de Brak y Treg! # Debes atacar a los pequeños ogros dos veces. he…" at bounding box center [601, 171] width 179 height 300
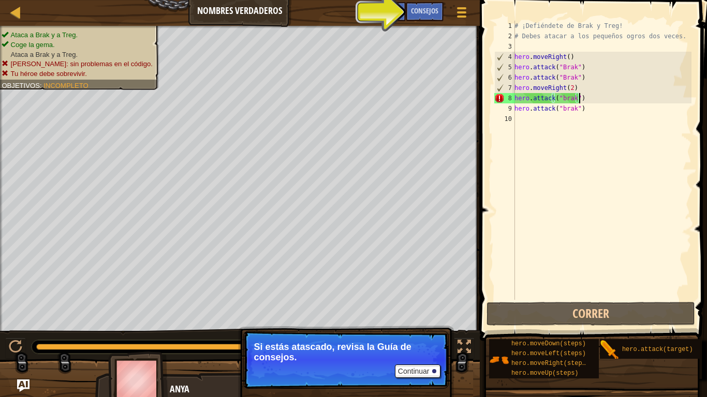
click at [601, 97] on div "# ¡Defiéndete de Brak y Treg! # Debes atacar a los pequeños ogros dos veces. he…" at bounding box center [601, 171] width 179 height 300
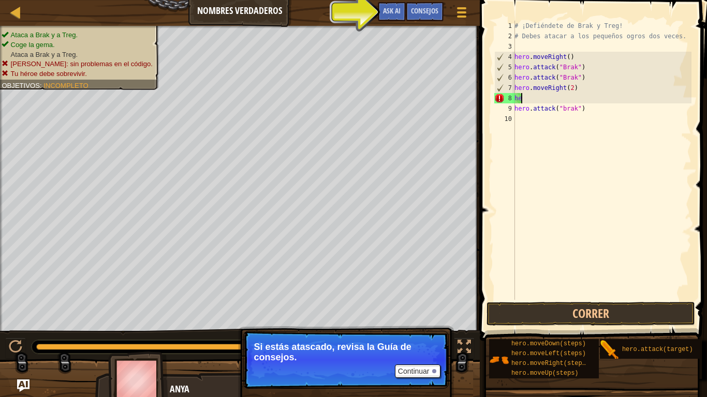
type textarea "h"
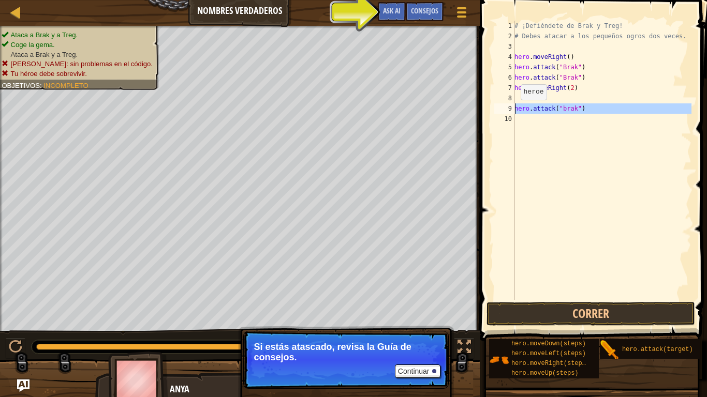
click at [514, 110] on div "9" at bounding box center [504, 108] width 21 height 10
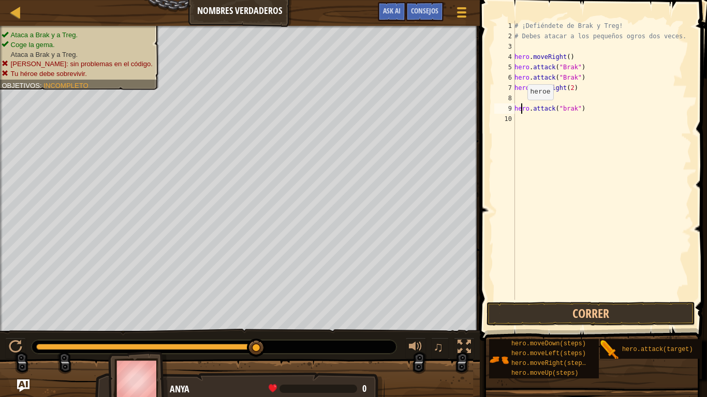
click at [522, 110] on div "# ¡Defiéndete de Brak y Treg! # Debes atacar a los pequeños ogros dos veces. he…" at bounding box center [601, 171] width 179 height 300
click at [577, 312] on button "Correr" at bounding box center [590, 314] width 209 height 24
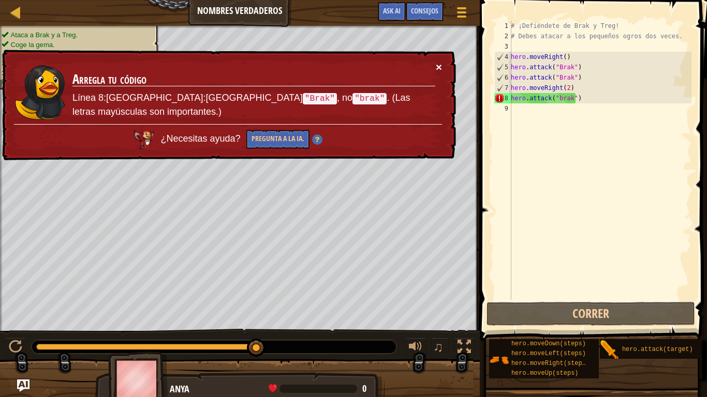
click at [438, 68] on button "×" at bounding box center [439, 67] width 6 height 11
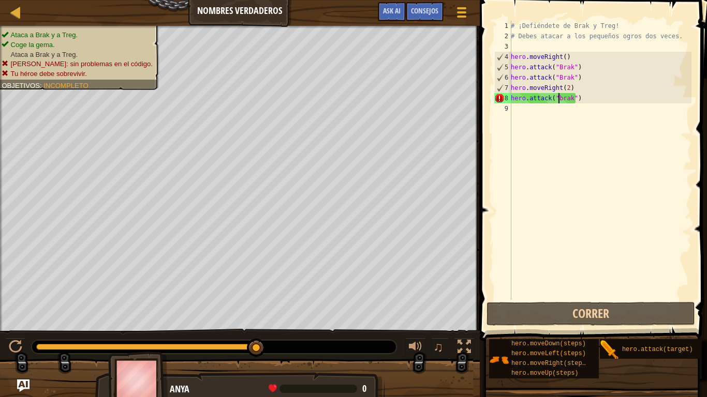
drag, startPoint x: 559, startPoint y: 99, endPoint x: 589, endPoint y: 145, distance: 55.0
click at [589, 145] on div "# ¡Defiéndete de Brak y Treg! # Debes atacar a los pequeños ogros dos veces. he…" at bounding box center [600, 171] width 183 height 300
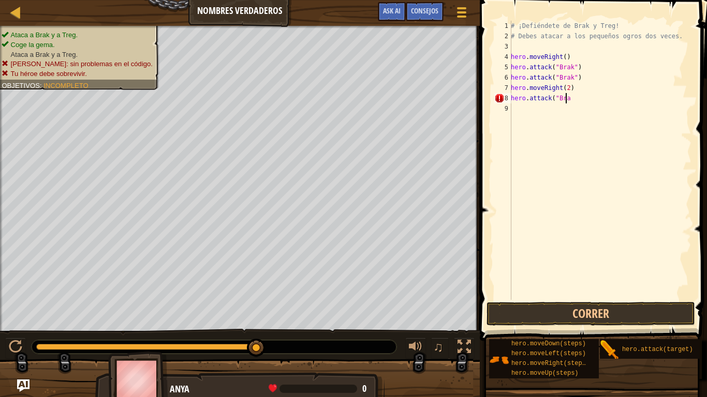
scroll to position [5, 4]
type textarea "hero.attack("Brak")"
click at [618, 317] on button "Correr" at bounding box center [590, 314] width 209 height 24
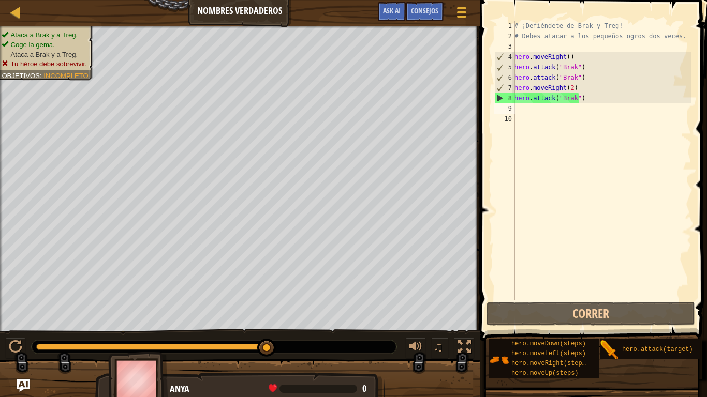
click at [535, 107] on div "# ¡Defiéndete de Brak y Treg! # Debes atacar a los pequeños ogros dos veces. he…" at bounding box center [601, 171] width 179 height 300
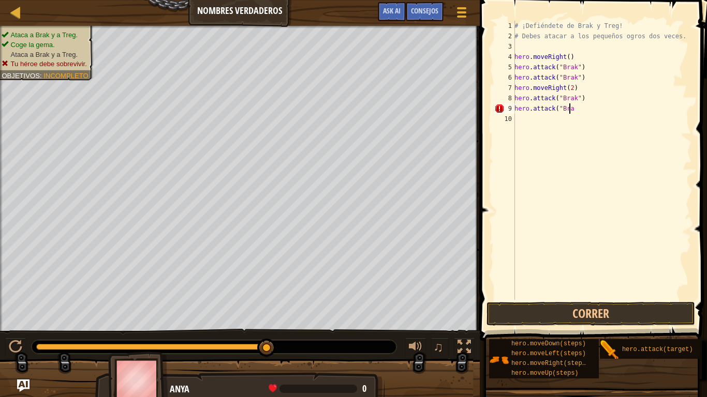
scroll to position [5, 4]
type textarea "hero.attack("Brak")"
click at [605, 318] on button "Correr" at bounding box center [590, 314] width 209 height 24
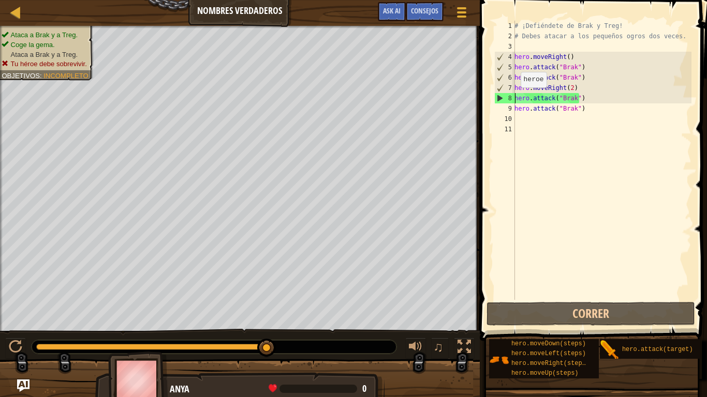
click at [515, 98] on div "# ¡Defiéndete de Brak y Treg! # Debes atacar a los pequeños ogros dos veces. he…" at bounding box center [601, 171] width 179 height 300
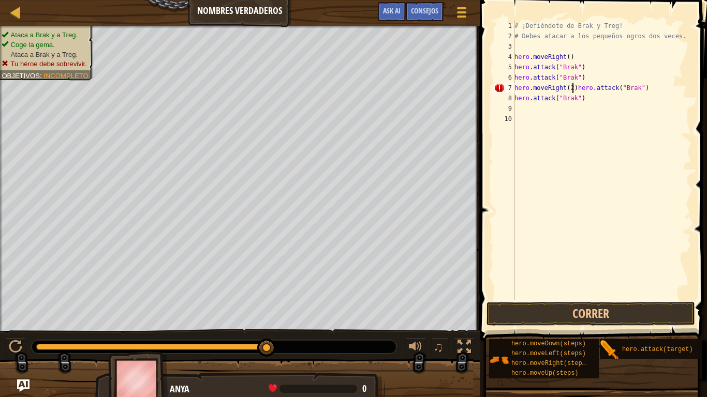
type textarea "hero.attack("Brak")"
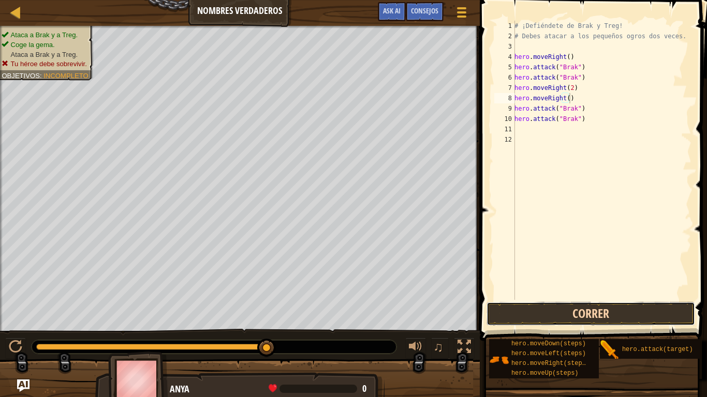
click at [574, 302] on button "Correr" at bounding box center [590, 314] width 209 height 24
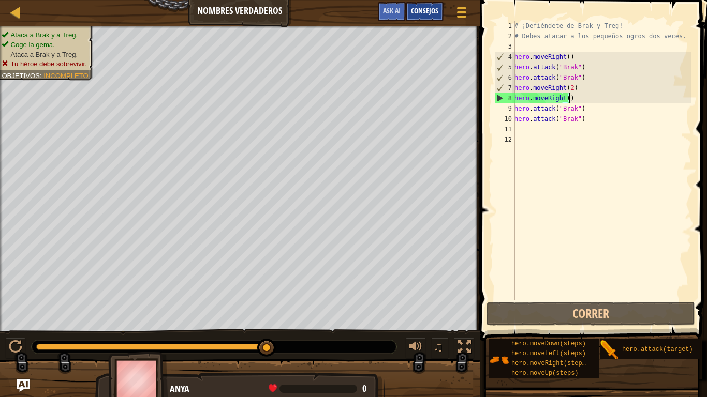
click at [429, 2] on div "Consejos" at bounding box center [425, 11] width 38 height 19
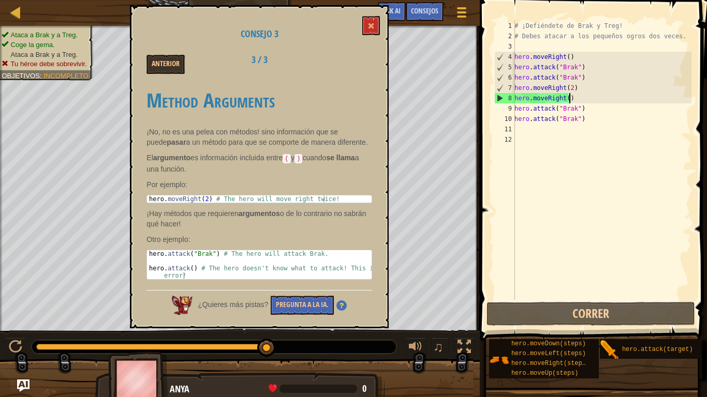
click at [583, 101] on div "# ¡Defiéndete de Brak y Treg! # Debes atacar a los pequeños ogros dos veces. he…" at bounding box center [601, 171] width 179 height 300
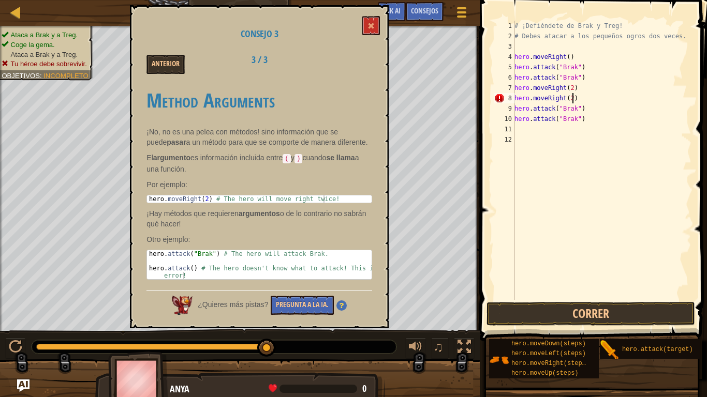
scroll to position [5, 4]
click at [374, 22] on button at bounding box center [371, 25] width 18 height 19
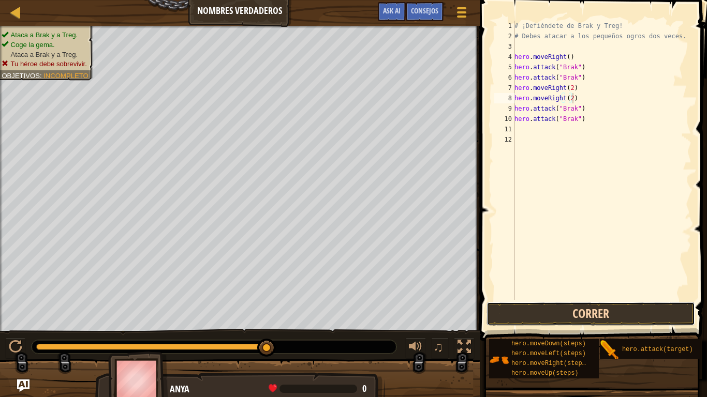
click at [571, 308] on button "Correr" at bounding box center [590, 314] width 209 height 24
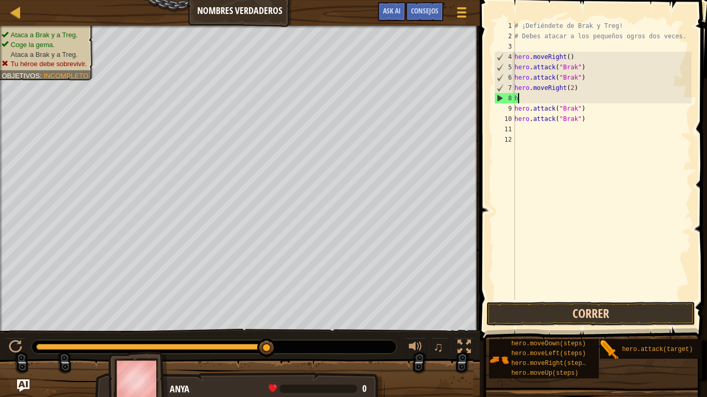
type textarea "h"
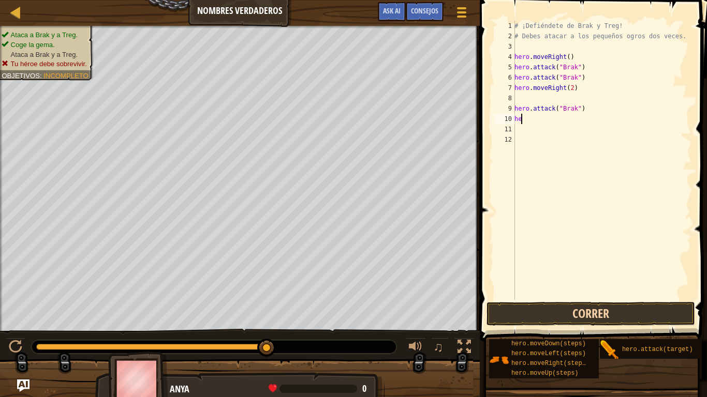
type textarea "h"
click at [518, 49] on div "# ¡Defiéndete de Brak y Treg! # Debes atacar a los pequeños ogros dos veces. he…" at bounding box center [600, 171] width 183 height 300
type textarea "g"
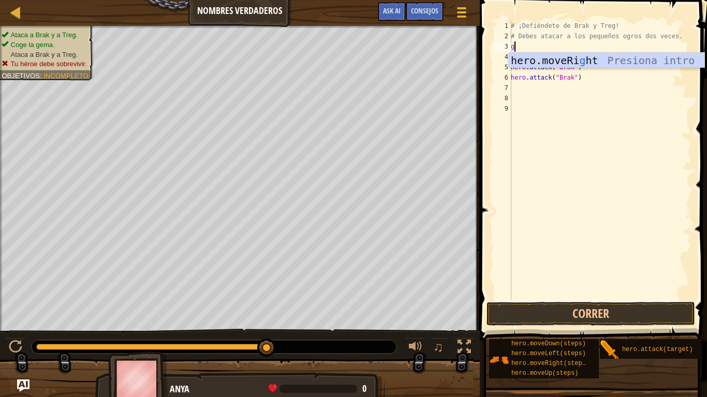
scroll to position [0, 0]
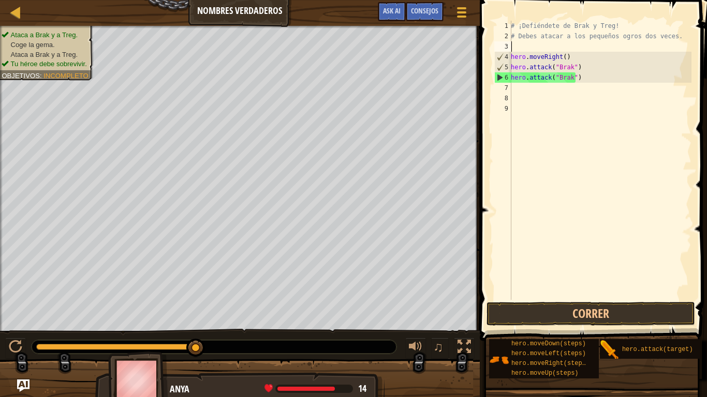
click at [530, 85] on div "# ¡Defiéndete de Brak y Treg! # Debes atacar a los pequeños ogros dos veces. he…" at bounding box center [600, 171] width 183 height 300
click at [591, 78] on div "# ¡Defiéndete de Brak y Treg! # Debes atacar a los pequeños ogros dos veces. he…" at bounding box center [600, 171] width 183 height 300
type textarea "hero.attack("Brak")"
click at [590, 310] on button "Correr" at bounding box center [590, 314] width 209 height 24
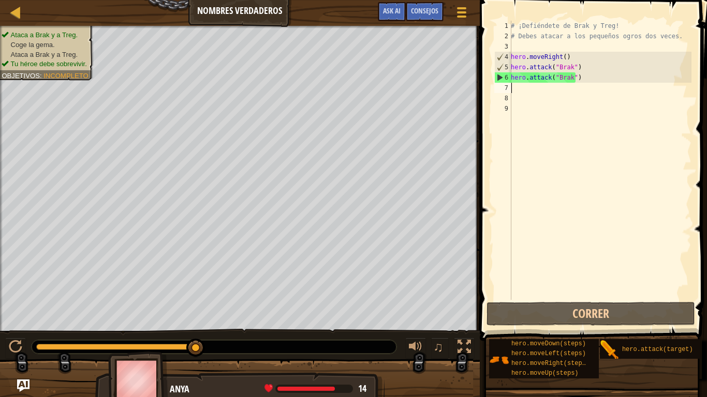
click at [527, 89] on div "# ¡Defiéndete de Brak y Treg! # Debes atacar a los pequeños ogros dos veces. he…" at bounding box center [600, 171] width 183 height 300
click at [585, 80] on div "# ¡Defiéndete de Brak y Treg! # Debes atacar a los pequeños ogros dos veces. he…" at bounding box center [600, 171] width 183 height 300
type textarea "hero.attack("Brak")"
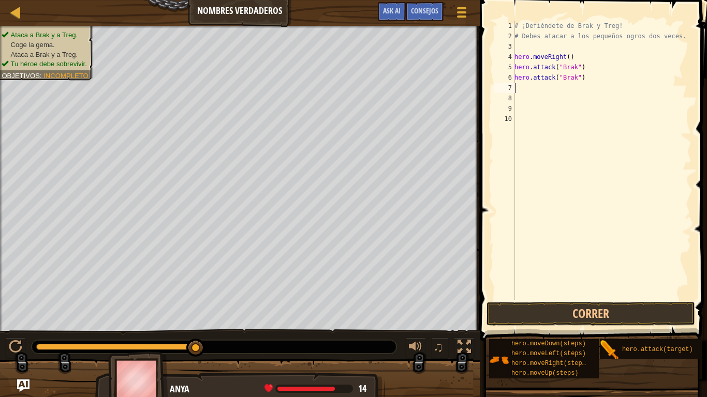
scroll to position [5, 0]
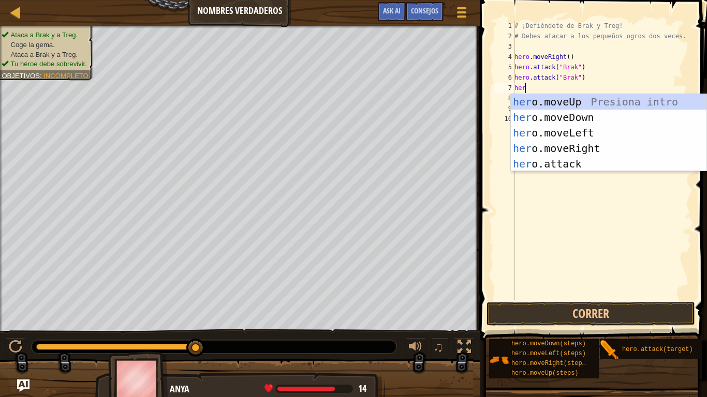
type textarea "hero"
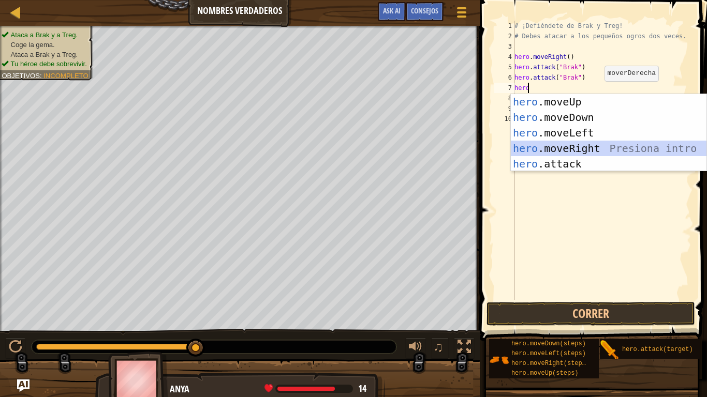
click at [595, 142] on div "hero .moveUp Presiona intro hero .moveDown Presiona intro hero .moveLeft Presio…" at bounding box center [609, 148] width 196 height 109
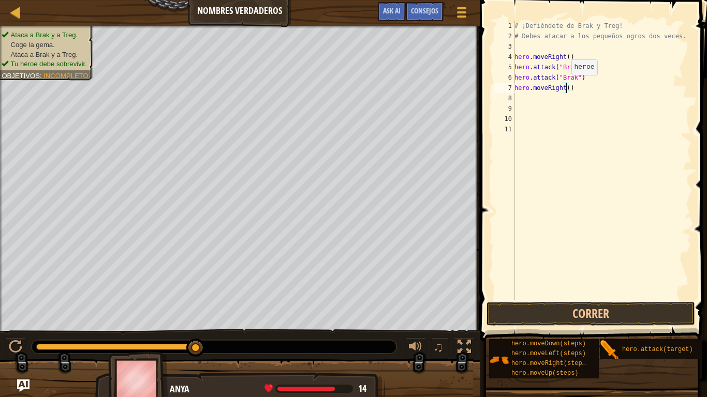
click at [566, 85] on div "# ¡Defiéndete de Brak y Treg! # Debes atacar a los pequeños ogros dos veces. he…" at bounding box center [601, 171] width 179 height 300
type textarea "hero.moveRight(2)"
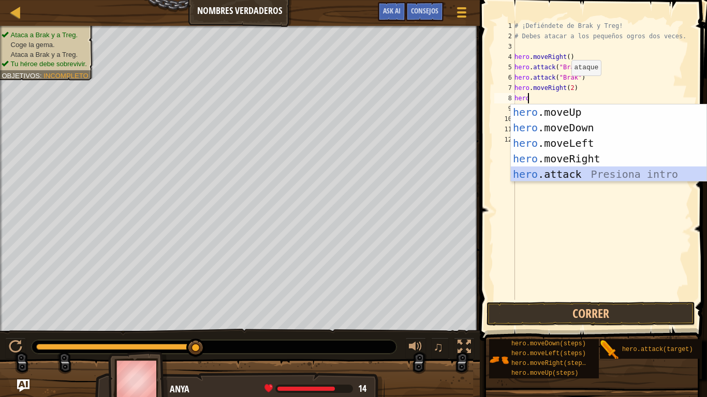
click at [586, 176] on div "hero .moveUp Presiona intro hero .moveDown Presiona intro hero .moveLeft Presio…" at bounding box center [609, 159] width 196 height 109
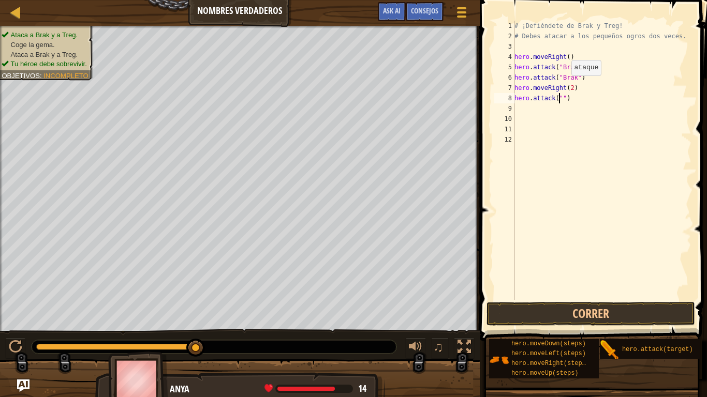
type textarea "hero.attack("2")"
click at [606, 318] on button "Correr" at bounding box center [590, 314] width 209 height 24
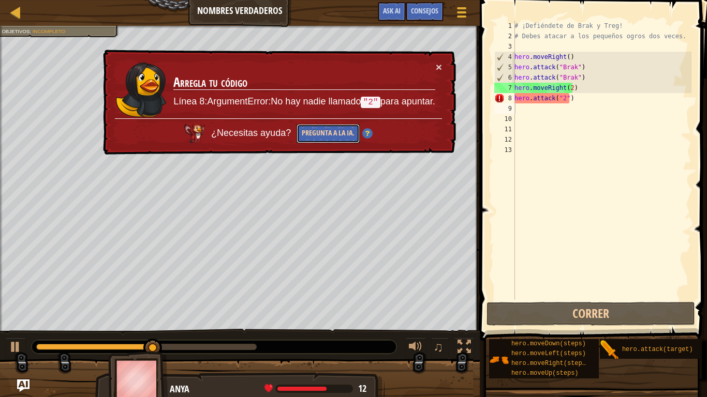
click at [345, 133] on button "Pregunta a la IA." at bounding box center [327, 133] width 63 height 19
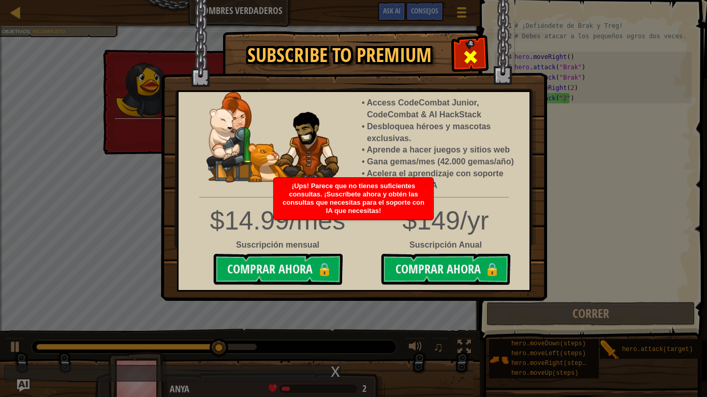
click at [481, 56] on div at bounding box center [470, 55] width 33 height 33
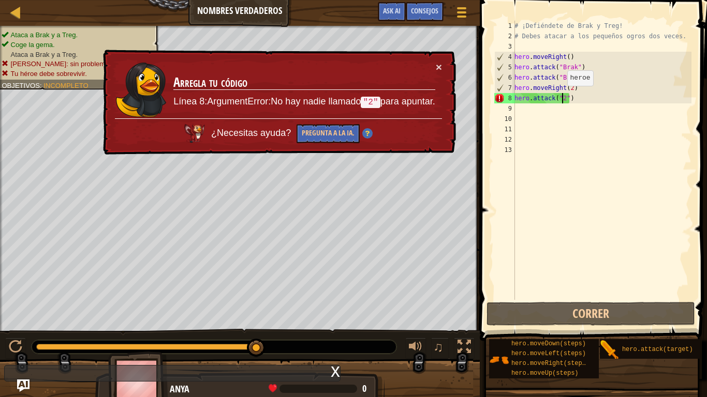
click at [561, 96] on div "# ¡Defiéndete de Brak y Treg! # Debes atacar a los pequeños ogros dos veces. he…" at bounding box center [601, 171] width 179 height 300
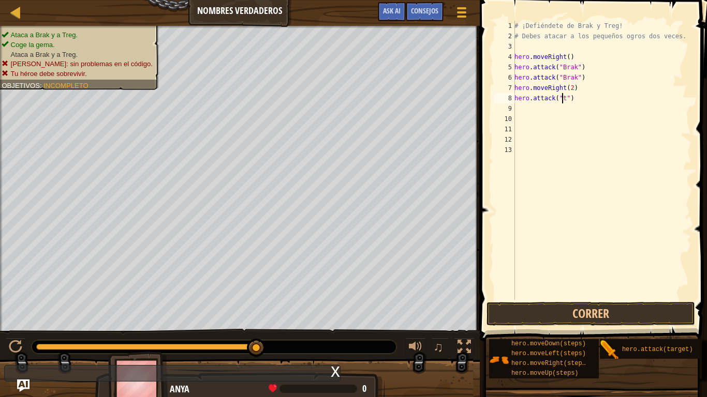
scroll to position [5, 4]
type textarea "hero.attack("treg")"
click at [595, 309] on button "Correr" at bounding box center [590, 314] width 209 height 24
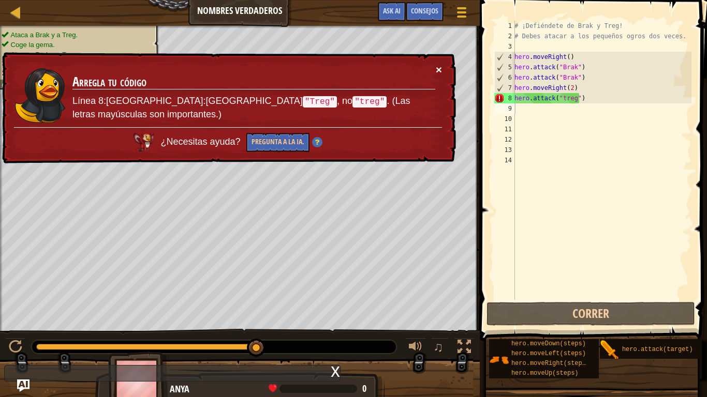
click at [438, 72] on button "×" at bounding box center [439, 69] width 6 height 11
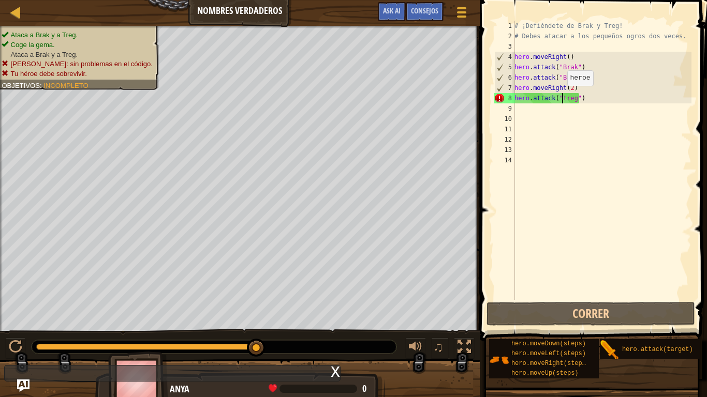
click at [561, 96] on div "# ¡Defiéndete de Brak y Treg! # Debes atacar a los pequeños ogros dos veces. he…" at bounding box center [601, 171] width 179 height 300
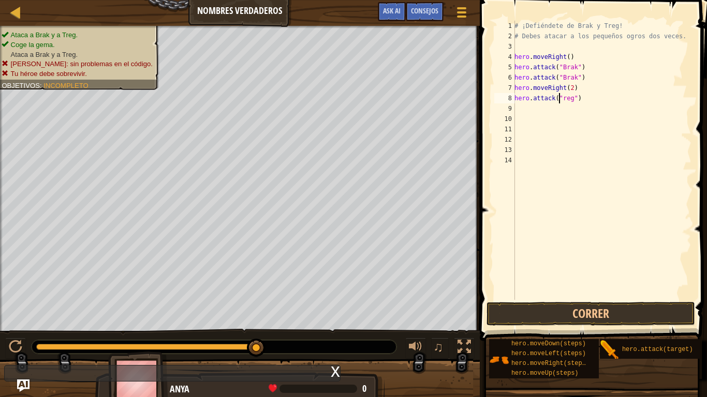
type textarea "hero.attack("Treg")"
click at [637, 316] on button "Correr" at bounding box center [590, 314] width 209 height 24
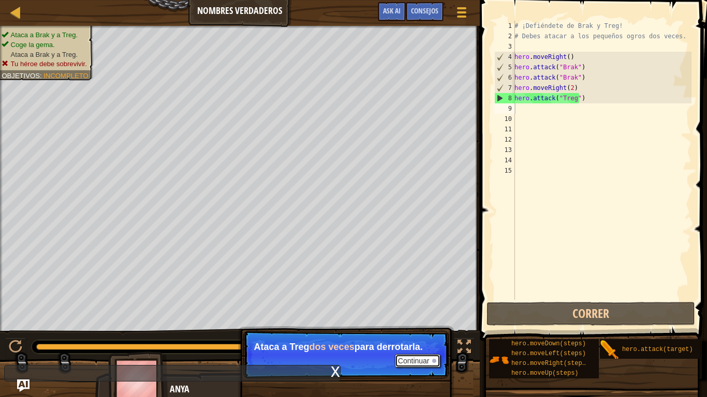
click at [404, 353] on button "Continuar" at bounding box center [418, 360] width 46 height 13
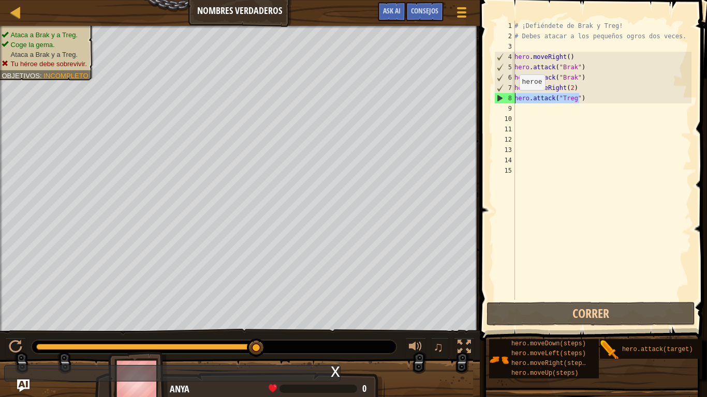
drag, startPoint x: 582, startPoint y: 97, endPoint x: 513, endPoint y: 100, distance: 68.4
click at [513, 100] on div "# ¡Defiéndete de Brak y Treg! # Debes atacar a los pequeños ogros dos veces. he…" at bounding box center [601, 171] width 179 height 300
type textarea "hero.attack("Treg")"
click at [590, 96] on div "# ¡Defiéndete de Brak y Treg! # Debes atacar a los pequeños ogros dos veces. he…" at bounding box center [601, 160] width 179 height 279
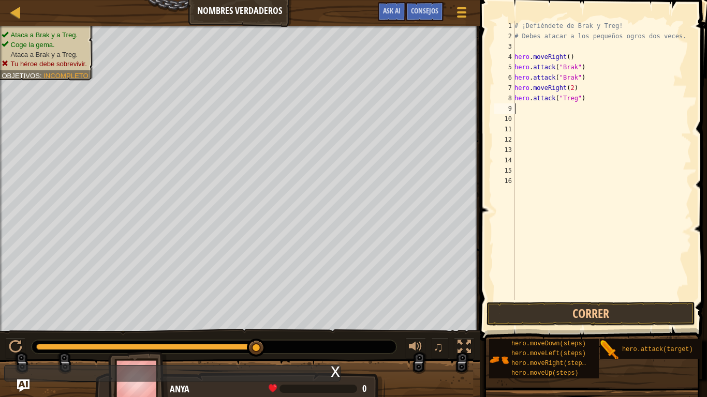
paste textarea "hero.attack("Treg")"
type textarea "hero.attack("Treg")"
paste textarea "hero.attack("Treg")"
type textarea "hero.attack("Treg")"
click at [599, 320] on button "Correr" at bounding box center [590, 314] width 209 height 24
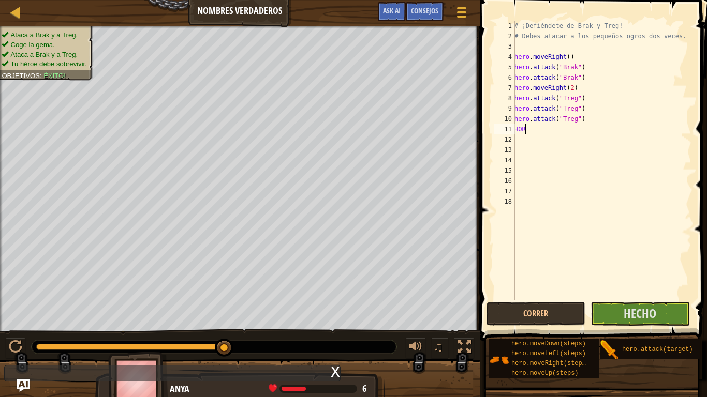
scroll to position [5, 0]
type textarea "H"
type textarea "hore.moveRignt()"
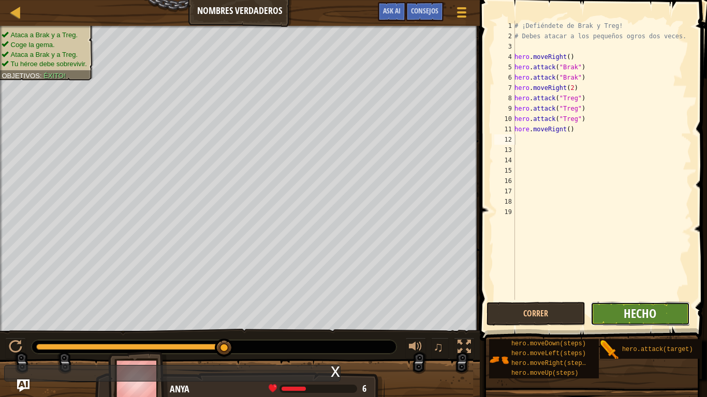
click at [635, 318] on span "Hecho" at bounding box center [640, 313] width 33 height 17
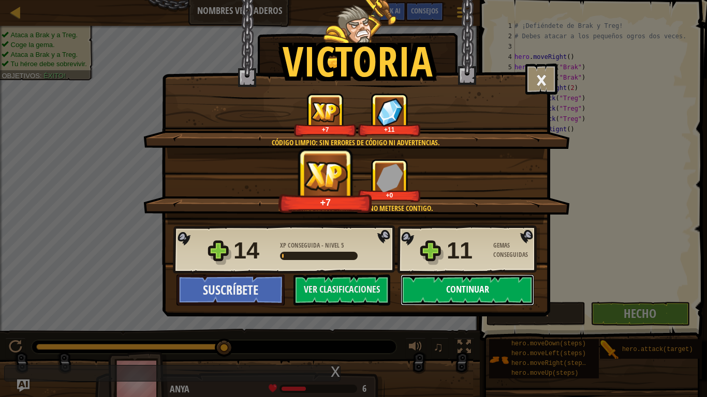
click at [502, 293] on button "Continuar" at bounding box center [466, 290] width 133 height 31
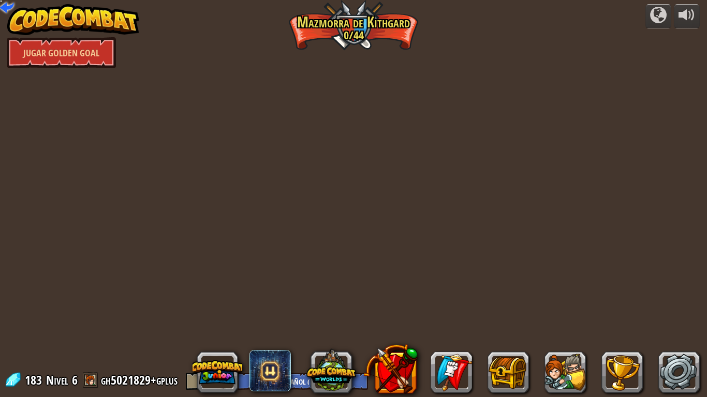
select select "es-ES"
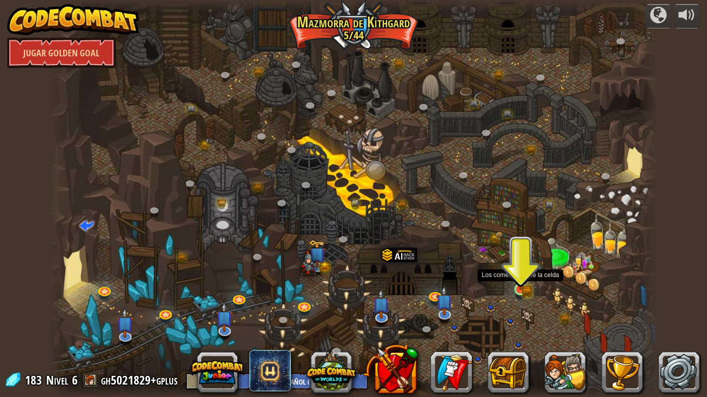
click at [523, 280] on img at bounding box center [521, 274] width 16 height 34
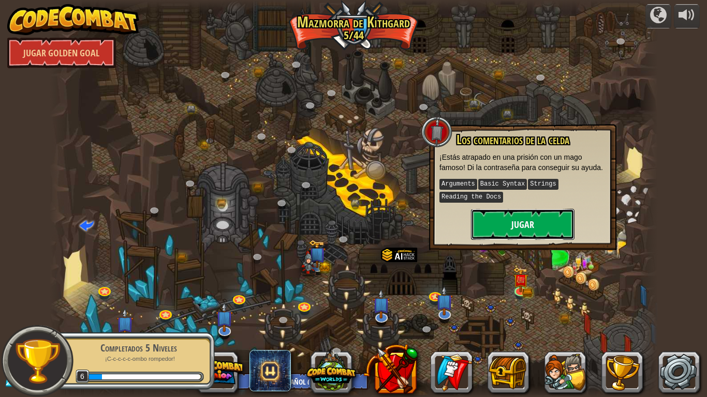
click at [531, 228] on button "Jugar" at bounding box center [522, 224] width 103 height 31
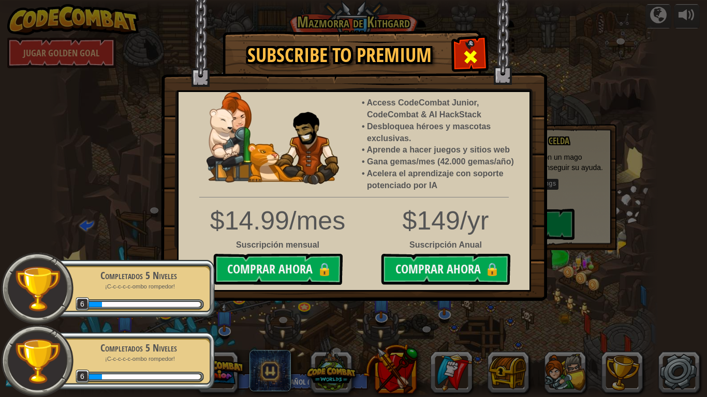
click at [473, 54] on span at bounding box center [470, 57] width 17 height 17
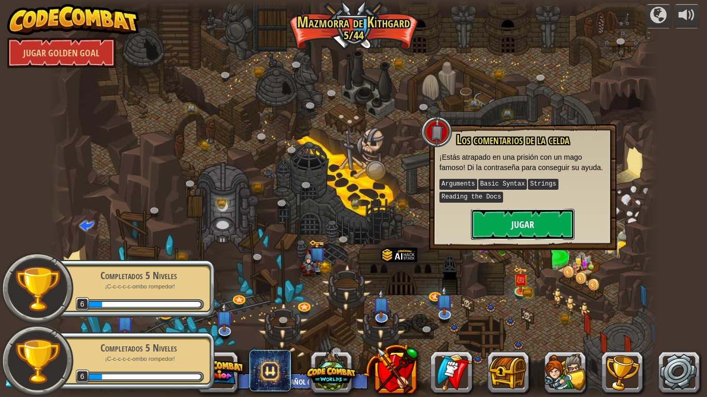
click at [550, 212] on button "Jugar" at bounding box center [522, 224] width 103 height 31
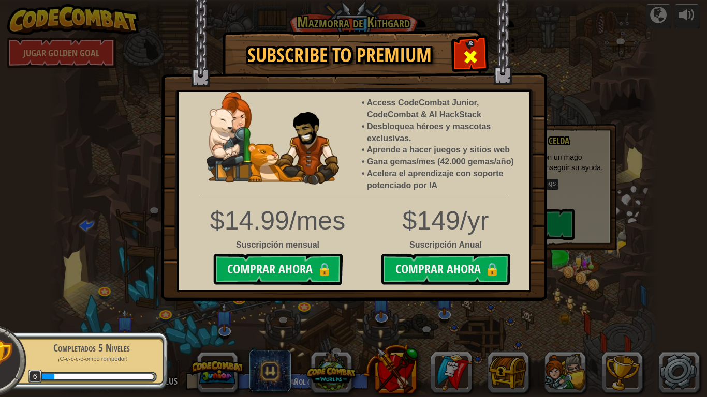
click at [473, 54] on span at bounding box center [470, 57] width 17 height 17
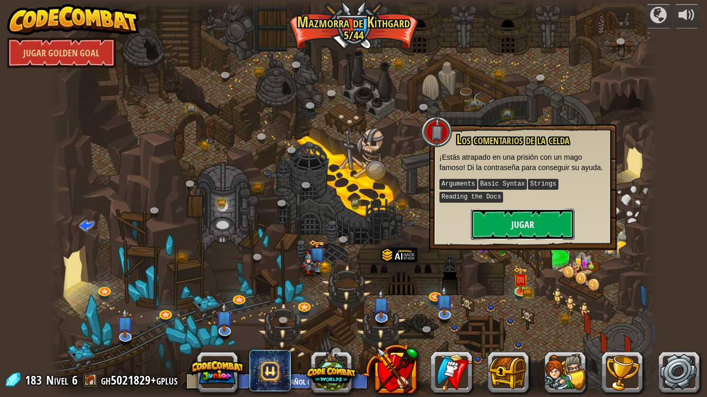
click at [546, 227] on button "Jugar" at bounding box center [522, 224] width 103 height 31
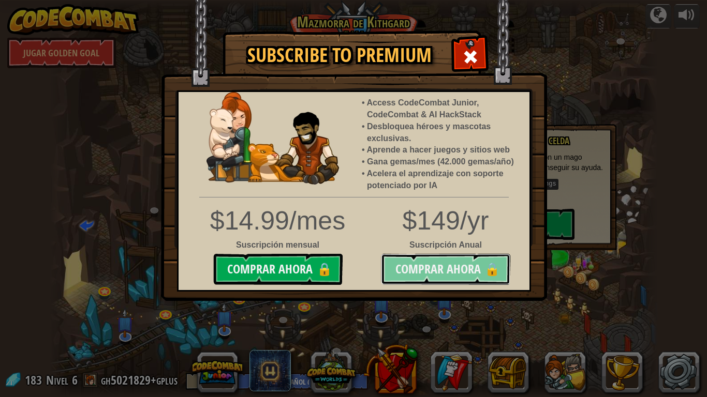
click at [483, 264] on button "Comprar ahora 🔒" at bounding box center [445, 269] width 129 height 31
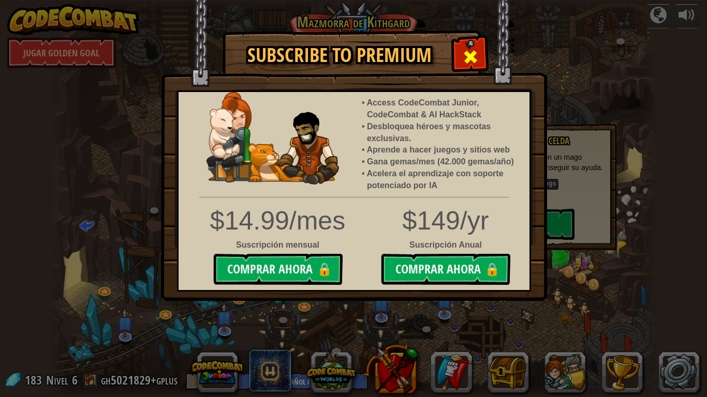
click at [465, 53] on span at bounding box center [470, 57] width 17 height 17
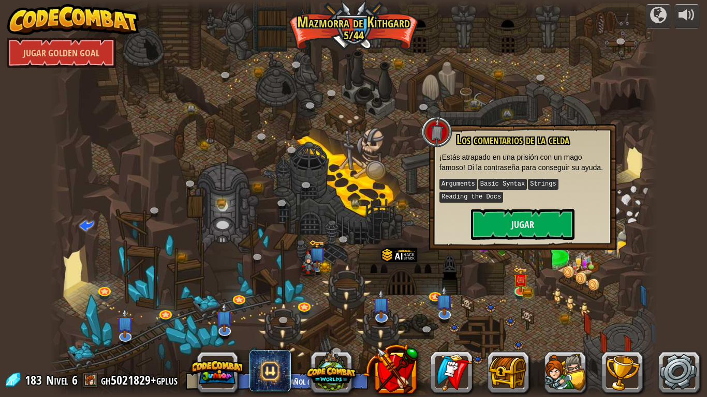
click at [457, 249] on div "Los comentarios de la celda ¡Estás atrapado en una prisión con un mago famoso! …" at bounding box center [522, 187] width 187 height 126
click at [445, 270] on div at bounding box center [354, 198] width 608 height 397
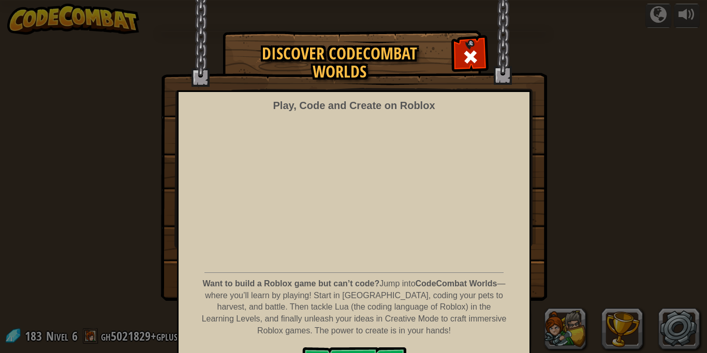
select select "es-ES"
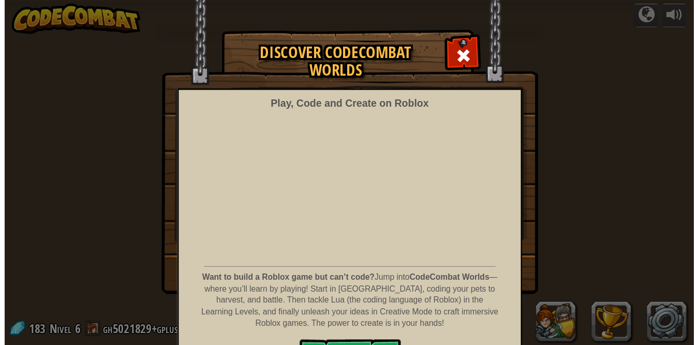
scroll to position [32, 0]
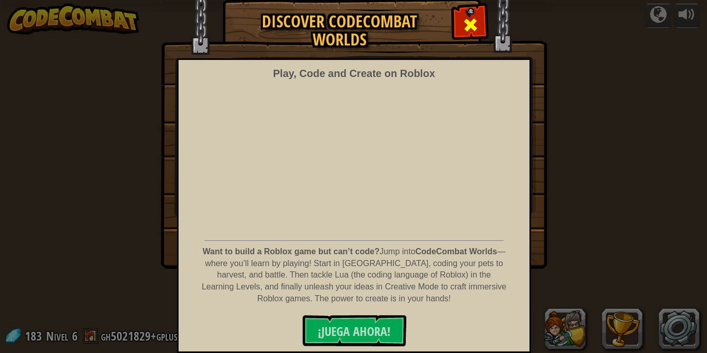
click at [468, 26] on span at bounding box center [470, 25] width 17 height 17
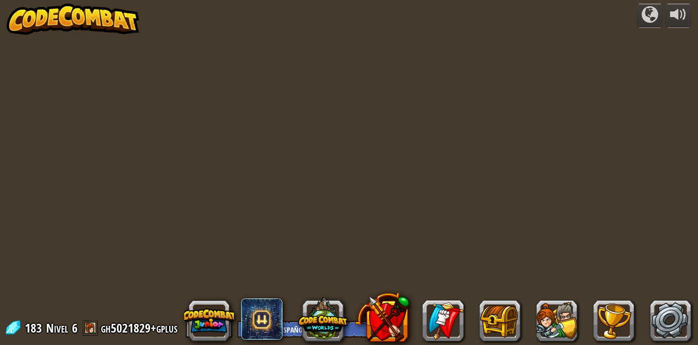
select select "es-ES"
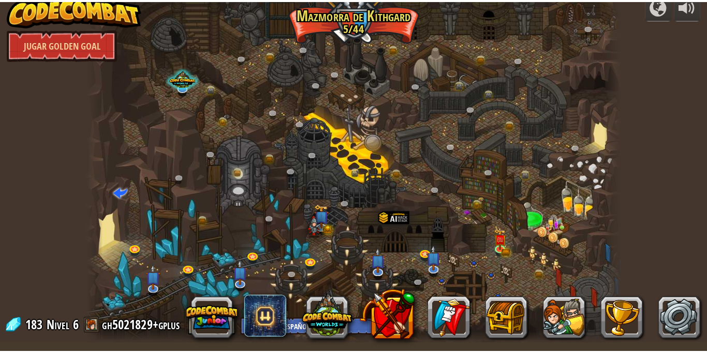
scroll to position [0, 0]
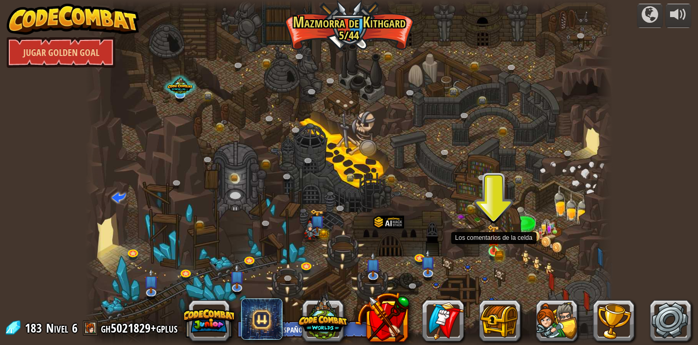
click at [496, 246] on img at bounding box center [493, 238] width 12 height 28
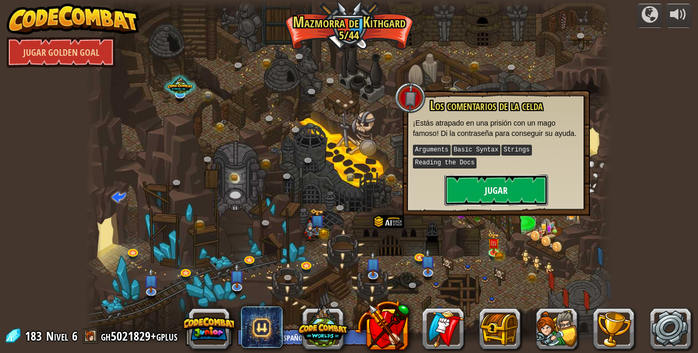
click at [508, 191] on button "Jugar" at bounding box center [495, 190] width 103 height 31
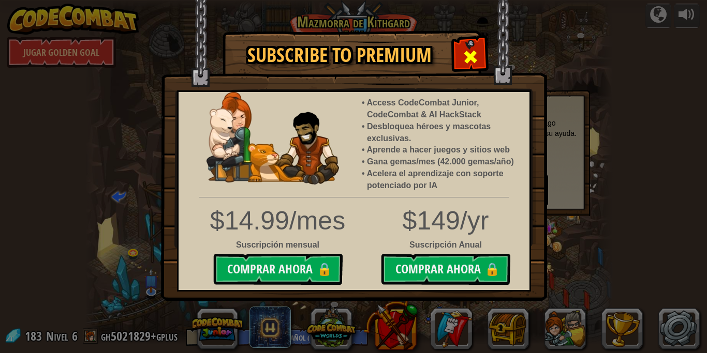
click at [457, 49] on div at bounding box center [470, 55] width 33 height 33
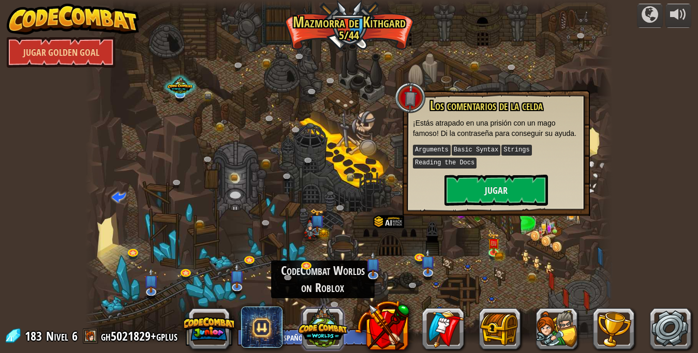
click at [334, 328] on button at bounding box center [323, 328] width 50 height 50
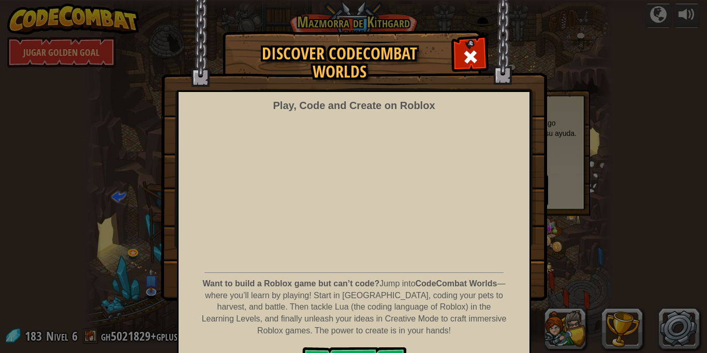
scroll to position [32, 0]
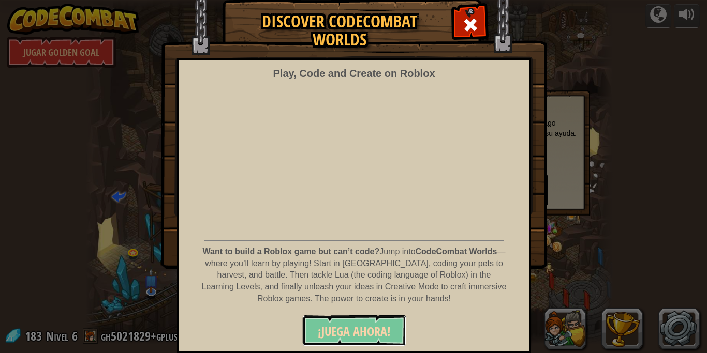
click at [377, 321] on button "¡JUEGA AHORA!" at bounding box center [354, 331] width 104 height 31
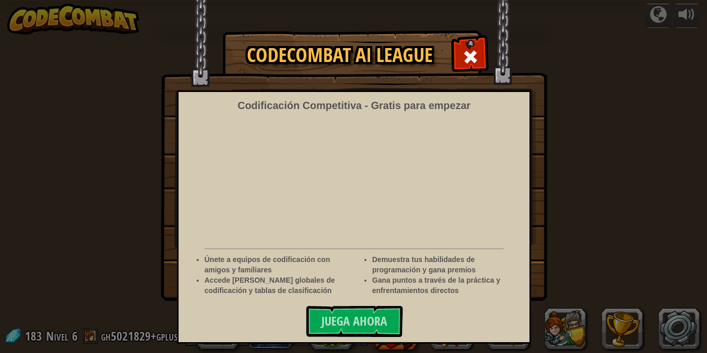
select select "es-ES"
click at [471, 54] on span at bounding box center [470, 57] width 17 height 17
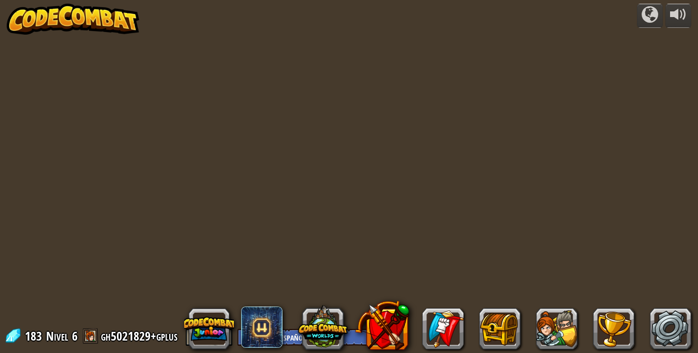
select select "es-ES"
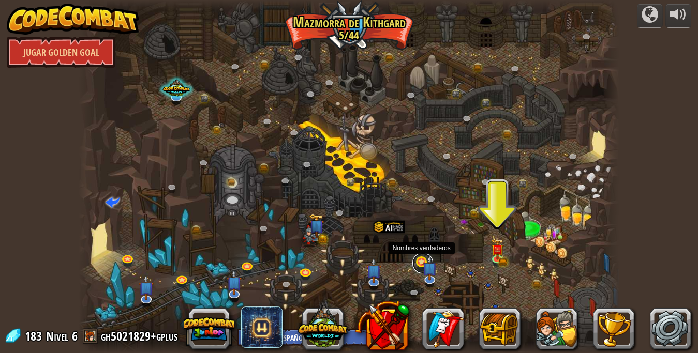
click at [422, 266] on link at bounding box center [422, 263] width 21 height 21
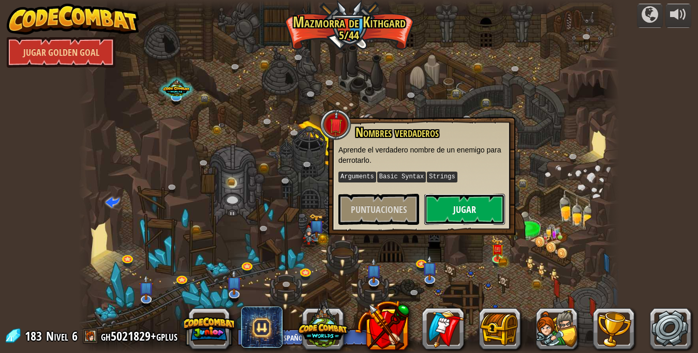
click at [472, 194] on button "Jugar" at bounding box center [464, 209] width 81 height 31
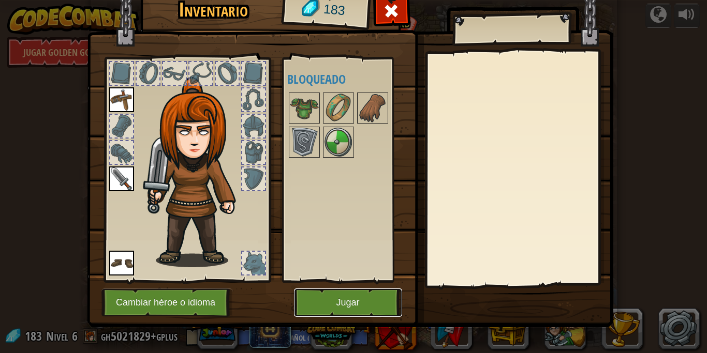
click at [357, 301] on button "Jugar" at bounding box center [348, 303] width 108 height 28
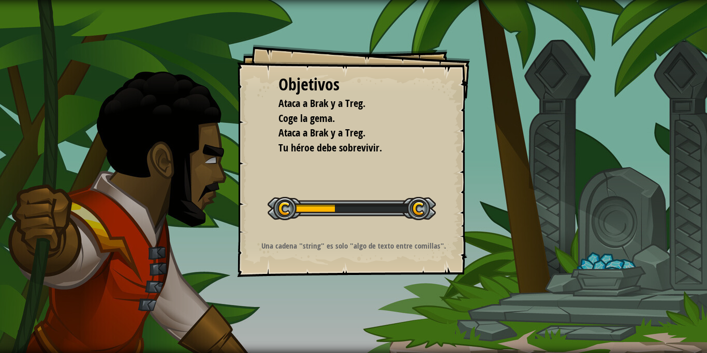
click at [476, 220] on div "Objetivos Ataca a Brak y a Treg. Coge la gema. Ataca a Brak y a Treg. Tu héroe …" at bounding box center [353, 176] width 707 height 353
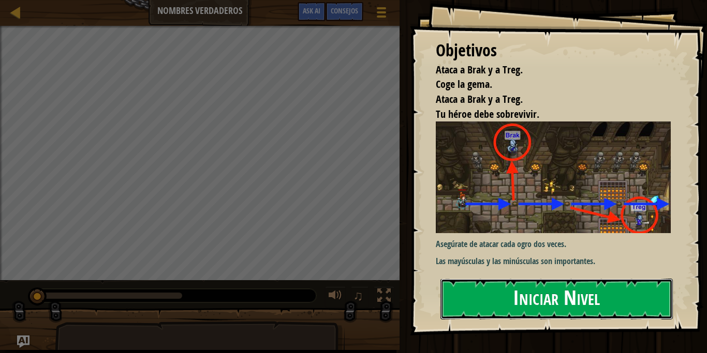
click at [544, 297] on button "Iniciar Nivel" at bounding box center [556, 299] width 232 height 41
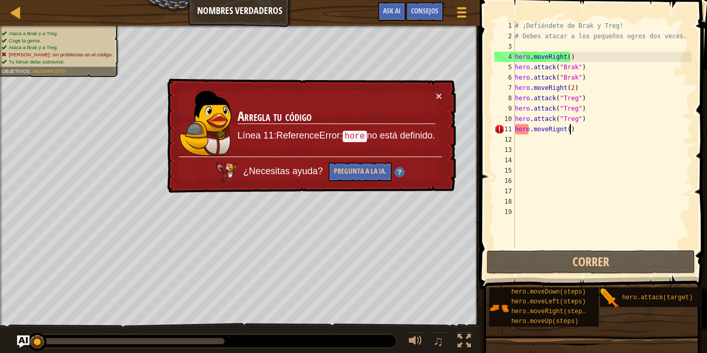
click at [585, 126] on div "# ¡Defiéndete de Brak y Treg! # Debes atacar a los pequeños ogros dos veces. he…" at bounding box center [602, 145] width 179 height 248
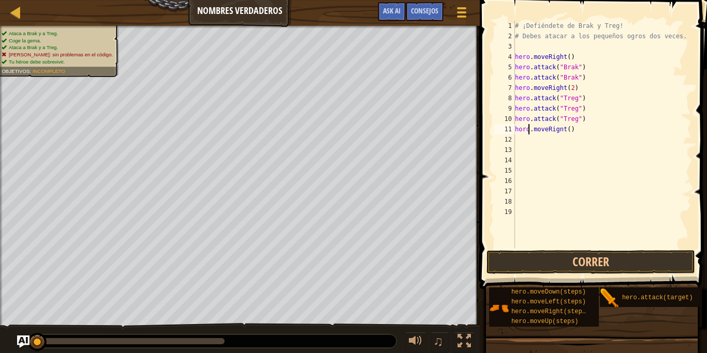
scroll to position [5, 1]
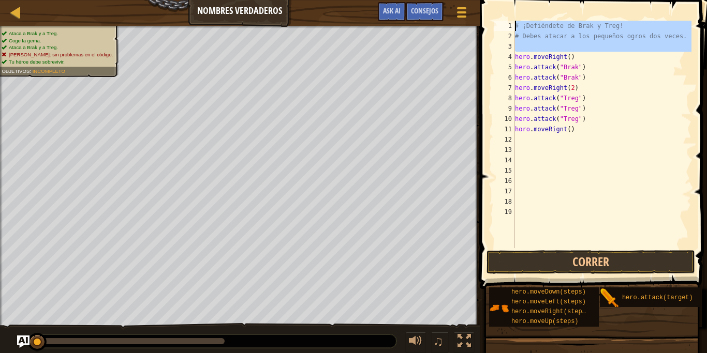
drag, startPoint x: 515, startPoint y: 58, endPoint x: 511, endPoint y: 25, distance: 32.8
click at [513, 25] on div "# ¡Defiéndete de Brak y Treg! # Debes atacar a los pequeños ogros dos veces. he…" at bounding box center [602, 135] width 179 height 228
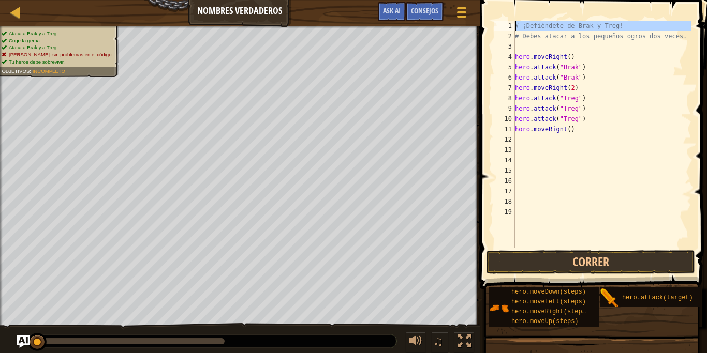
click at [511, 25] on div "1" at bounding box center [504, 26] width 21 height 10
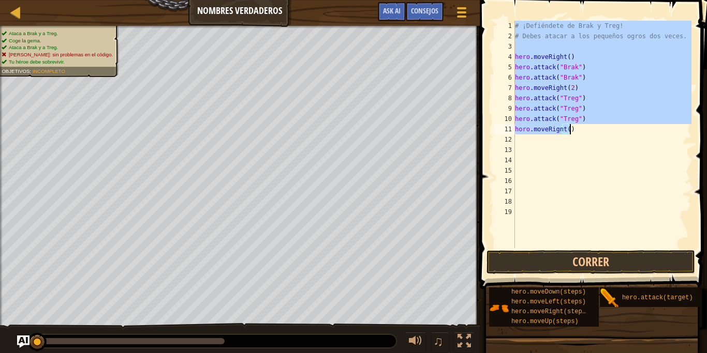
click at [584, 127] on div "# ¡Defiéndete de Brak y Treg! # Debes atacar a los pequeños ogros dos veces. he…" at bounding box center [602, 145] width 179 height 248
click at [584, 127] on div "# ¡Defiéndete de Brak y Treg! # Debes atacar a los pequeños ogros dos veces. he…" at bounding box center [602, 135] width 179 height 228
drag, startPoint x: 578, startPoint y: 130, endPoint x: 516, endPoint y: 19, distance: 127.9
click at [516, 21] on div "# ¡Defiéndete de Brak y Treg! # Debes atacar a los pequeños ogros dos veces. he…" at bounding box center [602, 135] width 179 height 228
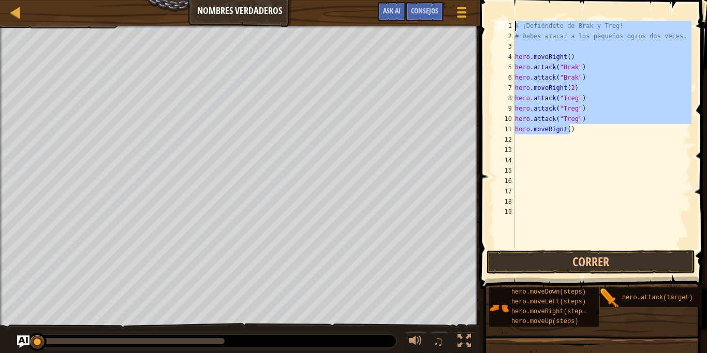
click at [582, 132] on div "# ¡Defiéndete de Brak y Treg! # Debes atacar a los pequeños ogros dos veces. he…" at bounding box center [602, 135] width 179 height 228
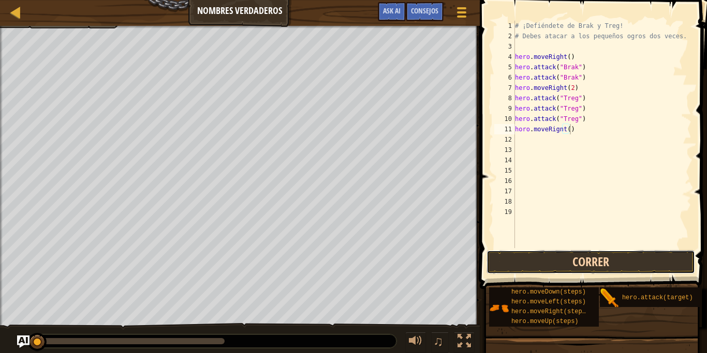
click at [592, 262] on button "Correr" at bounding box center [590, 262] width 209 height 24
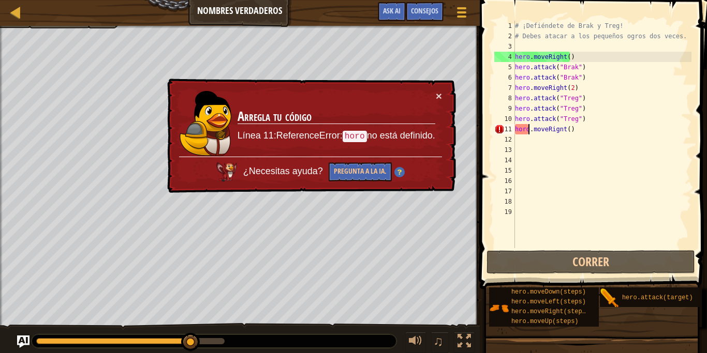
click at [529, 128] on div "# ¡Defiéndete de Brak y Treg! # Debes atacar a los pequeños ogros dos veces. he…" at bounding box center [602, 145] width 179 height 248
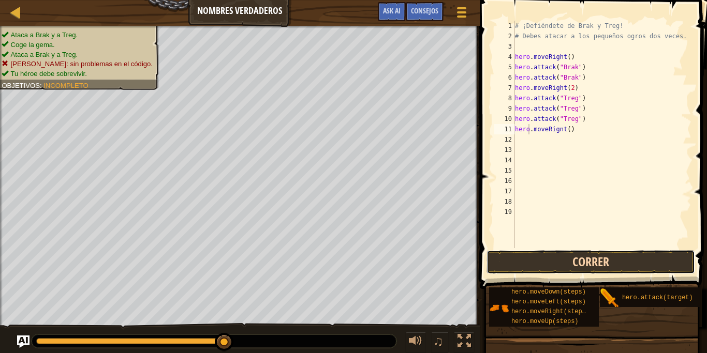
click at [584, 266] on button "Correr" at bounding box center [590, 262] width 209 height 24
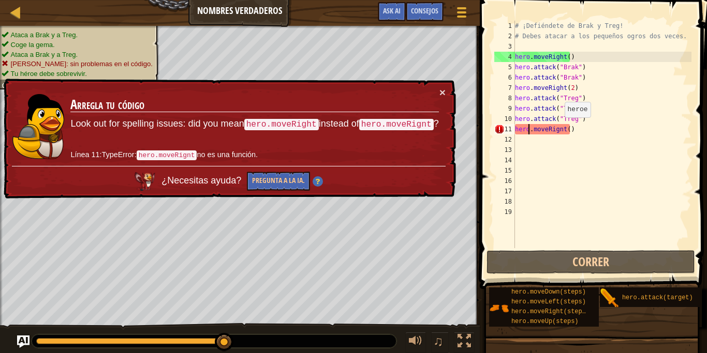
click at [559, 128] on div "# ¡Defiéndete de Brak y Treg! # Debes atacar a los pequeños ogros dos veces. he…" at bounding box center [602, 145] width 179 height 248
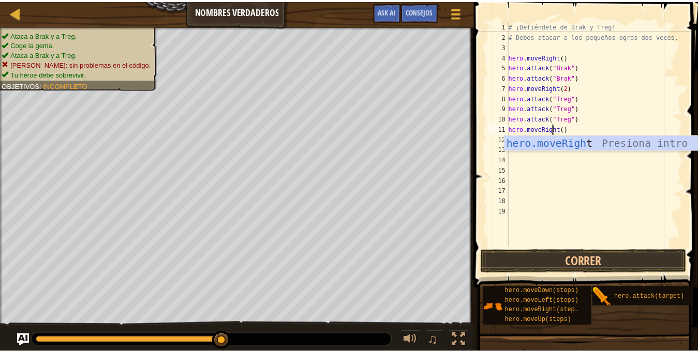
scroll to position [5, 4]
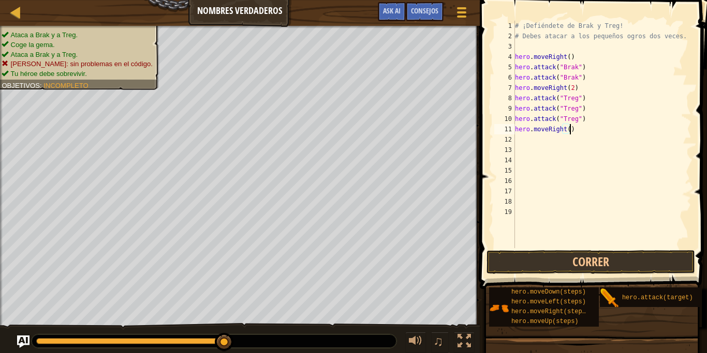
click at [598, 129] on div "# ¡Defiéndete de Brak y Treg! # Debes atacar a los pequeños ogros dos veces. he…" at bounding box center [602, 145] width 179 height 248
type textarea "hero.moveRight()"
click at [598, 268] on button "Correr" at bounding box center [590, 262] width 209 height 24
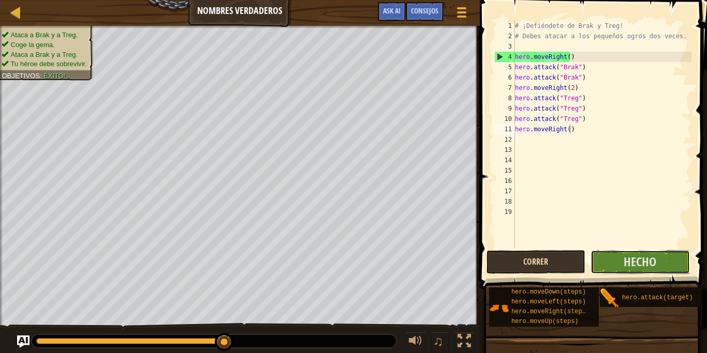
click at [598, 268] on button "Hecho" at bounding box center [639, 262] width 99 height 24
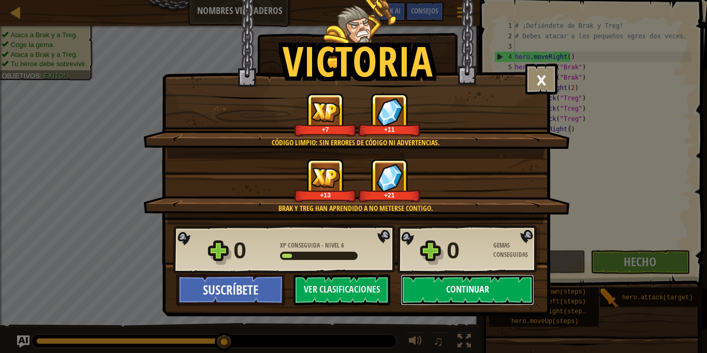
click at [448, 290] on button "Continuar" at bounding box center [466, 290] width 133 height 31
select select "es-ES"
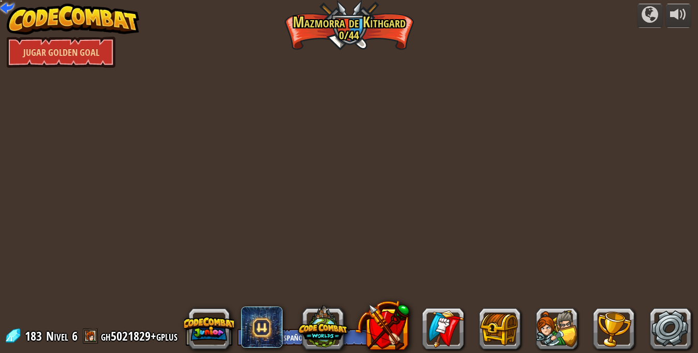
select select "es-ES"
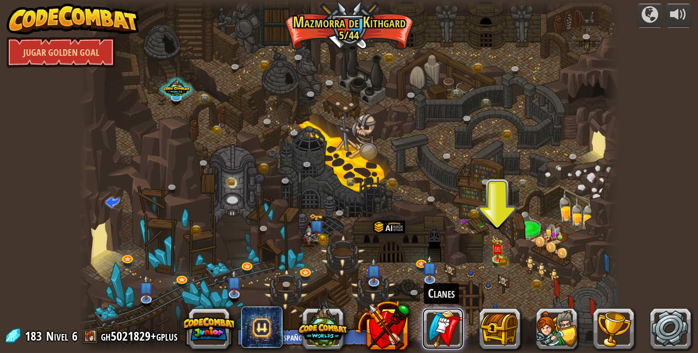
click at [431, 330] on link at bounding box center [442, 328] width 41 height 41
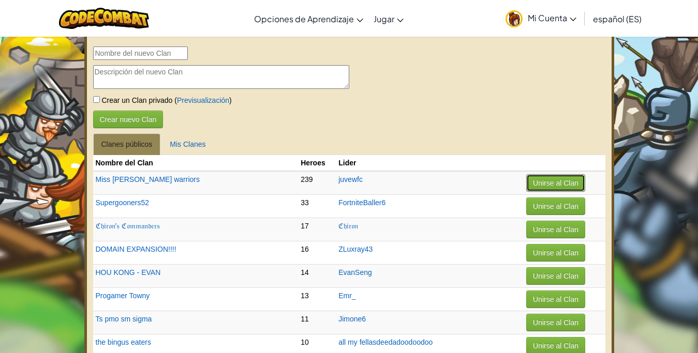
click at [541, 181] on button "Unirse al Clan" at bounding box center [555, 183] width 59 height 18
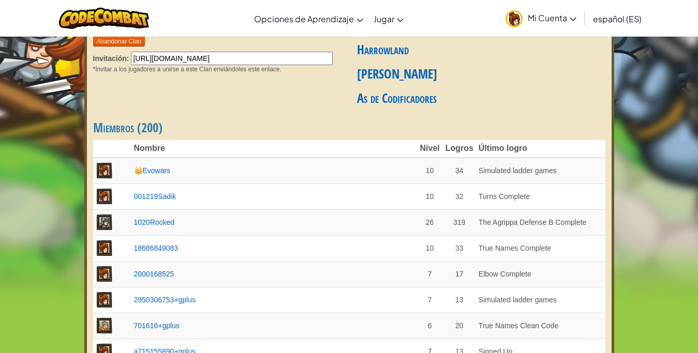
scroll to position [148, 0]
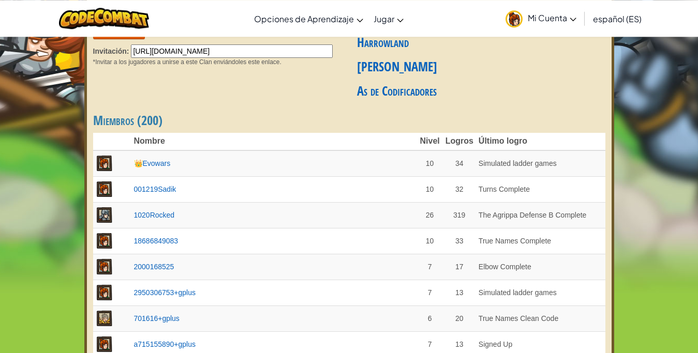
click at [138, 157] on td "👑Evowars" at bounding box center [274, 164] width 286 height 26
click at [145, 171] on td "👑Evowars" at bounding box center [274, 164] width 286 height 26
click at [144, 161] on link "👑Evowars" at bounding box center [152, 163] width 37 height 8
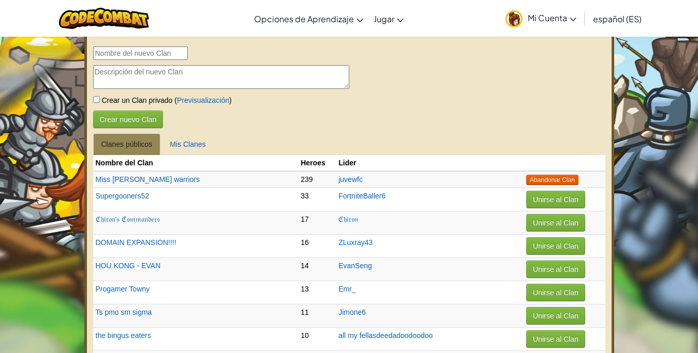
select select "es-ES"
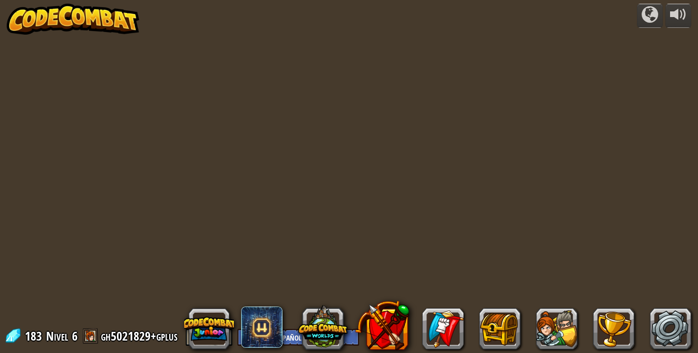
select select "es-ES"
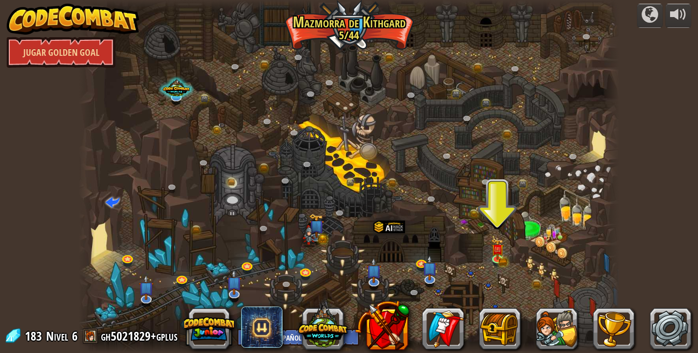
click at [487, 147] on div at bounding box center [349, 176] width 541 height 353
click at [58, 52] on link "Jugar Golden Goal" at bounding box center [61, 52] width 109 height 31
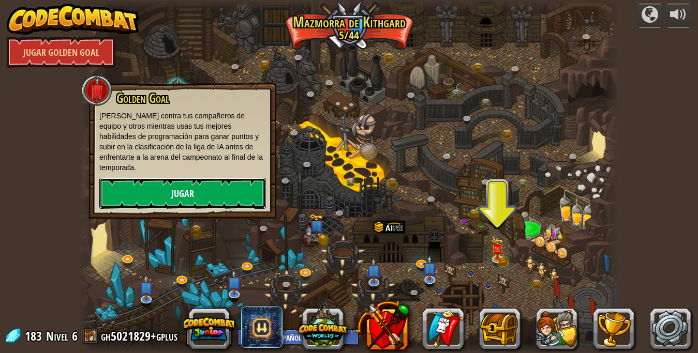
click at [167, 186] on link "Jugar" at bounding box center [182, 193] width 167 height 31
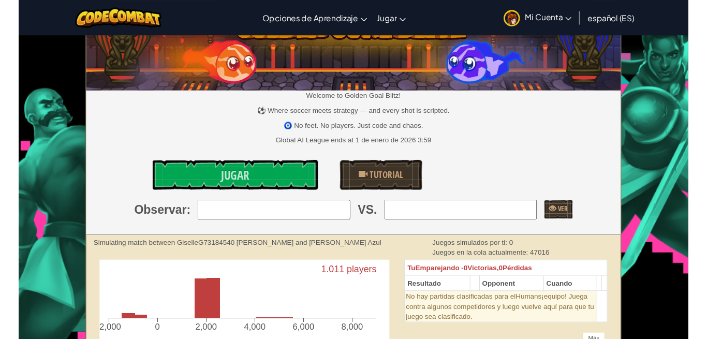
scroll to position [41, 0]
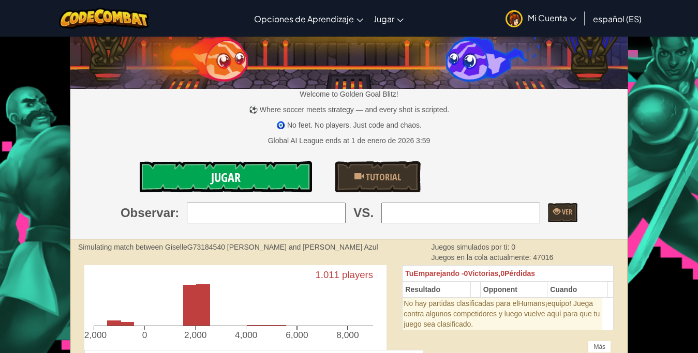
click at [278, 180] on link "Jugar" at bounding box center [226, 176] width 172 height 31
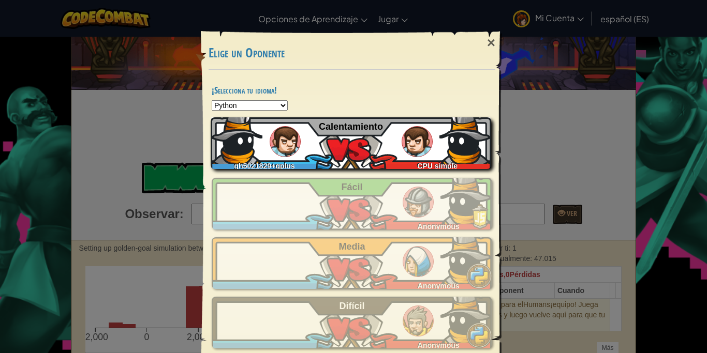
click at [352, 153] on div "gh5021829+gplus CPU simple Calentamiento" at bounding box center [351, 143] width 280 height 52
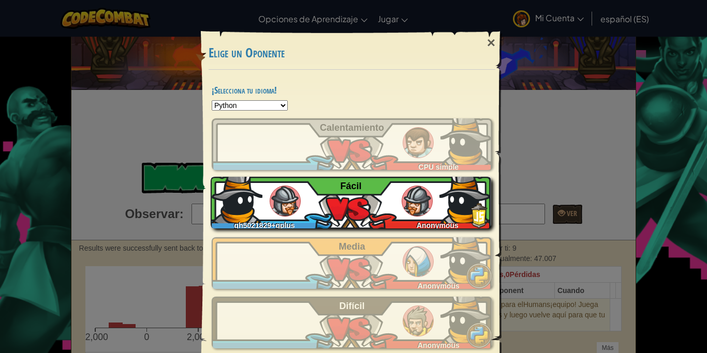
click at [401, 183] on div "gh5021829+gplus Anonymous Fácil" at bounding box center [351, 203] width 280 height 52
